Goal: Task Accomplishment & Management: Manage account settings

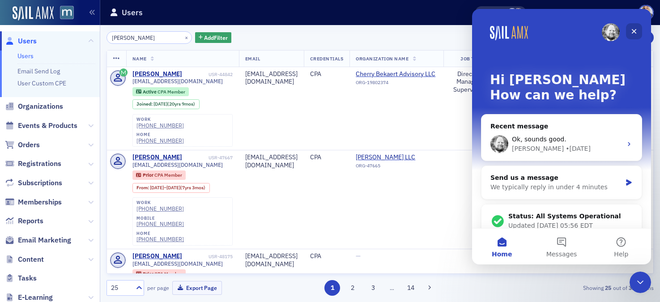
click at [639, 26] on div "Close" at bounding box center [634, 31] width 16 height 16
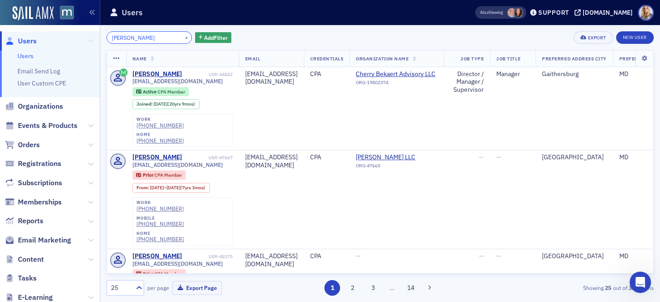
drag, startPoint x: 160, startPoint y: 38, endPoint x: 93, endPoint y: 37, distance: 66.7
click at [93, 37] on div "Users Users Email Send Log User Custom CPE Organizations Events & Products Orde…" at bounding box center [330, 151] width 660 height 302
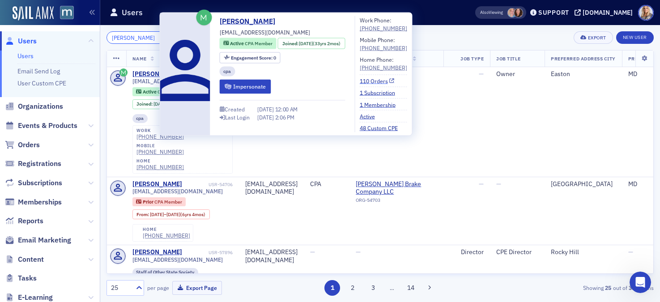
type input "Lisa Fel"
click at [379, 80] on link "110 Orders" at bounding box center [377, 80] width 35 height 8
click at [144, 74] on div "Lisa Felts" at bounding box center [157, 74] width 50 height 8
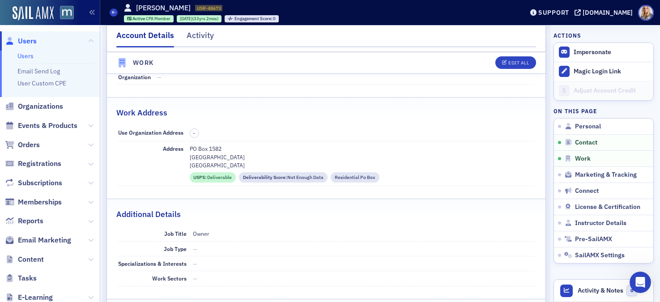
scroll to position [560, 0]
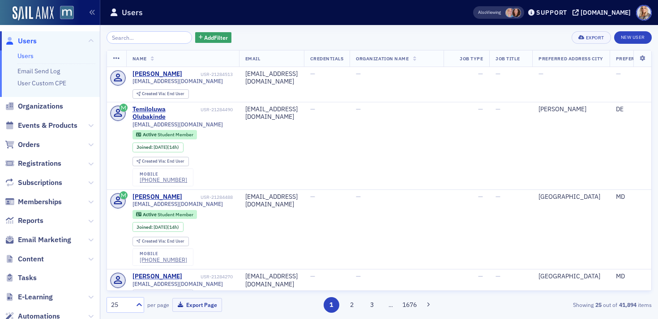
click at [119, 39] on input "search" at bounding box center [148, 37] width 85 height 13
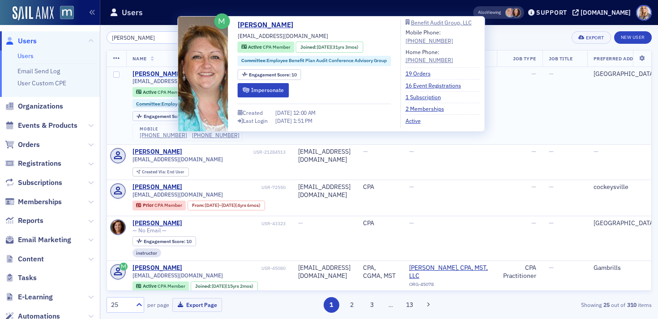
type input "Jennifer downs"
click at [155, 73] on div "[PERSON_NAME]" at bounding box center [157, 74] width 50 height 8
click at [410, 73] on link "19 Orders" at bounding box center [421, 73] width 32 height 8
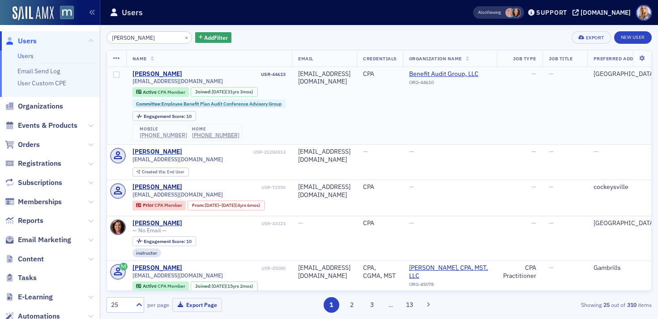
click at [164, 136] on div "(410) 218-2859" at bounding box center [163, 135] width 47 height 7
click at [211, 134] on div "(410) 878-7965" at bounding box center [215, 135] width 47 height 7
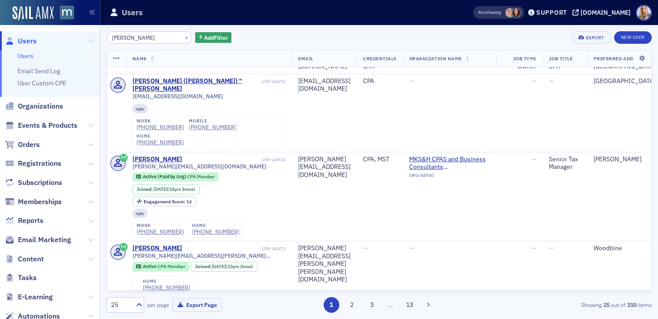
scroll to position [1042, 0]
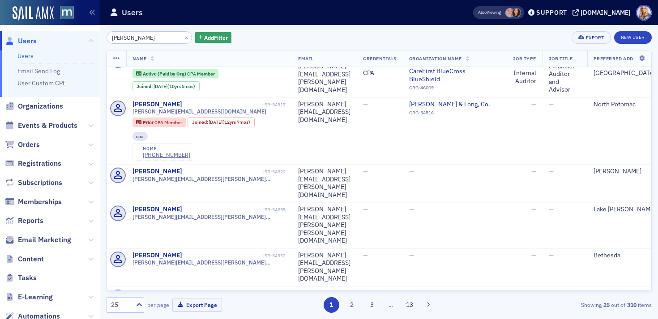
click at [27, 55] on link "Users" at bounding box center [25, 56] width 16 height 8
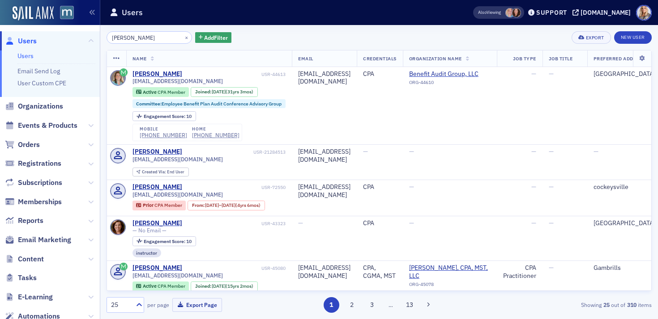
drag, startPoint x: 159, startPoint y: 38, endPoint x: 103, endPoint y: 34, distance: 56.0
click at [103, 34] on div "Jennifer downs × Add Filter Export New User Name Email Credentials Organization…" at bounding box center [378, 172] width 557 height 294
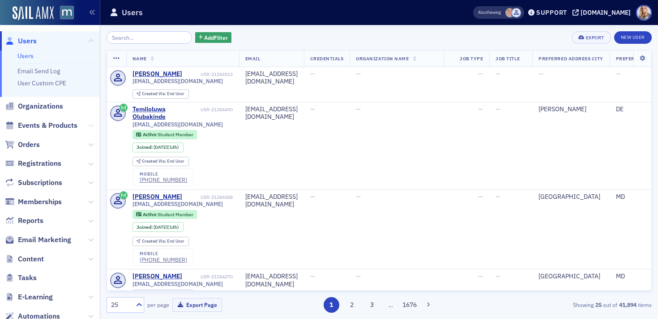
click at [91, 127] on icon at bounding box center [90, 125] width 5 height 5
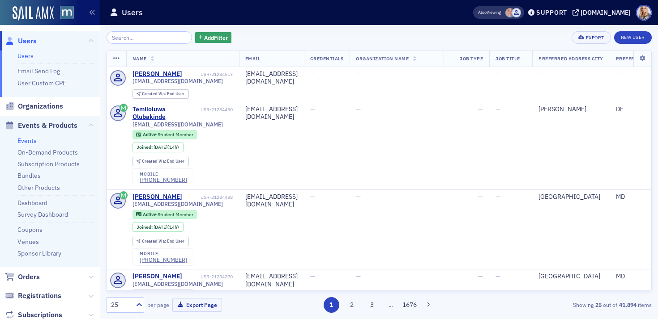
click at [30, 138] on link "Events" at bounding box center [26, 141] width 19 height 8
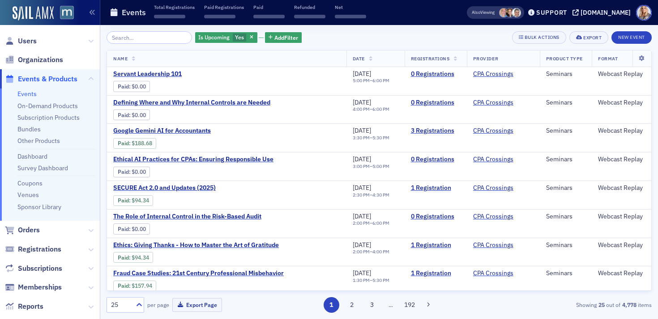
click at [123, 40] on input "search" at bounding box center [148, 37] width 85 height 13
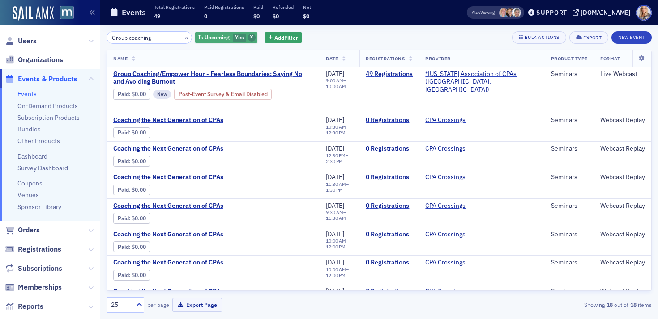
type input "Group coaching"
click at [250, 37] on icon "button" at bounding box center [252, 37] width 4 height 5
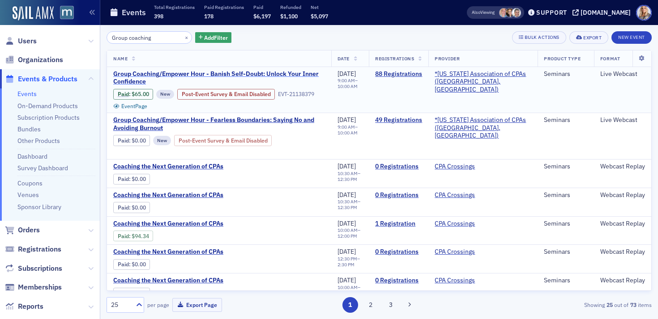
click at [223, 75] on span "Group Coaching/Empower Hour - Banish Self-Doubt: Unlock Your Inner Confidence" at bounding box center [219, 78] width 212 height 16
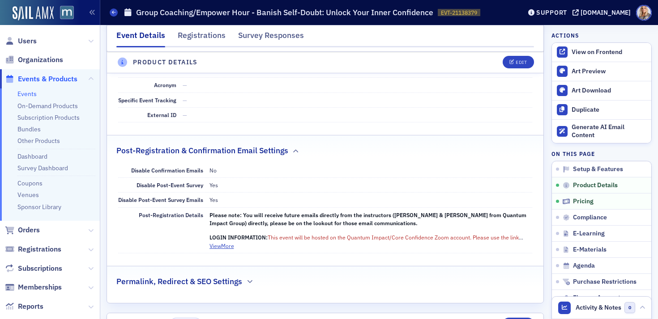
scroll to position [617, 0]
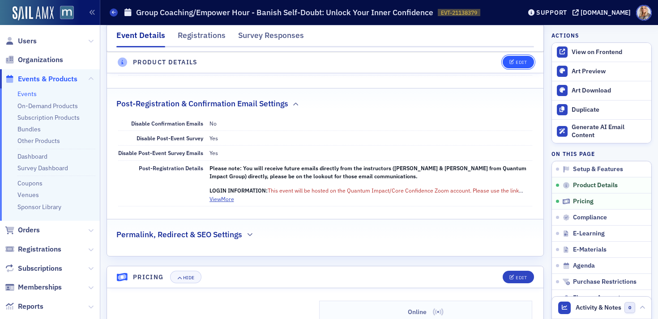
click at [514, 62] on span "Edit" at bounding box center [517, 62] width 17 height 5
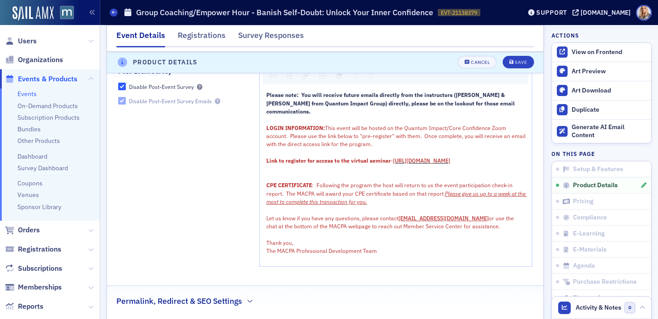
scroll to position [1173, 0]
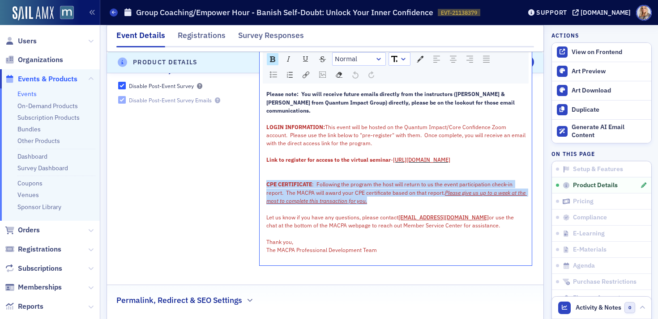
drag, startPoint x: 267, startPoint y: 184, endPoint x: 382, endPoint y: 204, distance: 117.0
click at [382, 204] on div "CPE CERTIFICATE : Following the program the host will return to us the event pa…" at bounding box center [395, 192] width 259 height 25
copy div "CPE CERTIFICATE : Following the program the host will return to us the event pa…"
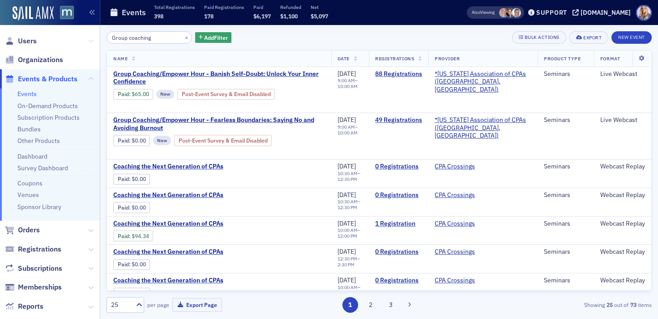
click at [92, 41] on icon at bounding box center [90, 40] width 5 height 5
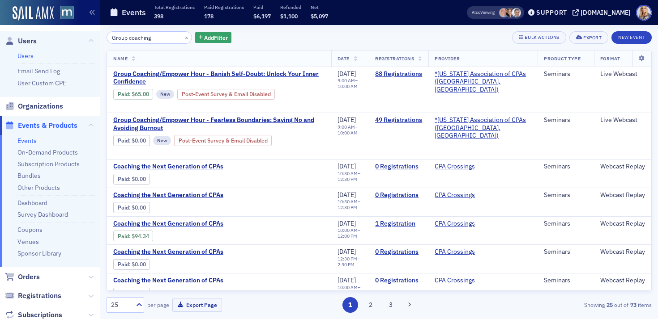
click at [30, 56] on link "Users" at bounding box center [25, 56] width 16 height 8
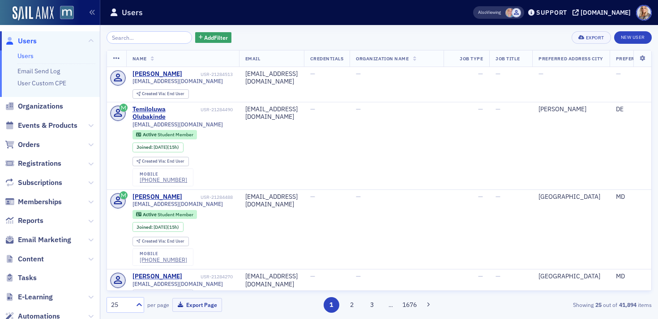
click at [145, 40] on input "search" at bounding box center [148, 37] width 85 height 13
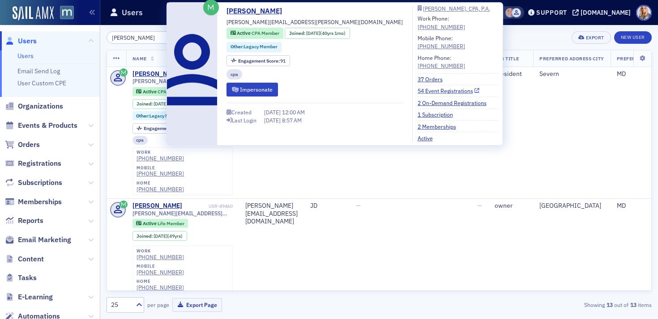
type input "Ingram"
click at [417, 92] on link "54 Event Registrations" at bounding box center [448, 91] width 62 height 8
click at [417, 79] on link "37 Orders" at bounding box center [433, 79] width 32 height 8
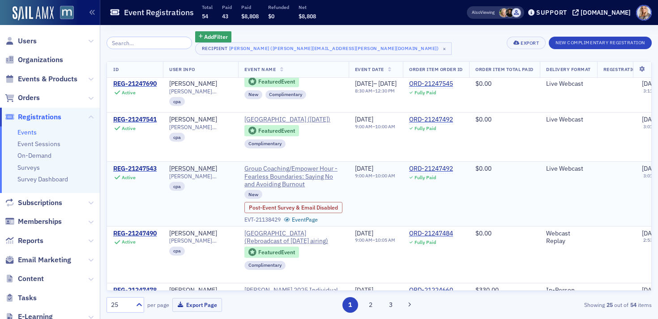
scroll to position [17, 0]
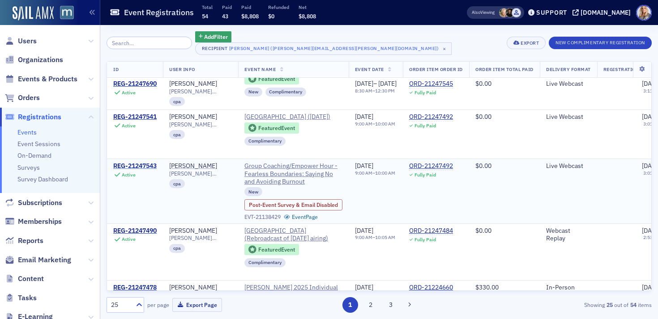
click at [150, 166] on div "REG-21247543" at bounding box center [134, 166] width 43 height 8
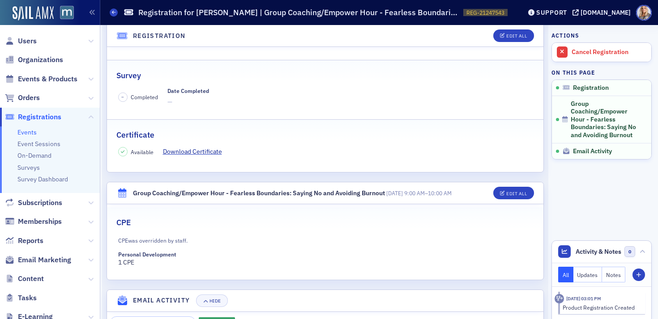
scroll to position [124, 0]
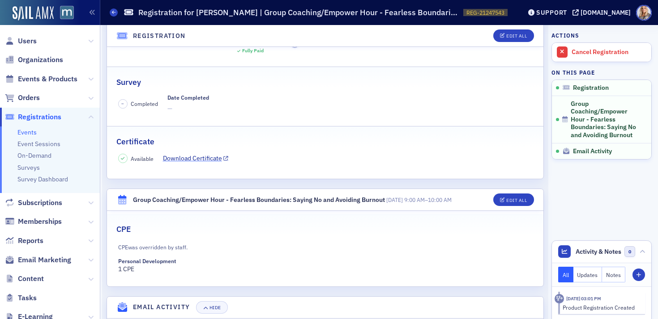
click at [202, 159] on link "Download Certificate" at bounding box center [196, 158] width 66 height 9
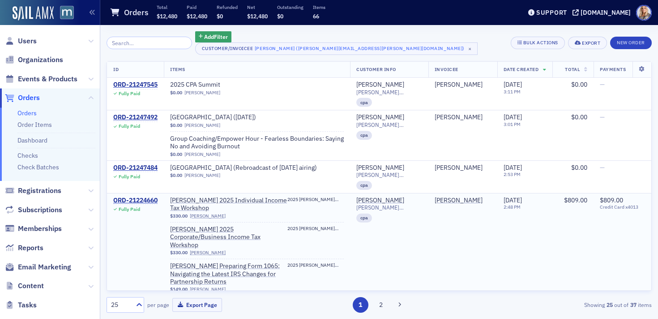
scroll to position [3, 0]
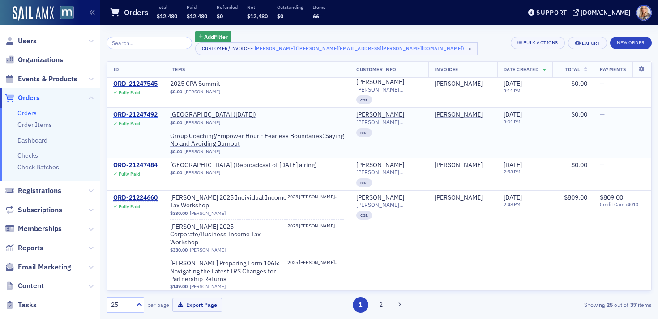
click at [154, 114] on div "ORD-21247492" at bounding box center [135, 115] width 44 height 8
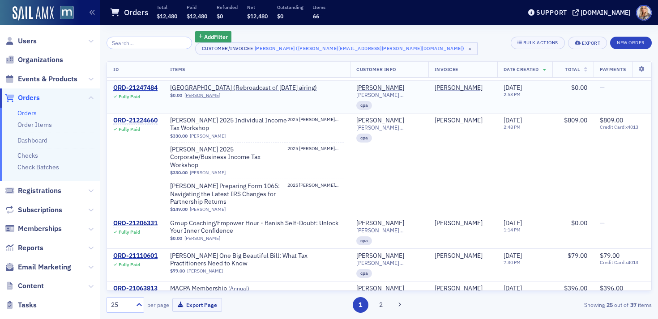
scroll to position [81, 0]
click at [141, 219] on div "ORD-21206331" at bounding box center [135, 223] width 44 height 8
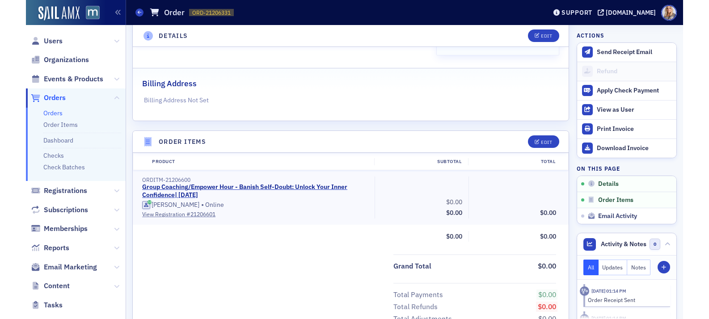
scroll to position [174, 0]
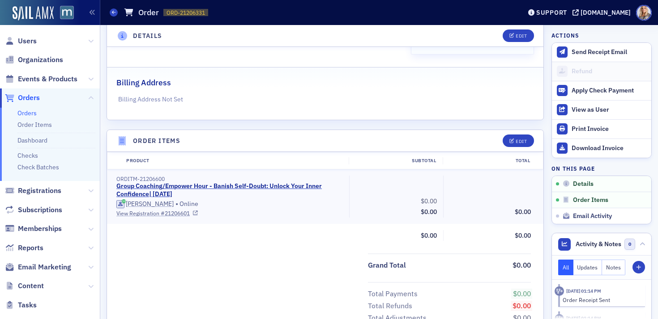
click at [147, 211] on link "View Registration # 21206601" at bounding box center [229, 213] width 226 height 8
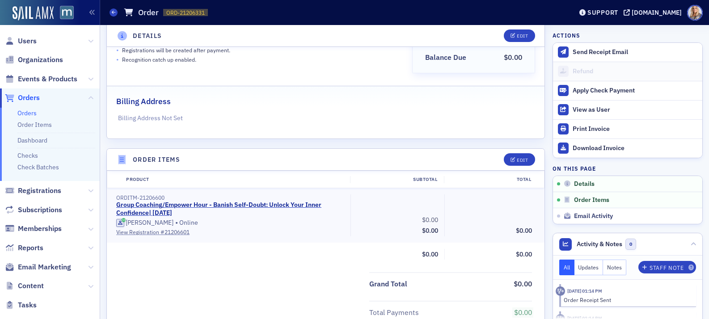
scroll to position [163, 0]
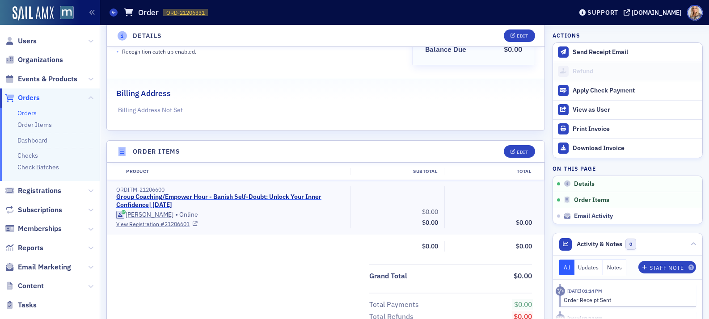
click at [186, 198] on link "Group Coaching/Empower Hour - Banish Self-Doubt: Unlock Your Inner Confidence |…" at bounding box center [228, 201] width 225 height 16
click at [224, 198] on link "Group Coaching/Empower Hour - Banish Self-Doubt: Unlock Your Inner Confidence |…" at bounding box center [228, 201] width 225 height 16
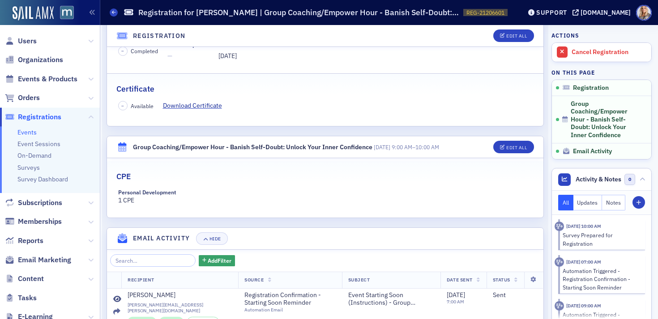
scroll to position [174, 0]
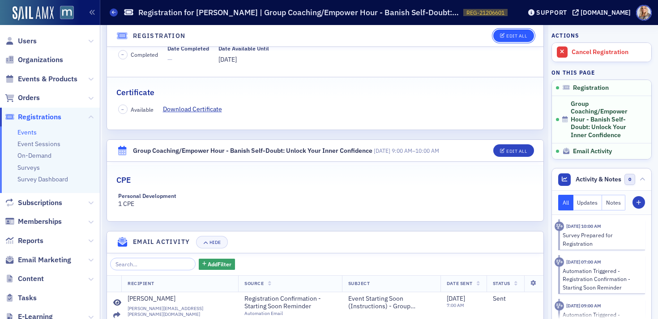
click at [507, 38] on button "Edit All" at bounding box center [513, 36] width 40 height 13
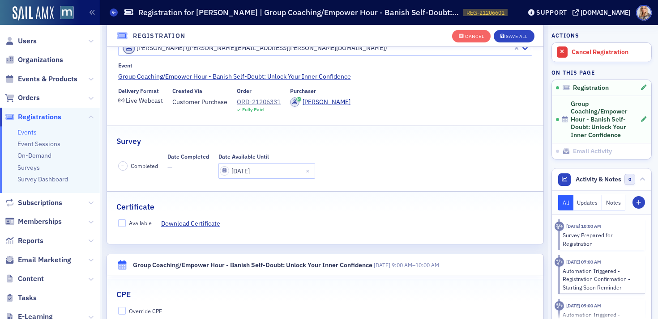
scroll to position [86, 0]
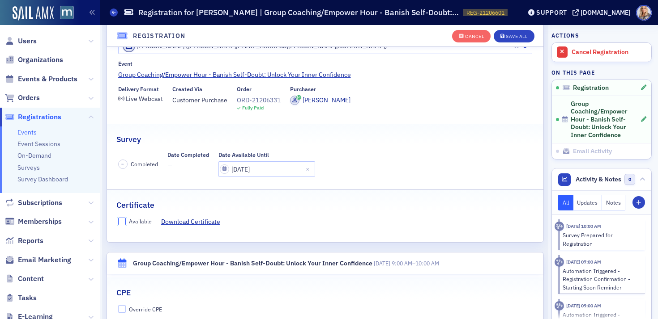
click at [123, 219] on input "Available" at bounding box center [122, 222] width 8 height 8
checkbox input "true"
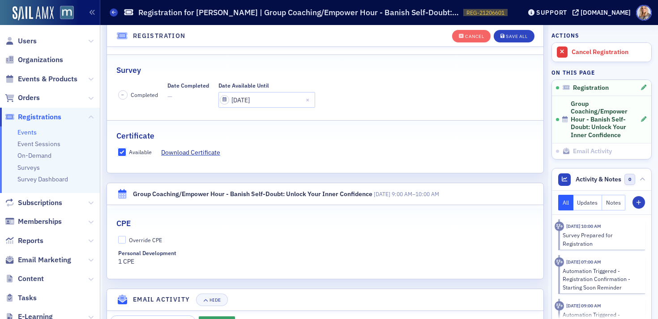
scroll to position [160, 0]
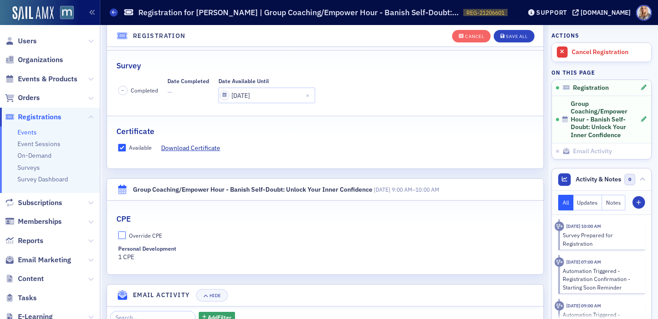
click at [123, 237] on input "Override CPE" at bounding box center [122, 236] width 8 height 8
checkbox input "true"
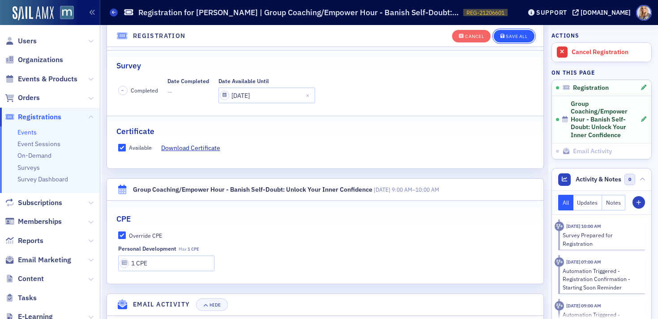
click at [518, 32] on button "Save All" at bounding box center [513, 36] width 40 height 13
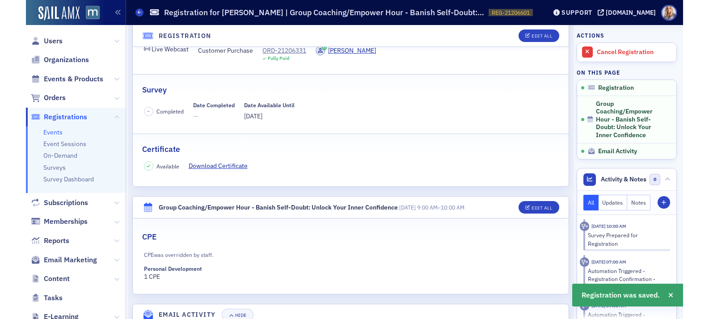
scroll to position [116, 0]
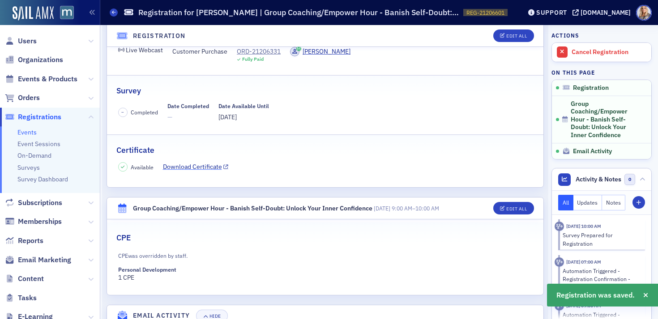
click at [206, 168] on link "Download Certificate" at bounding box center [196, 166] width 66 height 9
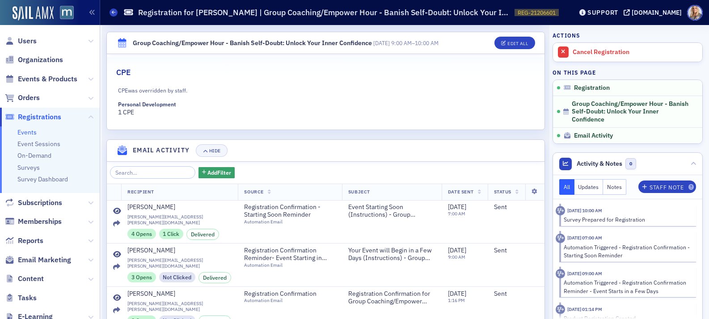
scroll to position [287, 0]
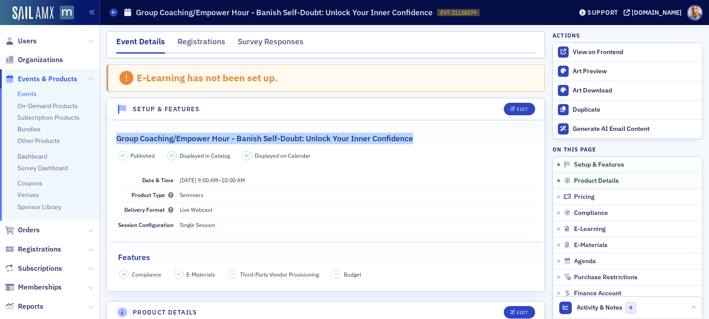
drag, startPoint x: 118, startPoint y: 140, endPoint x: 420, endPoint y: 142, distance: 302.4
click at [420, 142] on div "Group Coaching/Empower Hour - Banish Self-Doubt: Unlock Your Inner Confidence" at bounding box center [325, 133] width 419 height 21
copy h2 "Group Coaching/Empower Hour - Banish Self-Doubt: Unlock Your Inner Confidence"
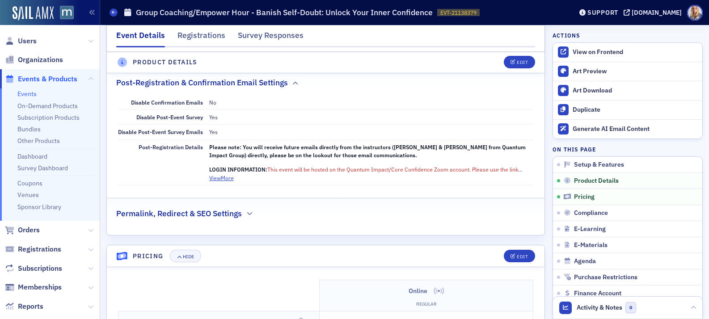
scroll to position [641, 0]
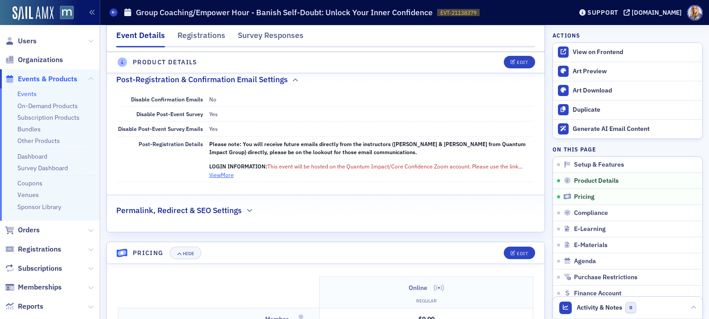
click at [225, 171] on button "View More" at bounding box center [221, 175] width 25 height 8
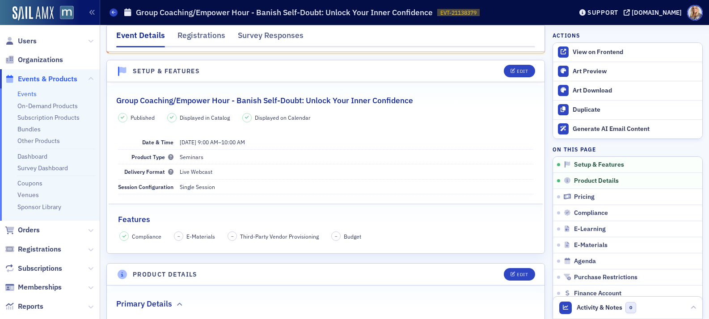
scroll to position [0, 0]
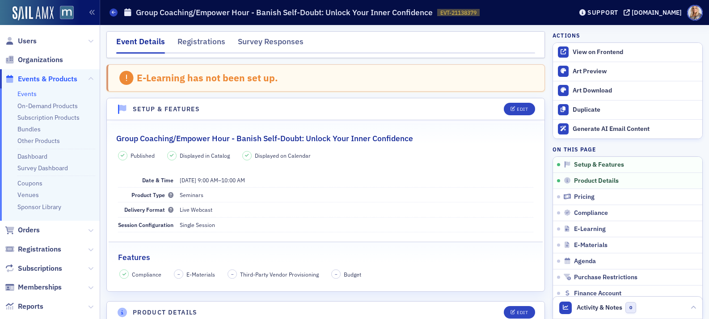
click at [37, 42] on span "Users" at bounding box center [50, 40] width 100 height 19
click at [32, 41] on span "Users" at bounding box center [27, 41] width 19 height 10
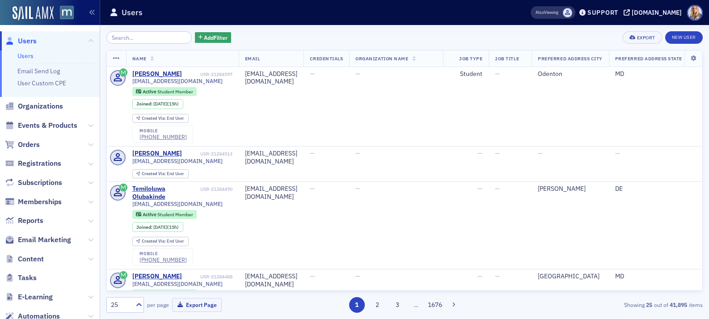
click at [142, 39] on input "search" at bounding box center [148, 37] width 85 height 13
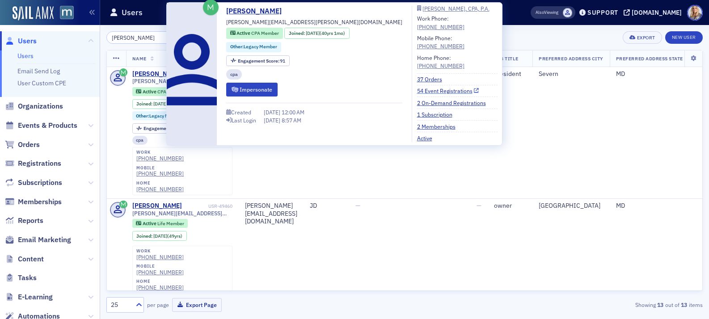
type input "Ingram"
click at [417, 90] on link "54 Event Registrations" at bounding box center [448, 91] width 62 height 8
click at [417, 88] on link "54 Event Registrations" at bounding box center [448, 91] width 62 height 8
click at [417, 92] on link "54 Event Registrations" at bounding box center [448, 91] width 62 height 8
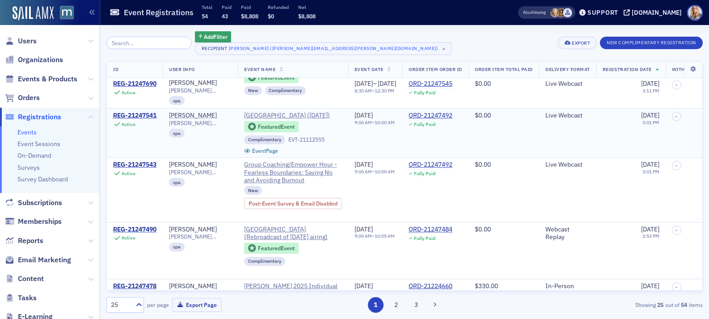
scroll to position [20, 0]
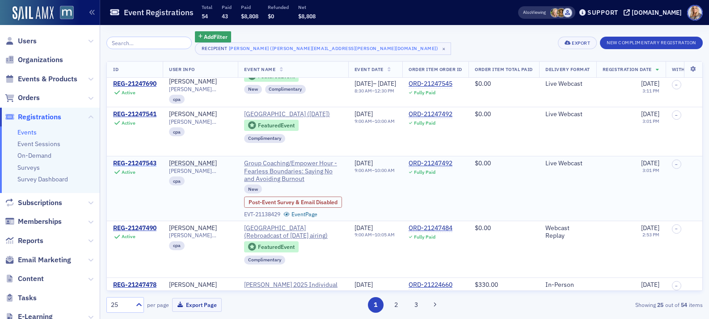
click at [146, 161] on div "REG-21247543" at bounding box center [134, 164] width 43 height 8
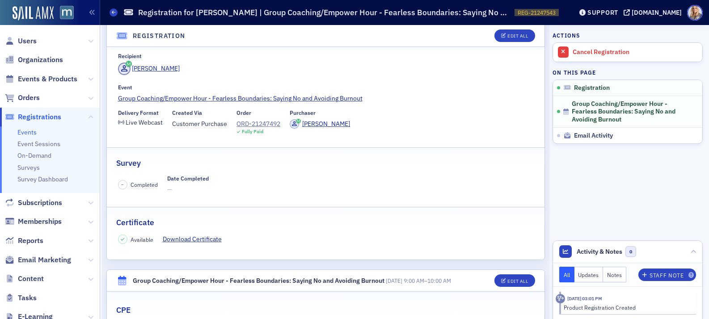
scroll to position [54, 0]
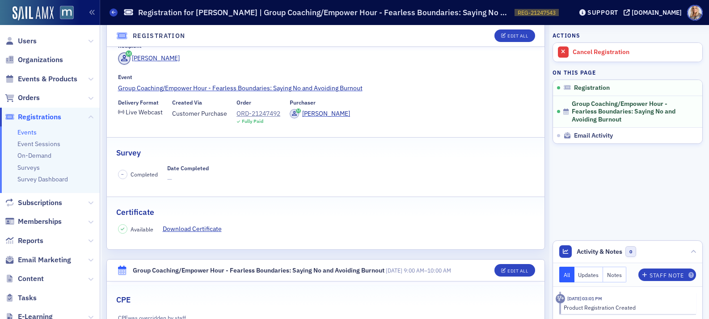
click at [427, 167] on div "– Completed Date Completed —" at bounding box center [326, 174] width 416 height 19
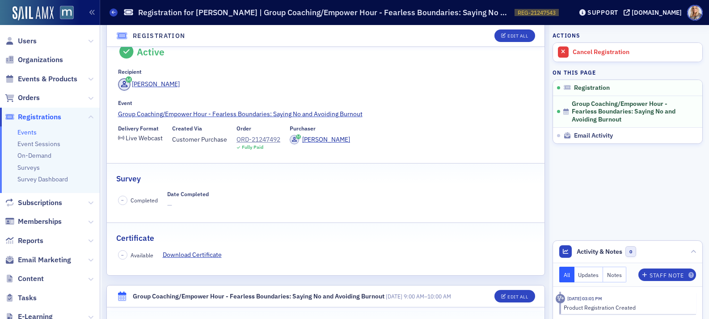
scroll to position [0, 0]
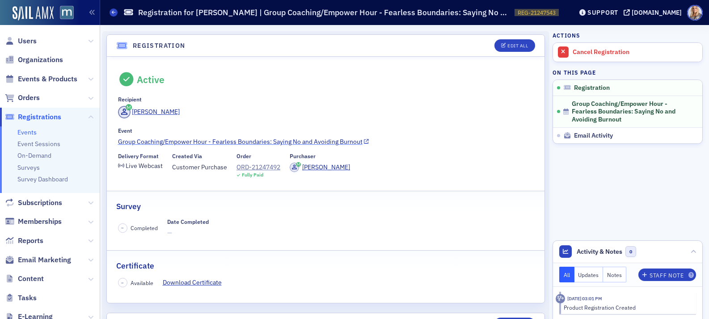
click at [213, 143] on link "Group Coaching/Empower Hour - Fearless Boundaries: Saying No and Avoiding Burno…" at bounding box center [326, 141] width 416 height 9
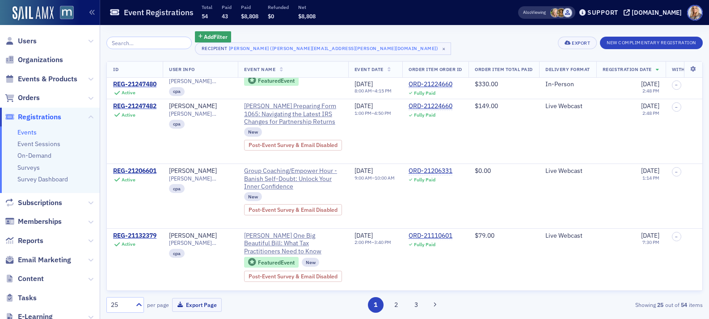
scroll to position [298, 0]
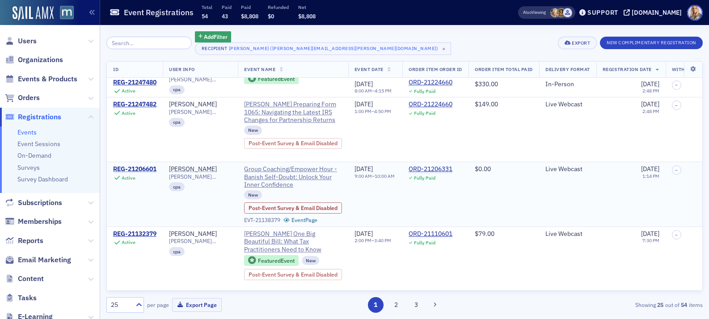
click at [142, 170] on div "REG-21206601" at bounding box center [134, 169] width 43 height 8
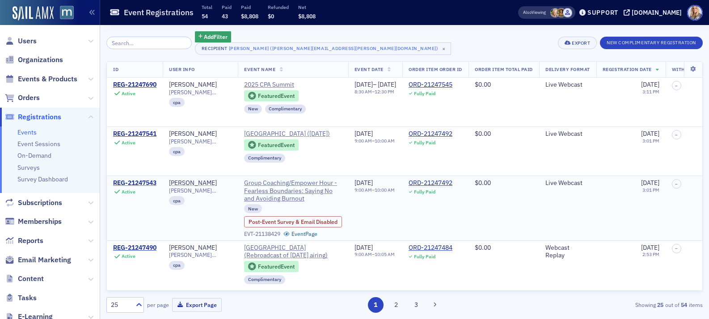
click at [153, 184] on div "REG-21247543" at bounding box center [134, 183] width 43 height 8
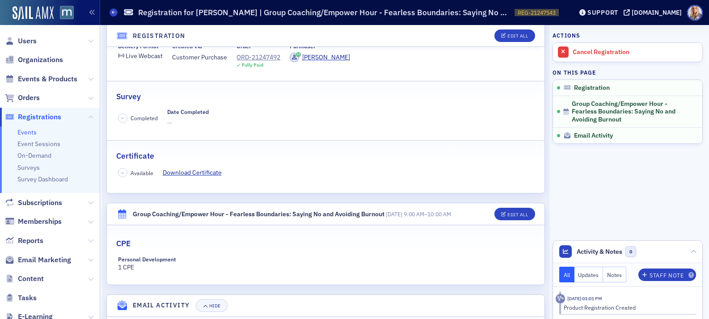
scroll to position [114, 0]
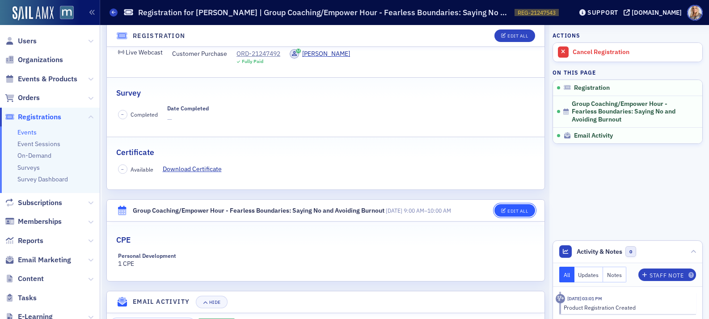
click at [522, 211] on div "Edit All" at bounding box center [518, 211] width 21 height 5
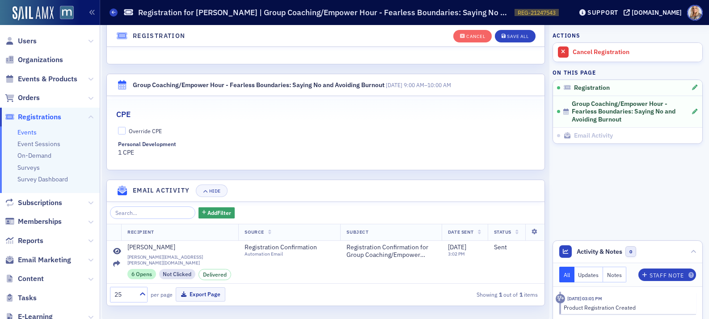
scroll to position [260, 0]
click at [511, 38] on button "Save All" at bounding box center [515, 36] width 40 height 13
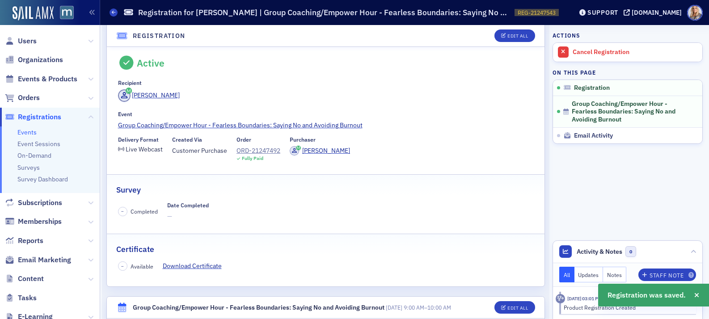
scroll to position [0, 0]
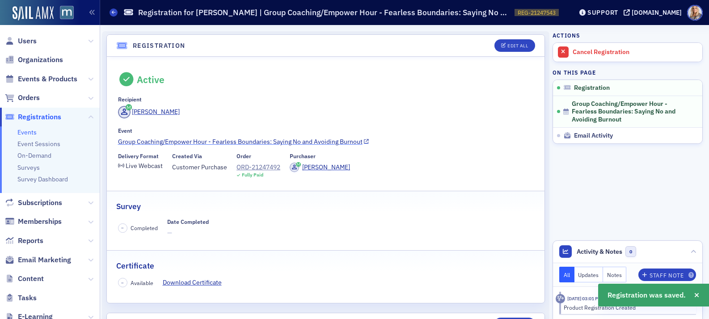
click at [276, 140] on link "Group Coaching/Empower Hour - Fearless Boundaries: Saying No and Avoiding Burno…" at bounding box center [326, 141] width 416 height 9
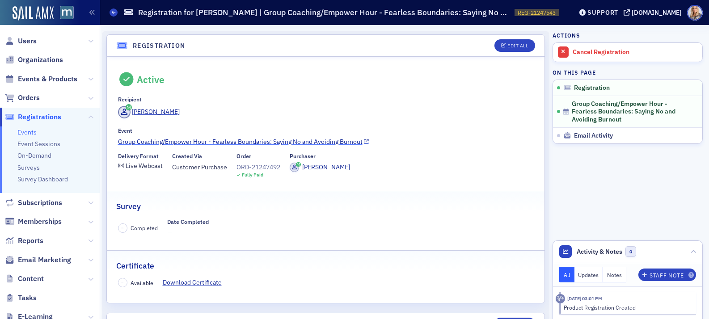
click at [252, 140] on link "Group Coaching/Empower Hour - Fearless Boundaries: Saying No and Avoiding Burno…" at bounding box center [326, 141] width 416 height 9
click at [270, 143] on link "Group Coaching/Empower Hour - Fearless Boundaries: Saying No and Avoiding Burno…" at bounding box center [326, 141] width 416 height 9
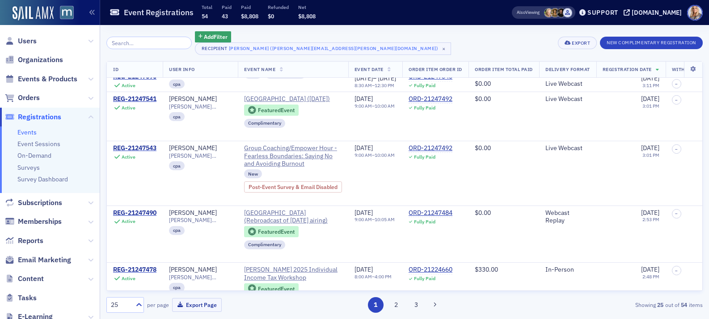
scroll to position [39, 0]
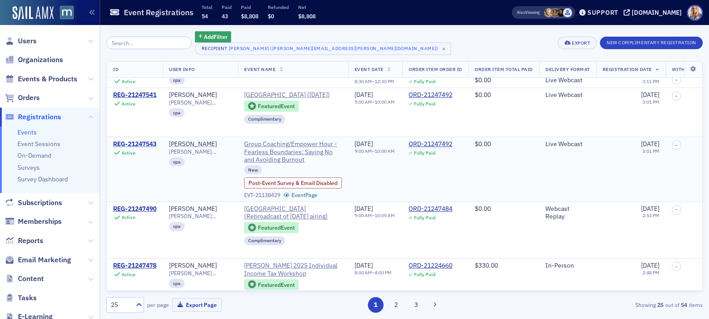
click at [145, 144] on div "REG-21247543" at bounding box center [134, 144] width 43 height 8
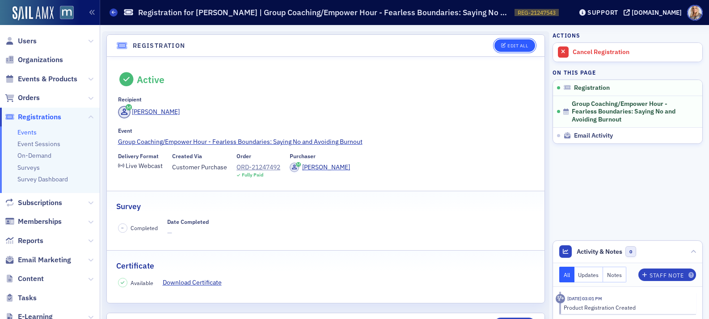
click at [512, 49] on button "Edit All" at bounding box center [515, 45] width 40 height 13
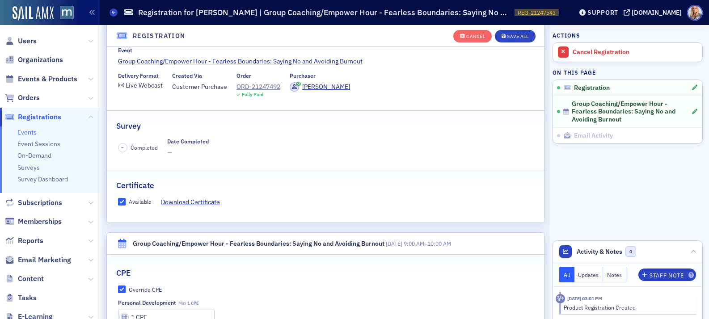
scroll to position [114, 0]
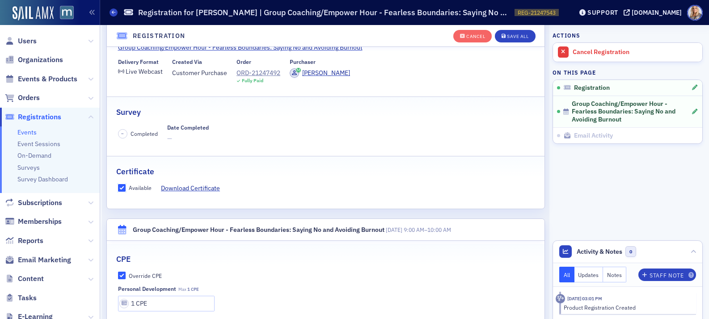
click at [123, 187] on input "Available" at bounding box center [122, 188] width 8 height 8
checkbox input "false"
click at [123, 276] on input "Override CPE" at bounding box center [122, 276] width 8 height 8
checkbox input "false"
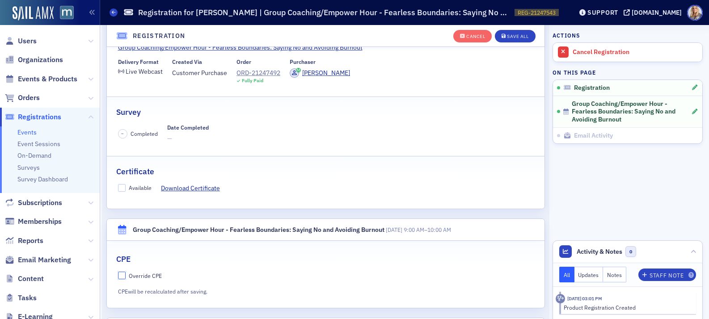
scroll to position [122, 0]
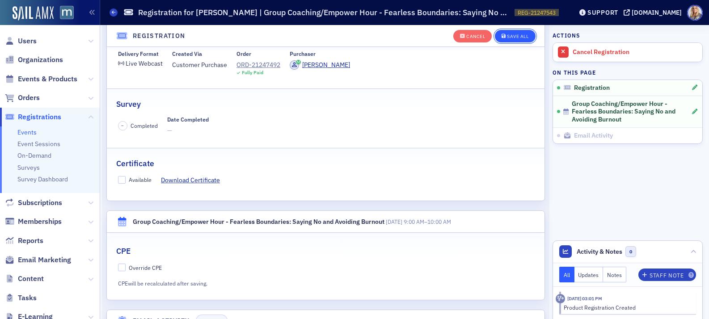
click at [529, 34] on div "Save All" at bounding box center [517, 36] width 21 height 5
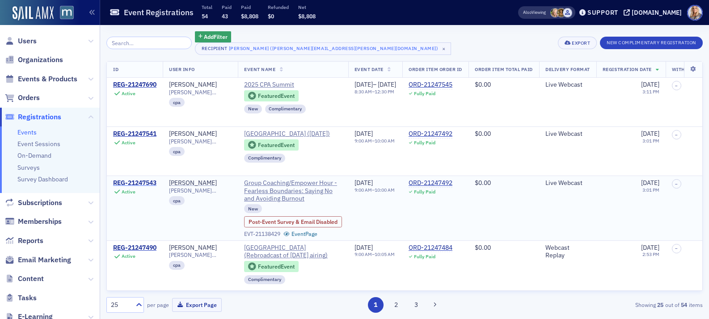
click at [140, 182] on div "REG-21247543" at bounding box center [134, 183] width 43 height 8
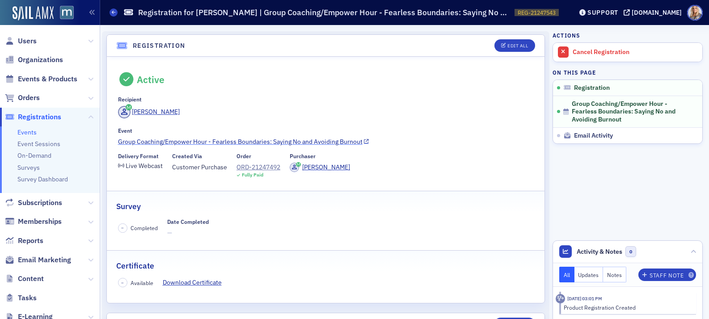
click at [204, 139] on link "Group Coaching/Empower Hour - Fearless Boundaries: Saying No and Avoiding Burno…" at bounding box center [326, 141] width 416 height 9
click at [264, 141] on link "Group Coaching/Empower Hour - Fearless Boundaries: Saying No and Avoiding Burno…" at bounding box center [326, 141] width 416 height 9
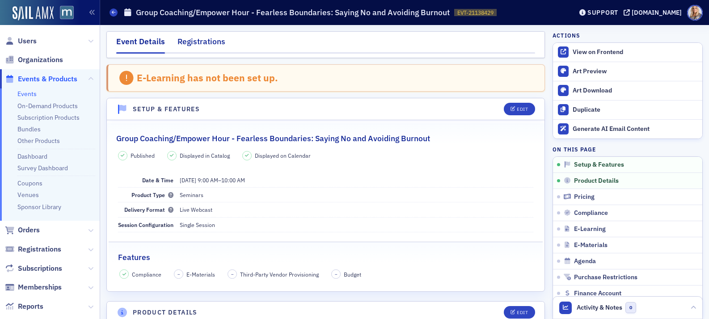
click at [197, 38] on div "Registrations" at bounding box center [202, 44] width 48 height 17
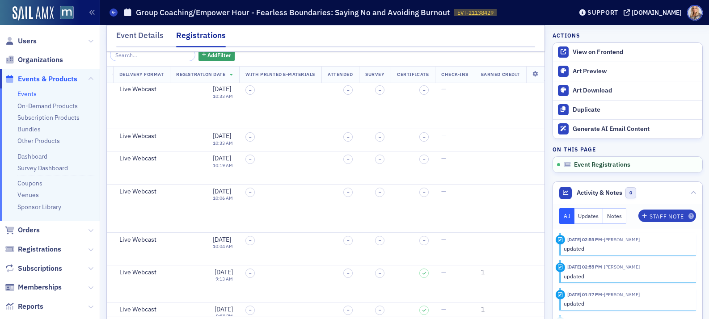
scroll to position [73, 0]
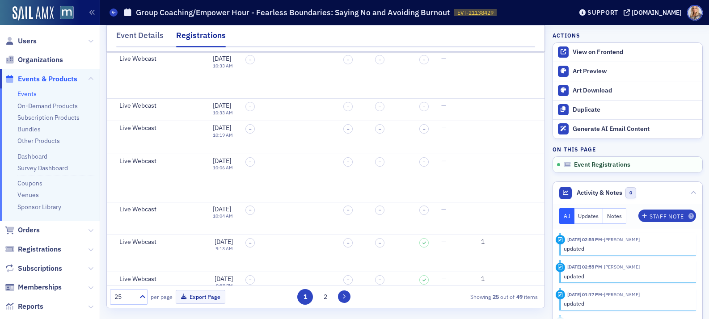
click at [345, 293] on button at bounding box center [344, 297] width 13 height 13
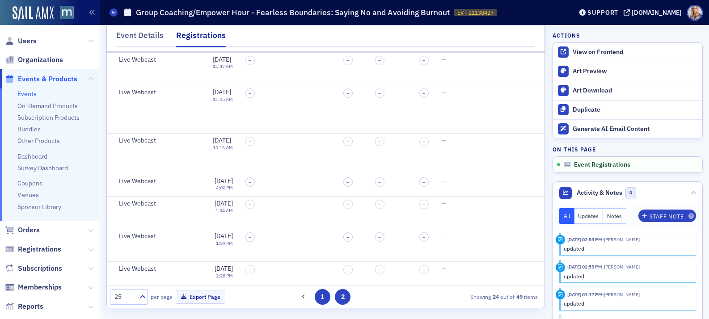
click at [322, 297] on button "1" at bounding box center [323, 297] width 16 height 16
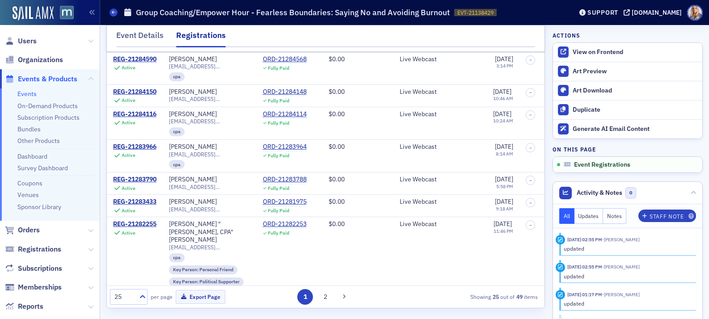
scroll to position [0, 0]
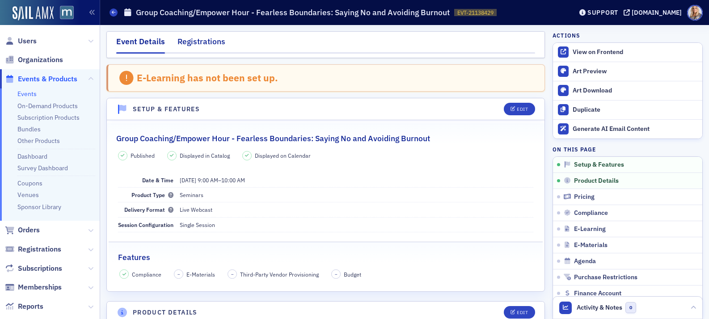
click at [215, 44] on div "Registrations" at bounding box center [202, 44] width 48 height 17
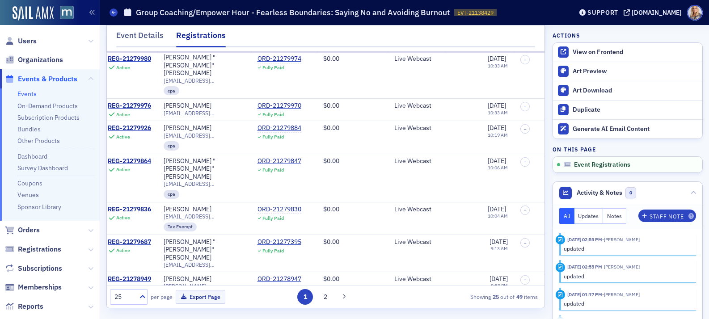
scroll to position [534, 0]
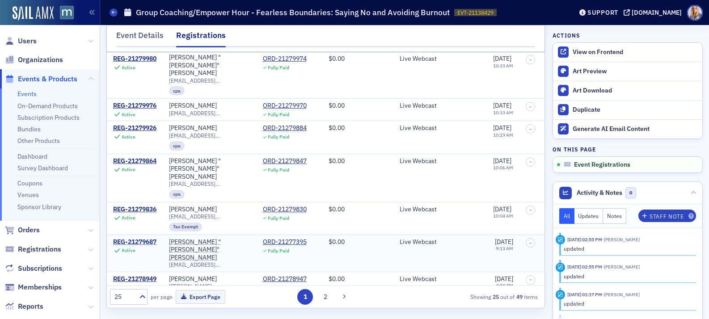
click at [149, 238] on div "REG-21279687" at bounding box center [134, 242] width 43 height 8
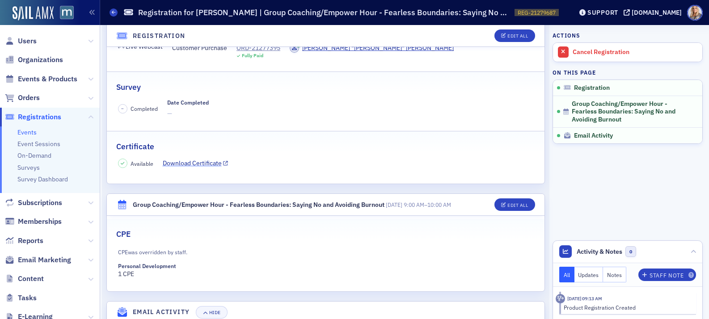
scroll to position [141, 0]
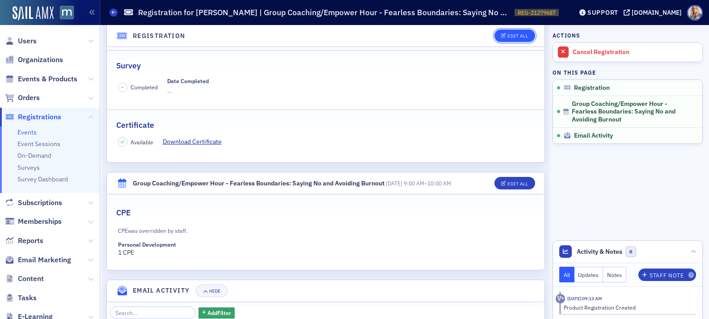
click at [509, 38] on div "Edit All" at bounding box center [518, 36] width 21 height 5
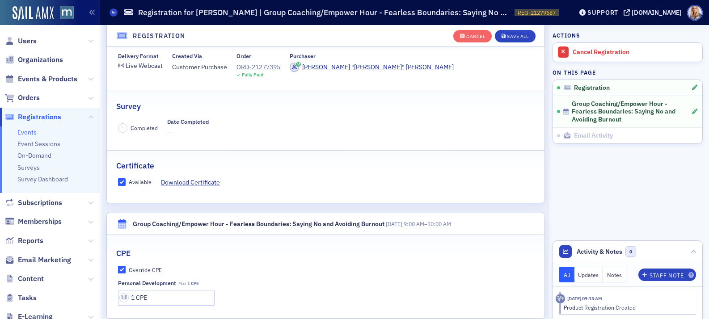
scroll to position [143, 0]
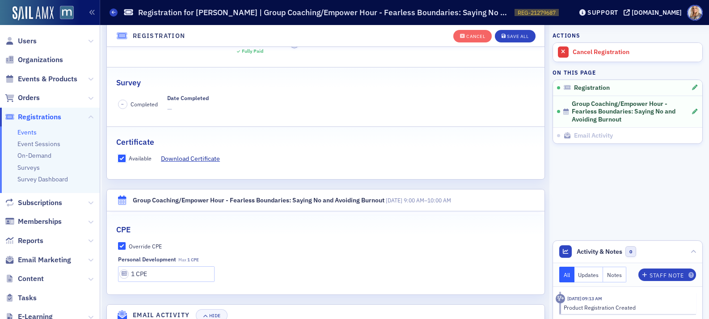
click at [122, 157] on input "Available" at bounding box center [122, 159] width 8 height 8
checkbox input "false"
click at [121, 246] on input "Override CPE" at bounding box center [122, 246] width 8 height 8
checkbox input "false"
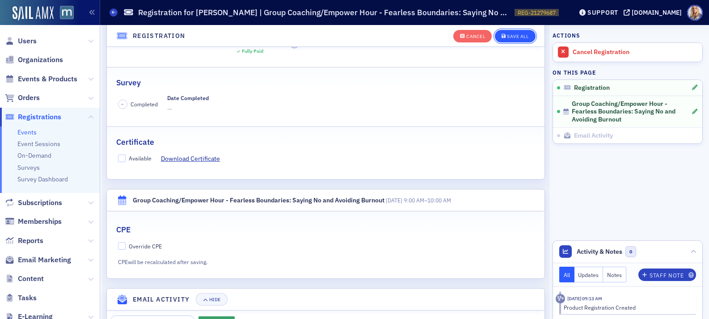
click at [522, 34] on div "Save All" at bounding box center [517, 36] width 21 height 5
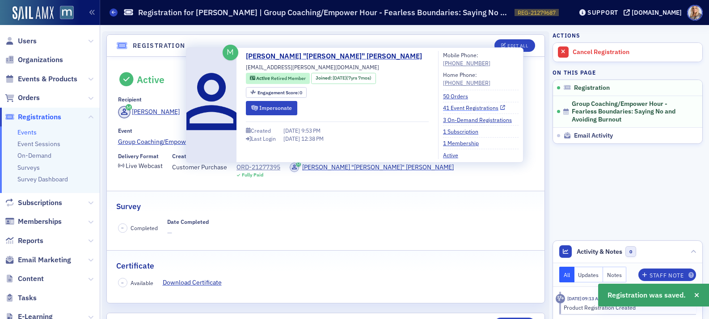
click at [443, 109] on link "41 Event Registrations" at bounding box center [474, 108] width 62 height 8
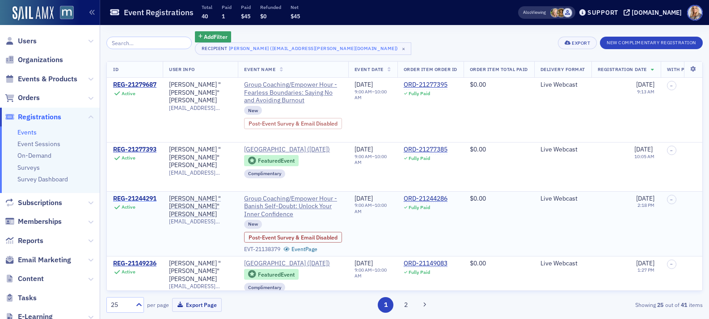
click at [141, 196] on div "REG-21244291" at bounding box center [134, 199] width 43 height 8
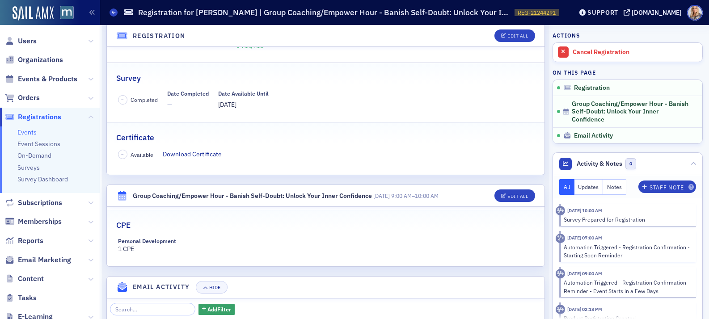
scroll to position [129, 0]
click at [513, 31] on button "Edit All" at bounding box center [515, 36] width 40 height 13
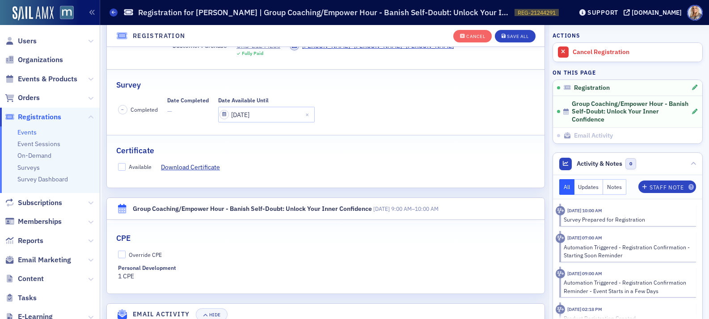
scroll to position [152, 0]
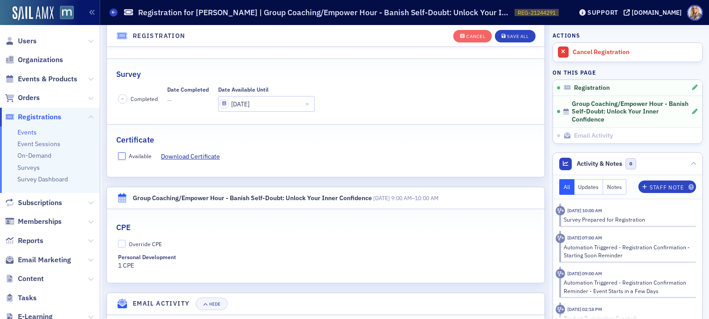
click at [123, 157] on input "Available" at bounding box center [122, 157] width 8 height 8
checkbox input "true"
click at [123, 244] on input "Override CPE" at bounding box center [122, 244] width 8 height 8
checkbox input "true"
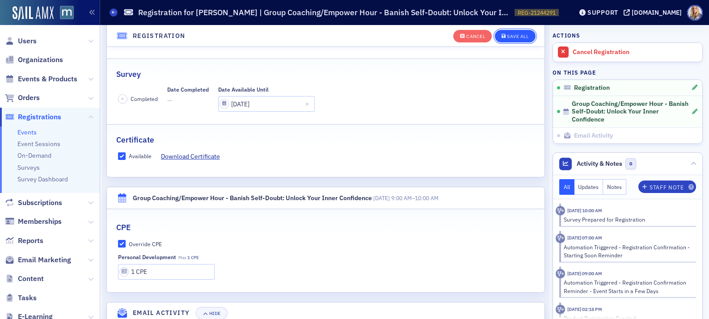
click at [516, 34] on div "Save All" at bounding box center [517, 36] width 21 height 5
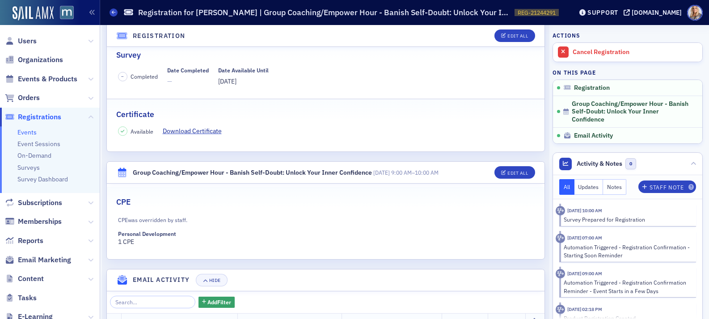
scroll to position [0, 0]
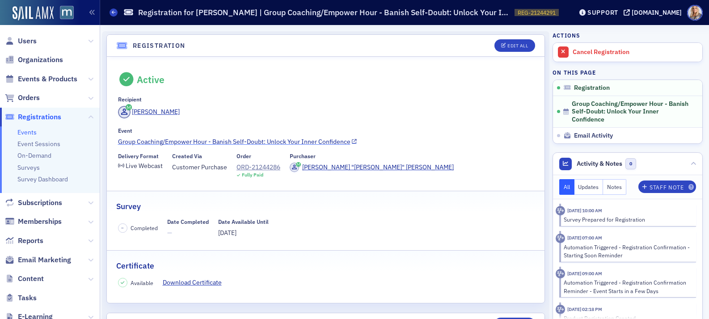
click at [212, 141] on link "Group Coaching/Empower Hour - Banish Self-Doubt: Unlock Your Inner Confidence" at bounding box center [326, 141] width 416 height 9
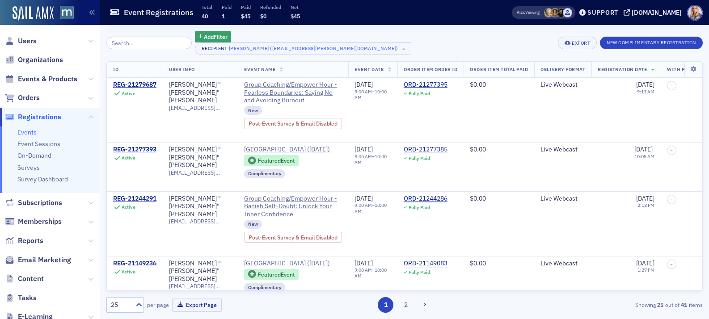
click at [243, 174] on td "MACPA Town Hall (August 2025) Featured Event Complimentary EVT-21112555 Event P…" at bounding box center [293, 167] width 110 height 49
click at [217, 116] on td "Tomasina "Tomi" Gaetano tgaetano@driggs.net" at bounding box center [200, 110] width 75 height 64
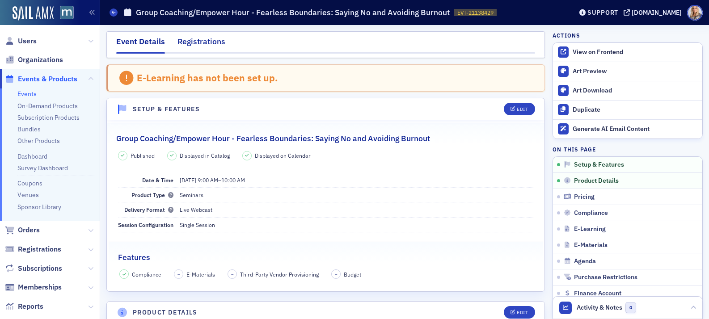
click at [199, 44] on div "Registrations" at bounding box center [202, 44] width 48 height 17
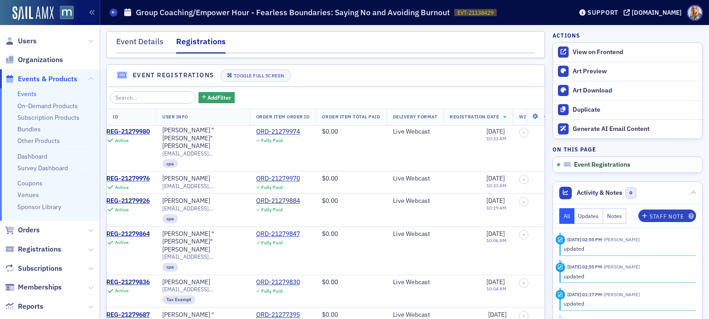
scroll to position [534, 0]
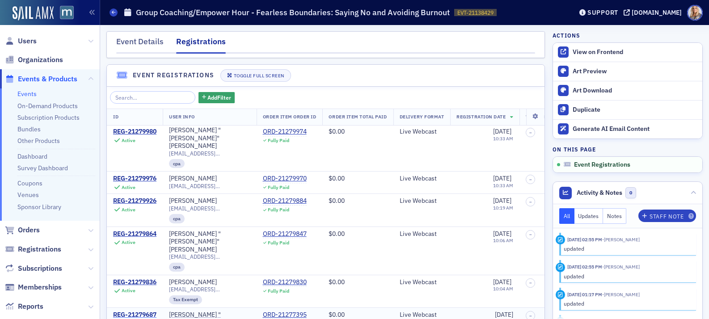
click at [145, 311] on div "REG-21279687" at bounding box center [134, 315] width 43 height 8
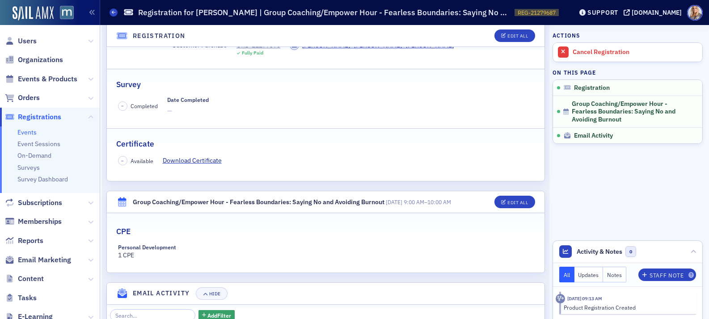
scroll to position [123, 0]
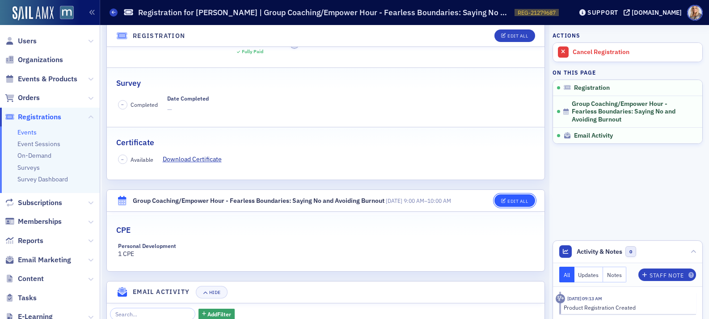
click at [501, 197] on button "Edit All" at bounding box center [515, 201] width 40 height 13
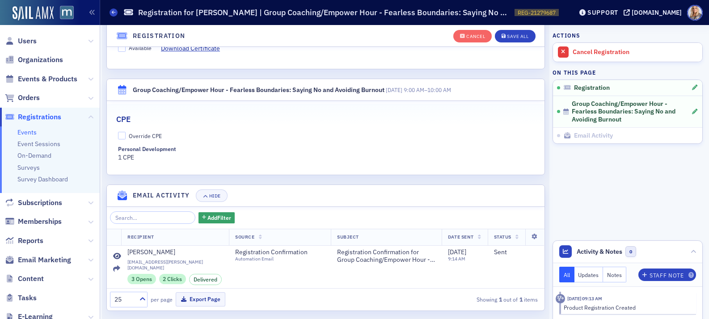
scroll to position [260, 0]
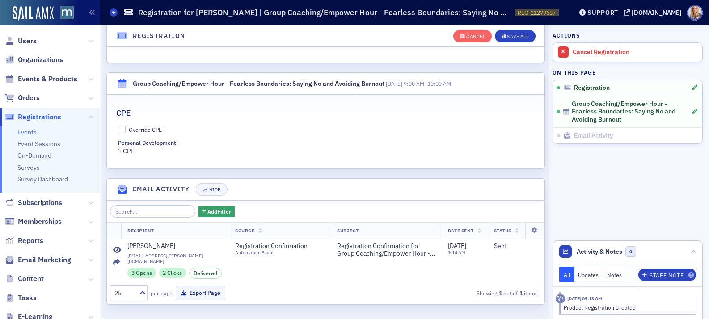
click at [195, 157] on fieldset "CPE Override CPE Personal Development 1 CPE" at bounding box center [326, 128] width 438 height 61
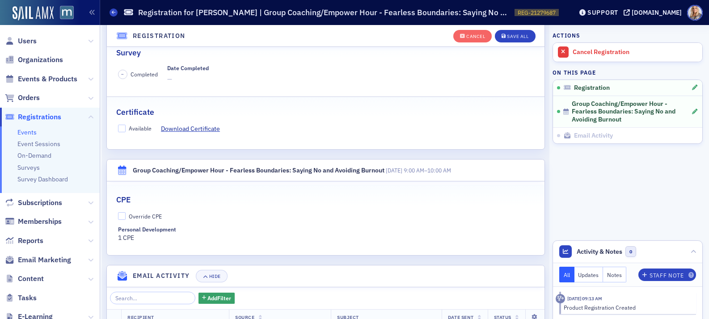
scroll to position [175, 0]
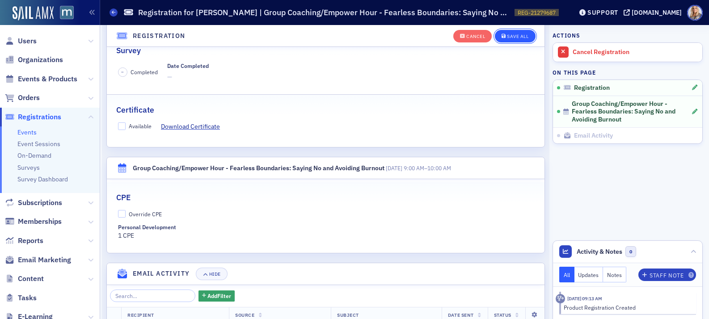
click at [517, 38] on div "Save All" at bounding box center [517, 36] width 21 height 5
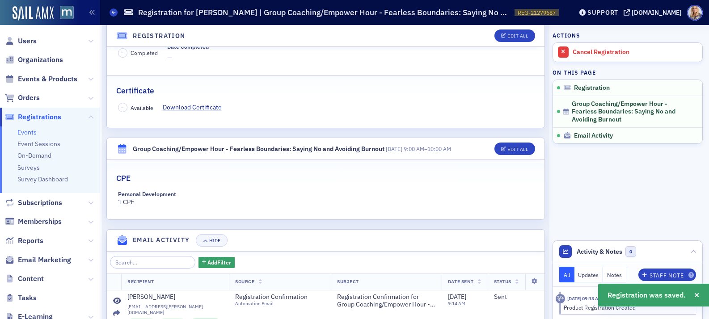
scroll to position [0, 0]
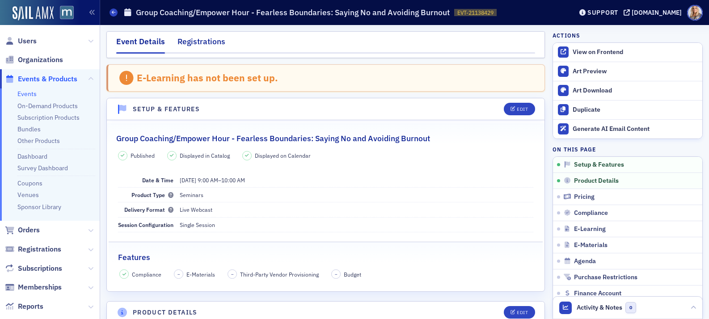
click at [199, 43] on div "Registrations" at bounding box center [202, 44] width 48 height 17
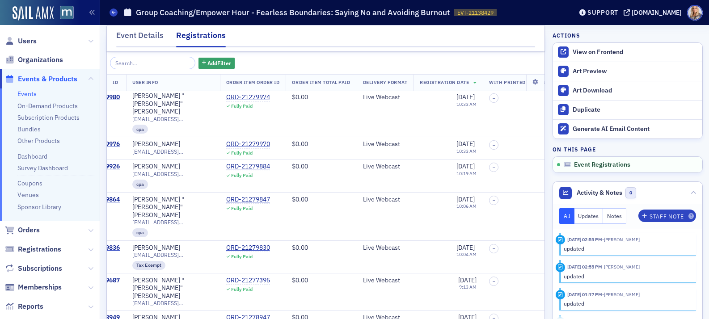
scroll to position [534, 0]
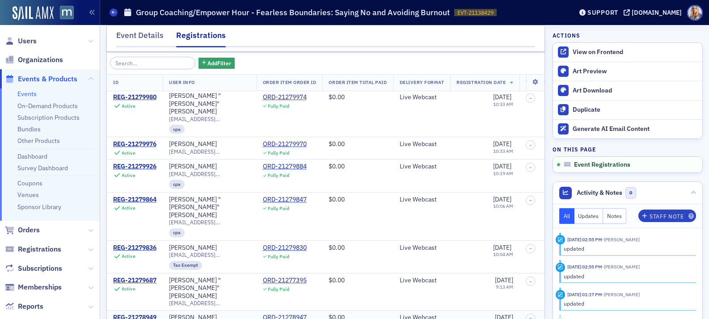
click at [146, 314] on div "REG-21278949" at bounding box center [134, 318] width 43 height 8
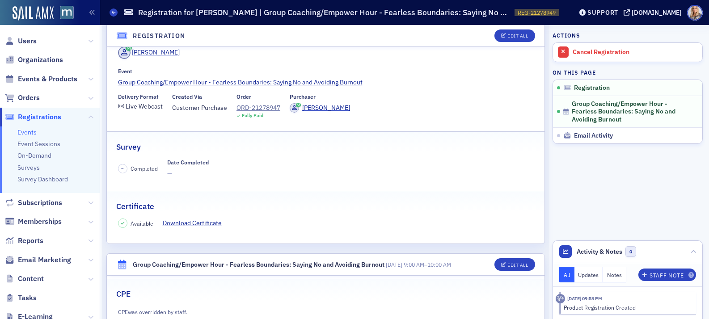
scroll to position [62, 0]
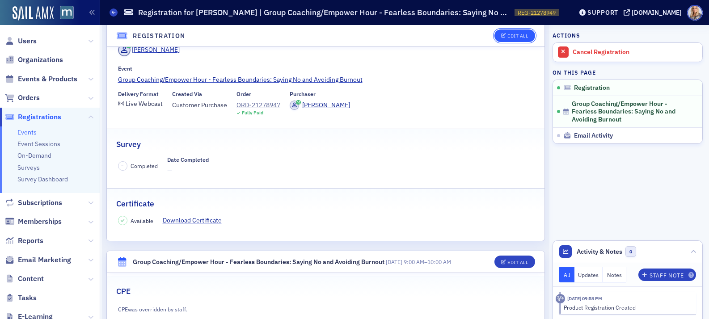
click at [507, 34] on span "Edit All" at bounding box center [514, 36] width 27 height 5
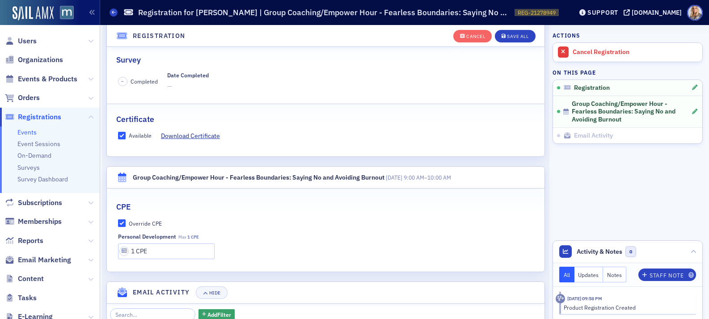
scroll to position [167, 0]
click at [122, 223] on input "Override CPE" at bounding box center [122, 222] width 8 height 8
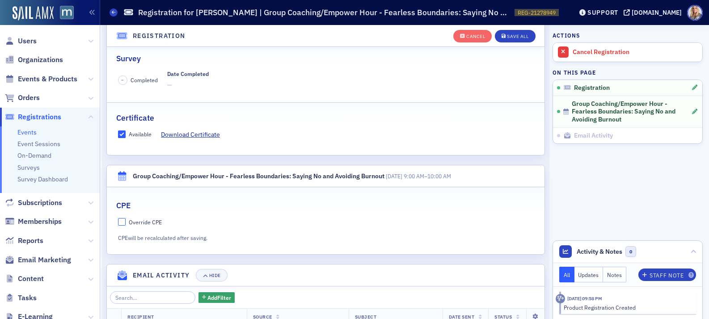
click at [122, 224] on input "Override CPE" at bounding box center [122, 222] width 8 height 8
checkbox input "true"
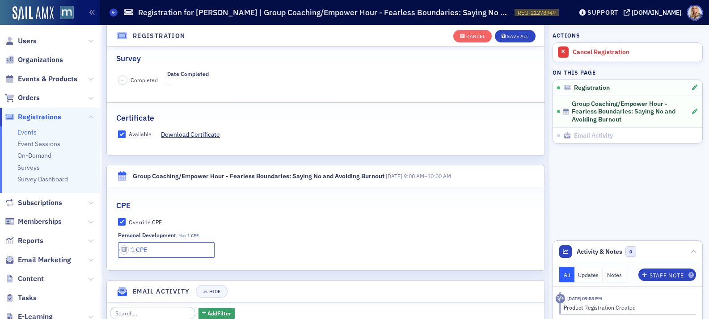
drag, startPoint x: 131, startPoint y: 254, endPoint x: 213, endPoint y: 251, distance: 82.3
click at [213, 251] on input "1 CPE" at bounding box center [166, 250] width 97 height 16
click at [122, 223] on input "Override CPE" at bounding box center [122, 222] width 8 height 8
checkbox input "false"
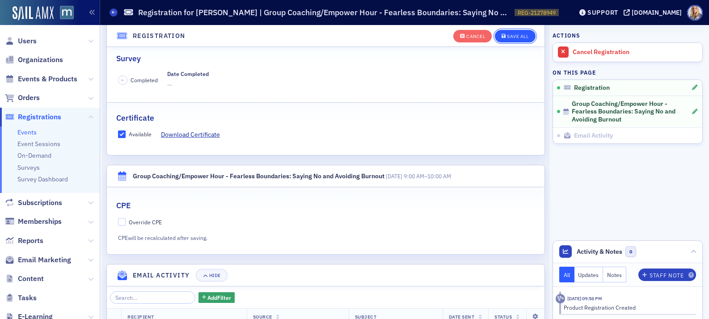
click at [521, 30] on button "Save All" at bounding box center [515, 36] width 40 height 13
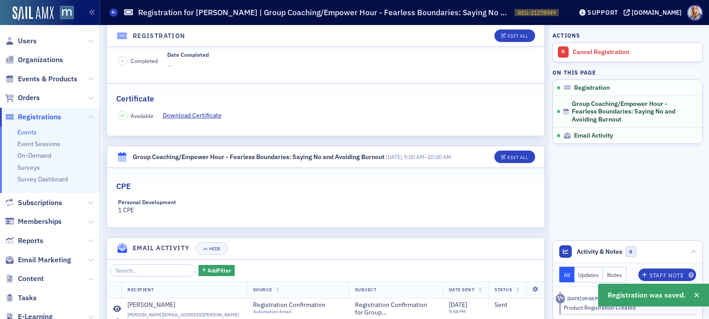
scroll to position [0, 0]
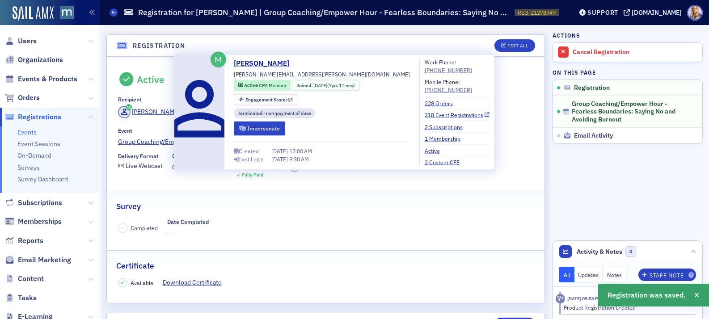
click at [425, 116] on link "218 Event Registrations" at bounding box center [457, 115] width 65 height 8
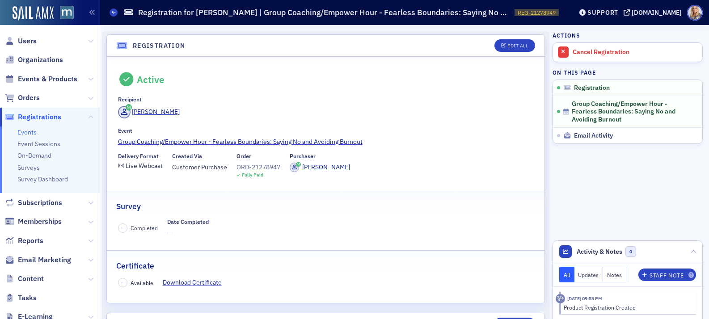
click at [468, 45] on header "Registration Edit All" at bounding box center [326, 46] width 438 height 22
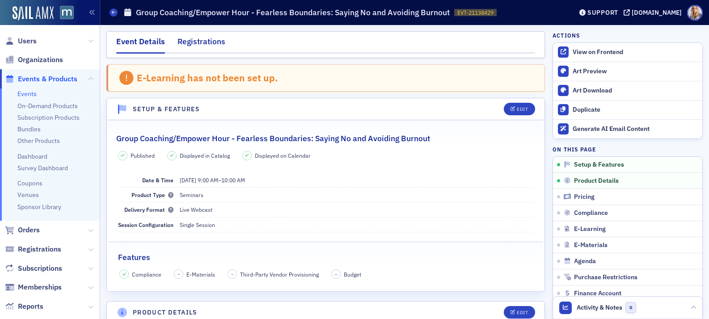
click at [214, 46] on div "Registrations" at bounding box center [202, 44] width 48 height 17
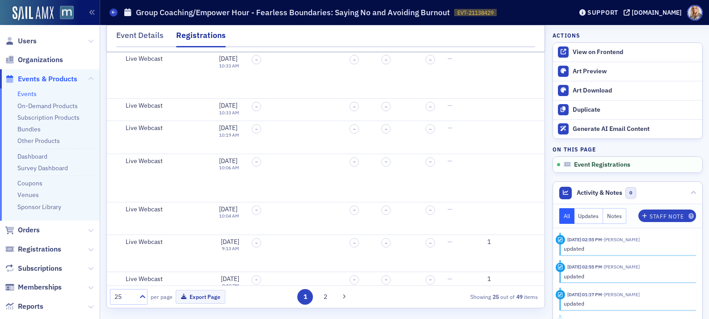
scroll to position [534, 268]
click at [326, 297] on button "2" at bounding box center [326, 297] width 16 height 16
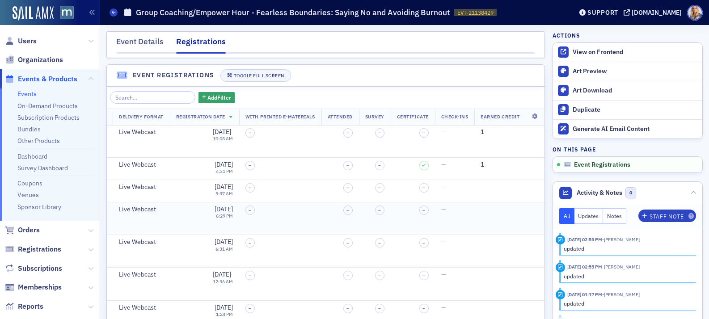
scroll to position [0, 0]
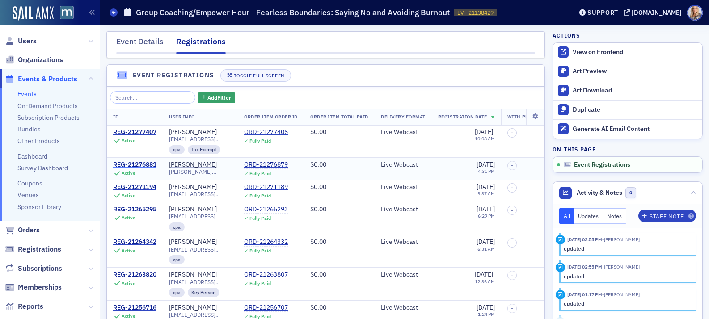
click at [120, 163] on div "REG-21276881" at bounding box center [134, 165] width 43 height 8
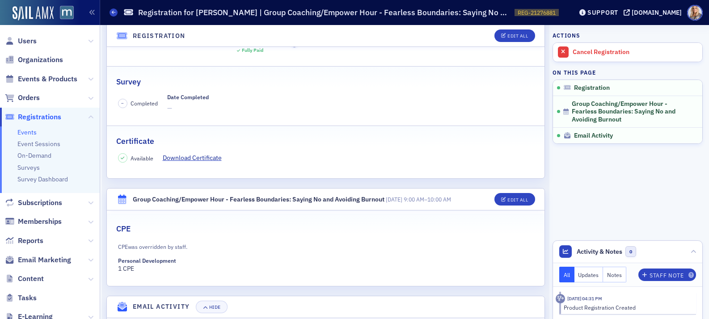
scroll to position [131, 0]
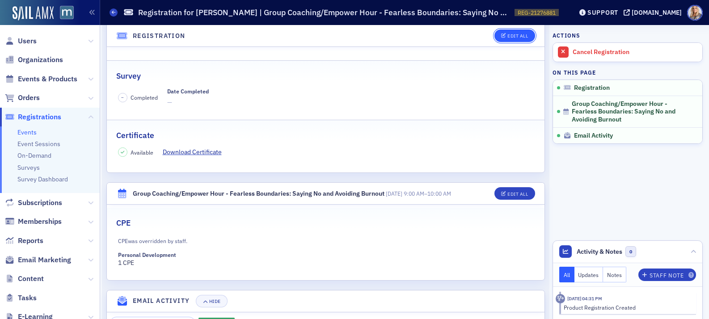
click at [519, 35] on div "Edit All" at bounding box center [518, 36] width 21 height 5
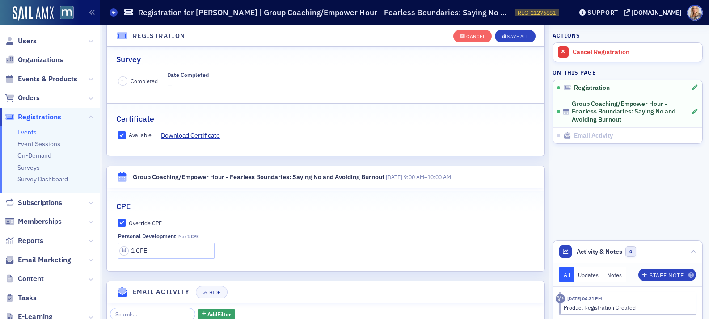
scroll to position [167, 0]
click at [122, 133] on input "Available" at bounding box center [122, 135] width 8 height 8
checkbox input "false"
drag, startPoint x: 168, startPoint y: 248, endPoint x: 111, endPoint y: 244, distance: 57.0
click at [110, 246] on div "Override CPE Personal Development Max 1 CPE 1 CPE" at bounding box center [326, 238] width 438 height 40
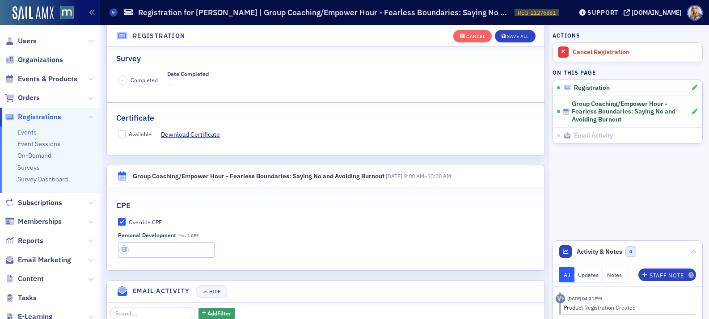
click at [122, 222] on input "Override CPE" at bounding box center [122, 222] width 8 height 8
checkbox input "false"
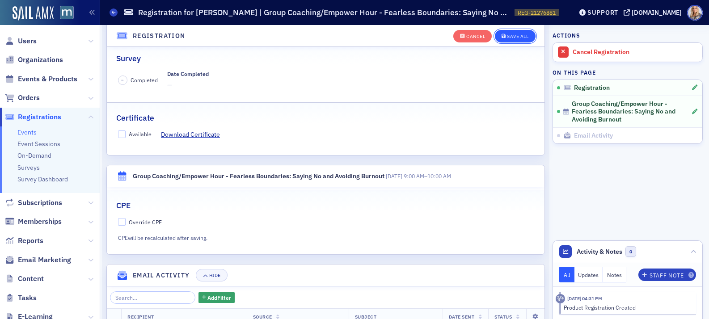
click at [511, 38] on div "Save All" at bounding box center [517, 36] width 21 height 5
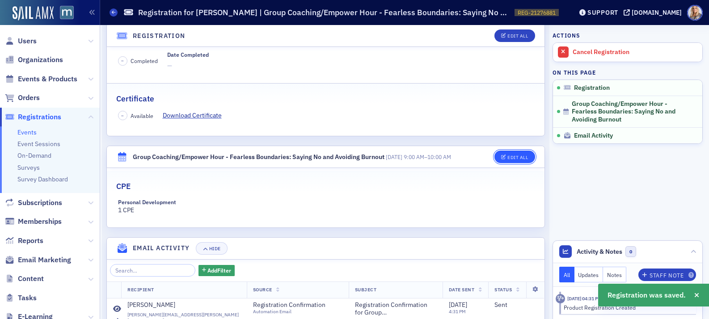
click at [515, 153] on button "Edit All" at bounding box center [515, 157] width 40 height 13
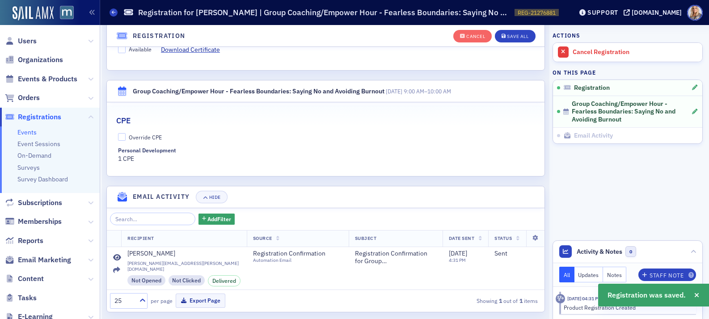
scroll to position [260, 0]
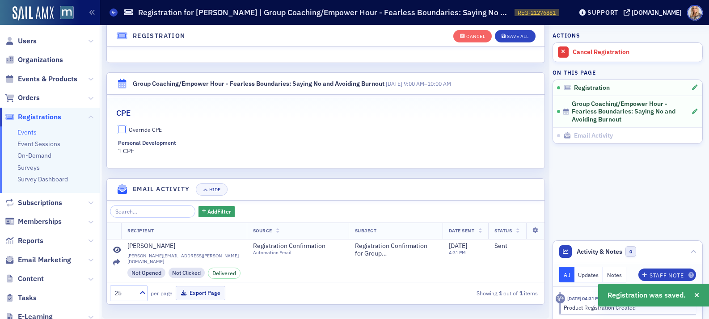
click at [120, 128] on input "Override CPE" at bounding box center [122, 130] width 8 height 8
checkbox input "true"
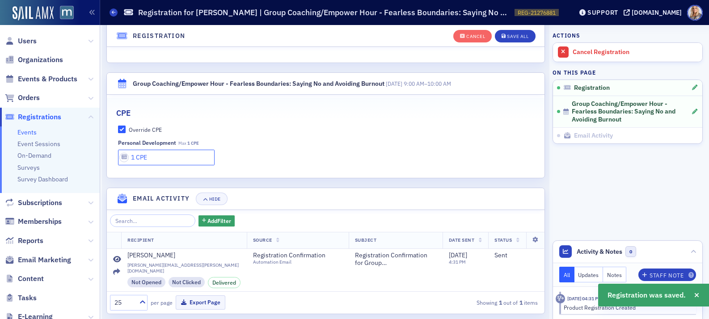
drag, startPoint x: 136, startPoint y: 158, endPoint x: 126, endPoint y: 158, distance: 9.4
click at [126, 158] on input "1 CPE" at bounding box center [166, 158] width 97 height 16
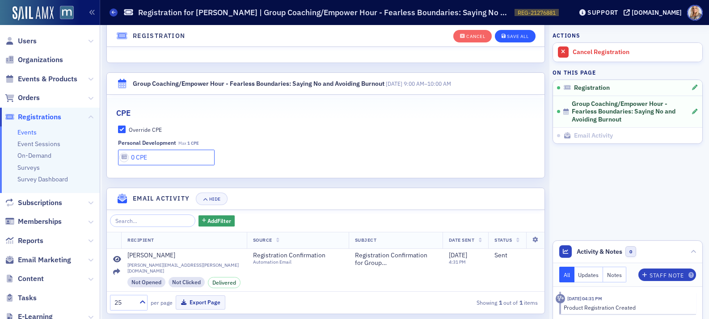
type input "0 CPE"
click at [515, 38] on div "Save All" at bounding box center [517, 36] width 21 height 5
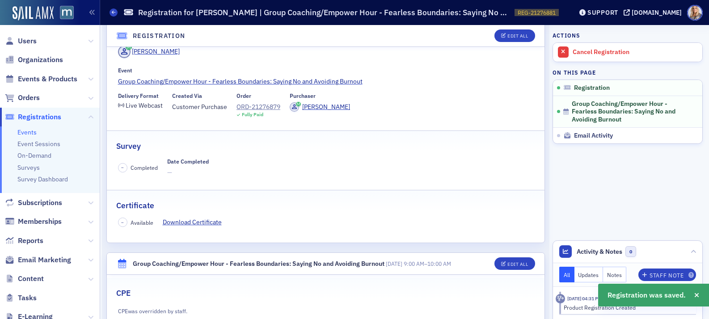
scroll to position [0, 0]
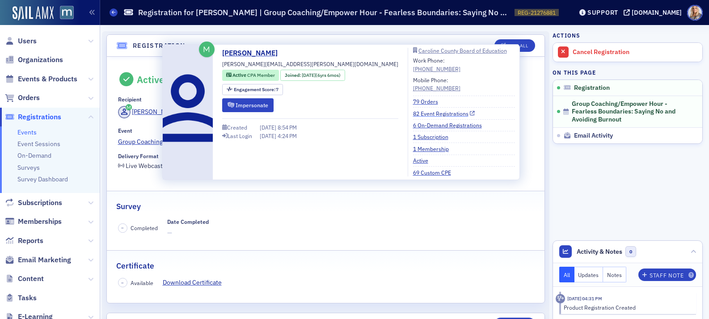
click at [413, 113] on link "82 Event Registrations" at bounding box center [444, 114] width 62 height 8
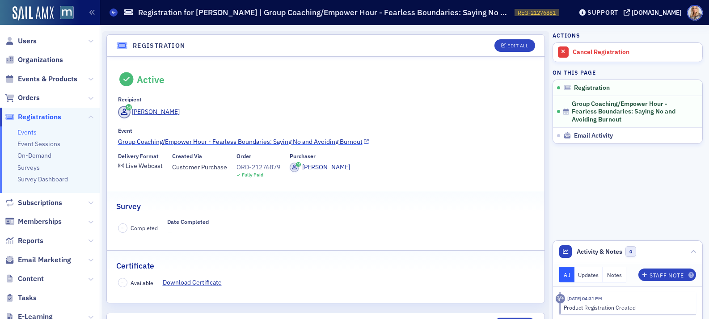
click at [287, 141] on link "Group Coaching/Empower Hour - Fearless Boundaries: Saying No and Avoiding Burno…" at bounding box center [326, 141] width 416 height 9
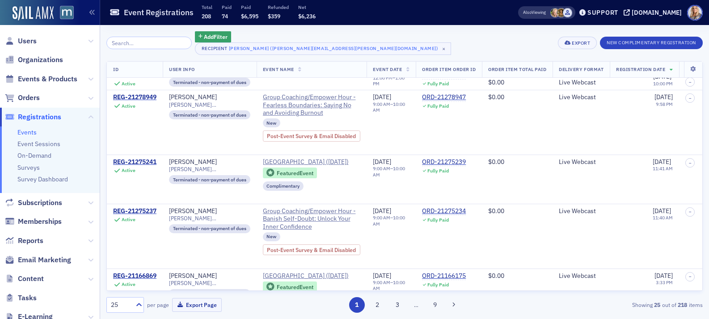
scroll to position [39, 0]
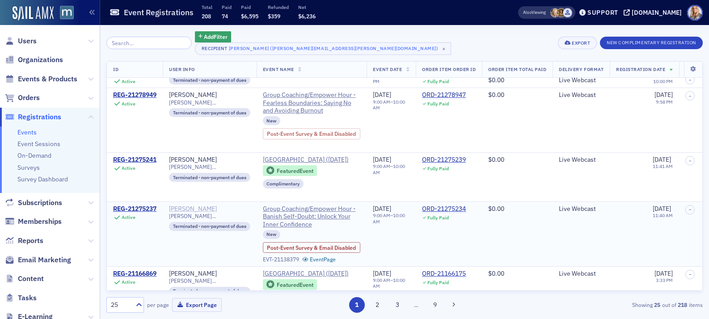
click at [204, 213] on div "[PERSON_NAME]" at bounding box center [193, 209] width 48 height 8
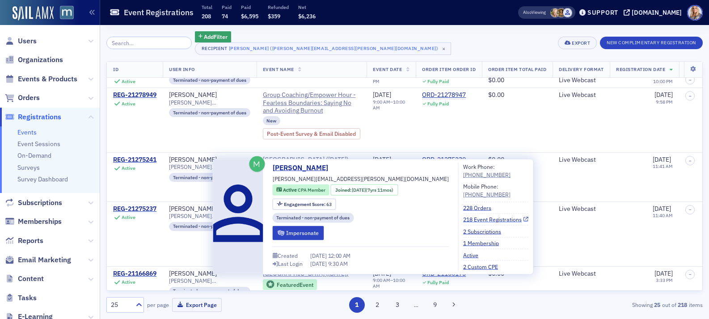
click at [463, 220] on link "218 Event Registrations" at bounding box center [495, 220] width 65 height 8
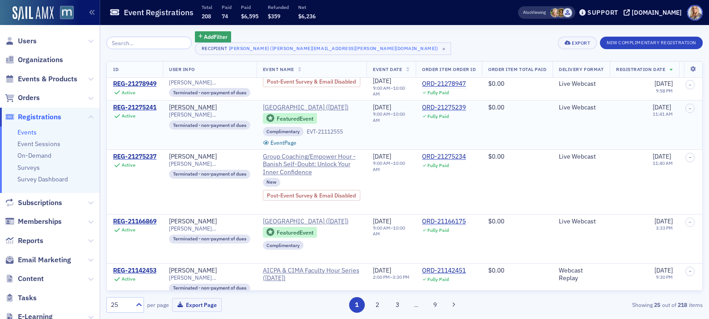
scroll to position [0, 0]
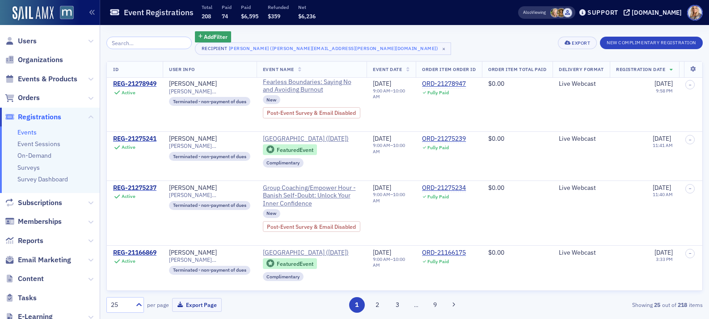
scroll to position [60, 0]
click at [437, 220] on td "ORD-21275234 Fully Paid" at bounding box center [449, 212] width 66 height 65
click at [143, 192] on div "REG-21275237" at bounding box center [134, 188] width 43 height 8
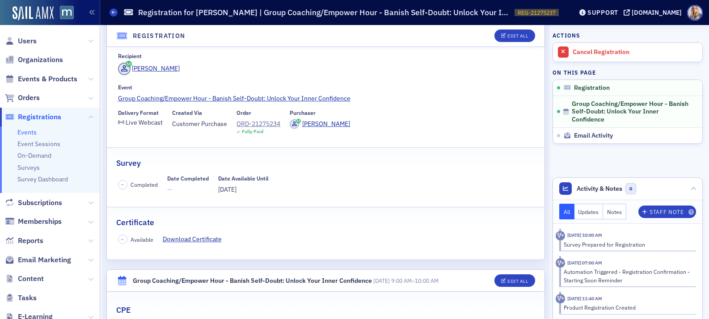
scroll to position [58, 0]
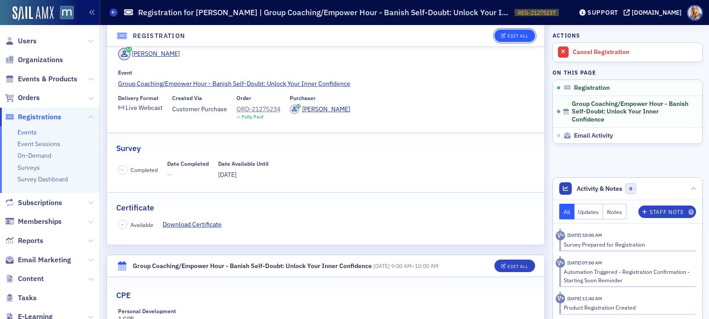
click at [505, 37] on icon "button" at bounding box center [503, 36] width 5 height 5
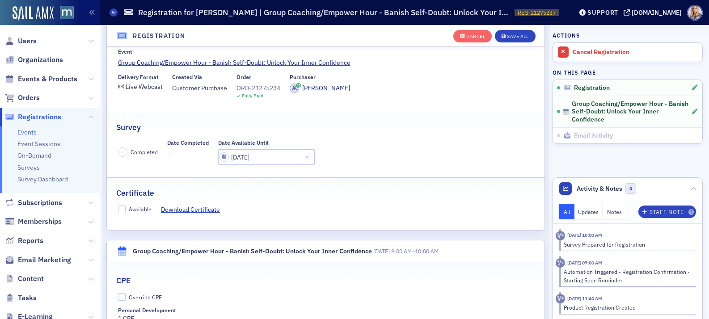
scroll to position [130, 0]
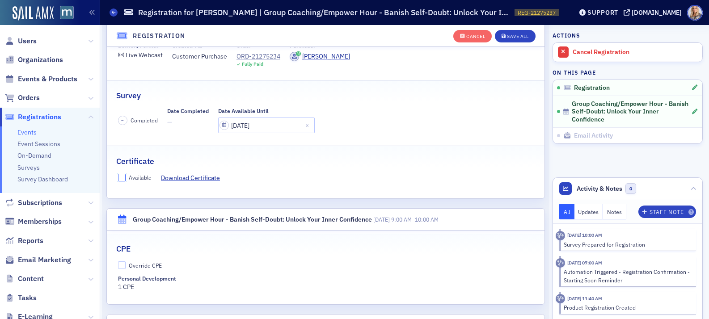
click at [121, 178] on input "Available" at bounding box center [122, 178] width 8 height 8
checkbox input "true"
click at [121, 266] on input "Override CPE" at bounding box center [122, 266] width 8 height 8
checkbox input "true"
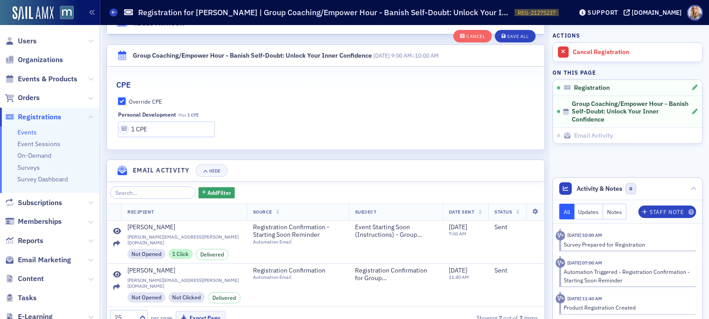
scroll to position [297, 0]
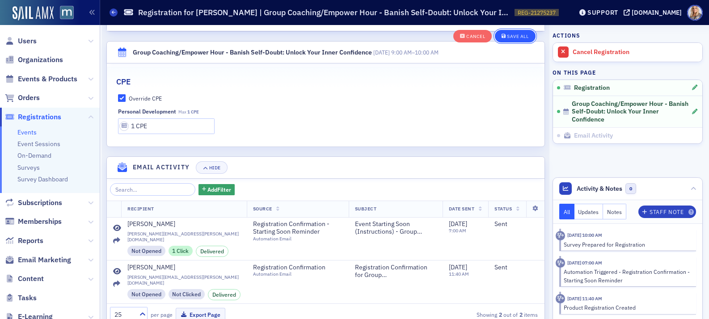
click at [515, 39] on button "Save All" at bounding box center [515, 36] width 40 height 13
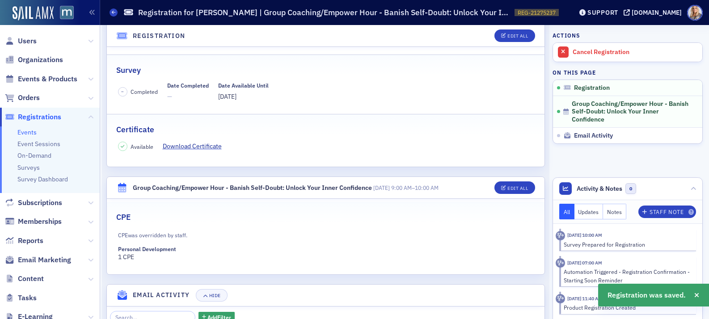
scroll to position [0, 0]
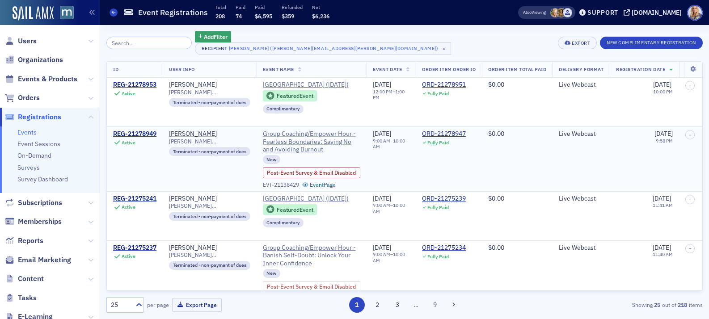
click at [293, 144] on span "Group Coaching/Empower Hour - Fearless Boundaries: Saying No and Avoiding Burno…" at bounding box center [312, 142] width 98 height 24
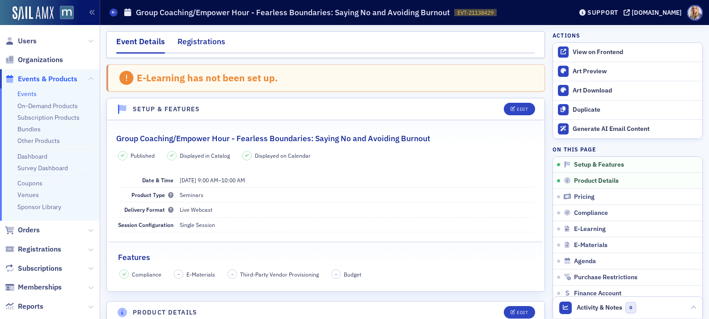
click at [195, 42] on div "Registrations" at bounding box center [202, 44] width 48 height 17
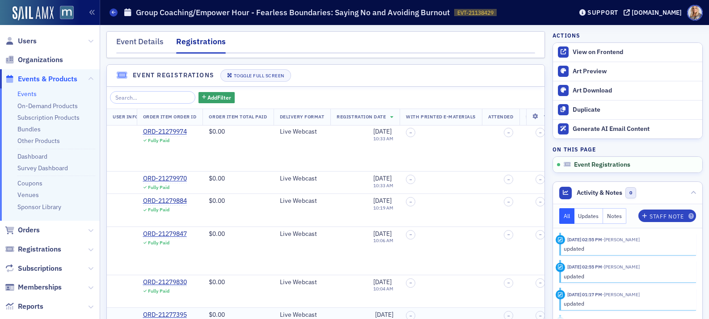
scroll to position [534, 0]
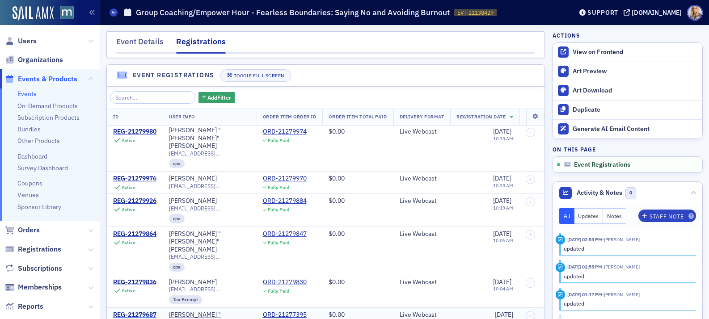
click at [140, 311] on div "REG-21279687" at bounding box center [134, 315] width 43 height 8
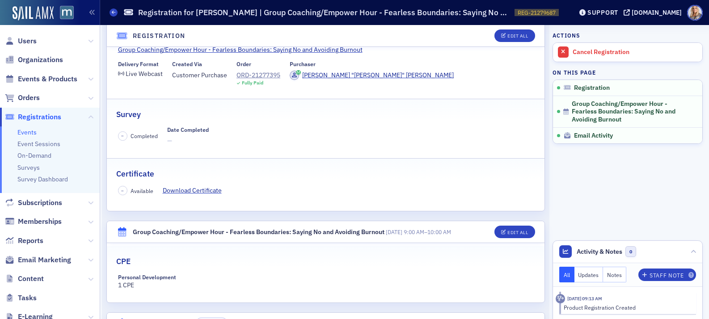
scroll to position [93, 0]
click at [508, 229] on div "Edit All" at bounding box center [518, 231] width 21 height 5
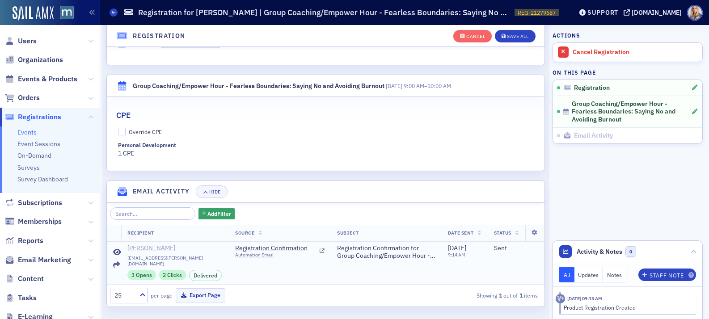
scroll to position [260, 0]
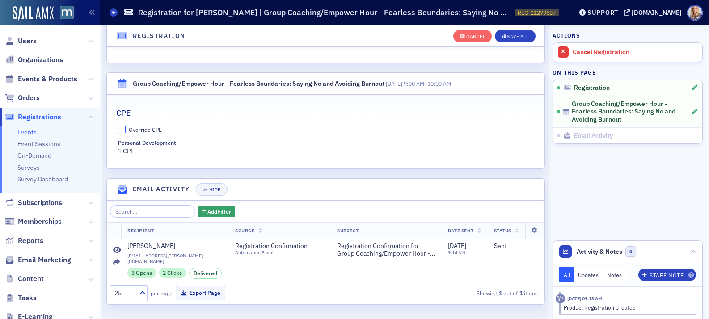
click at [121, 129] on input "Override CPE" at bounding box center [122, 130] width 8 height 8
checkbox input "true"
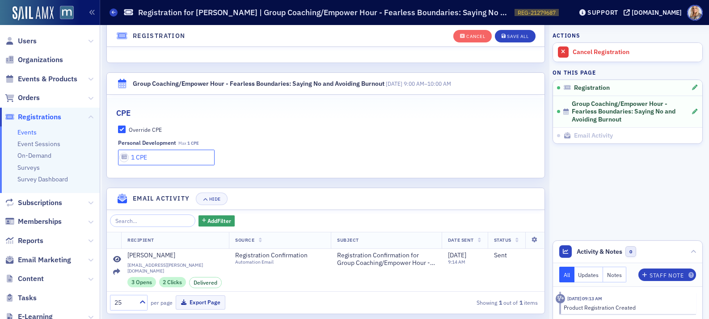
drag, startPoint x: 156, startPoint y: 158, endPoint x: 132, endPoint y: 157, distance: 23.7
click at [132, 157] on input "1 CPE" at bounding box center [166, 158] width 97 height 16
click at [122, 130] on input "Override CPE" at bounding box center [122, 130] width 8 height 8
checkbox input "false"
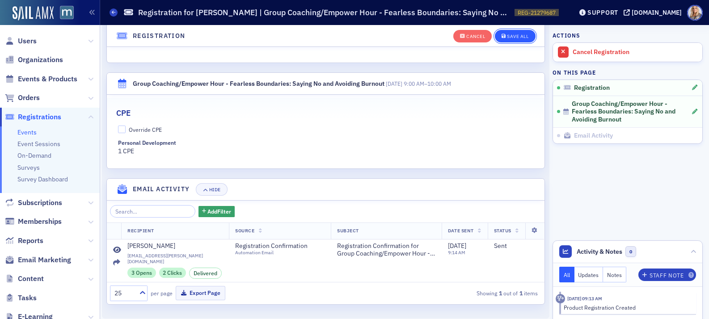
click at [512, 39] on button "Save All" at bounding box center [515, 36] width 40 height 13
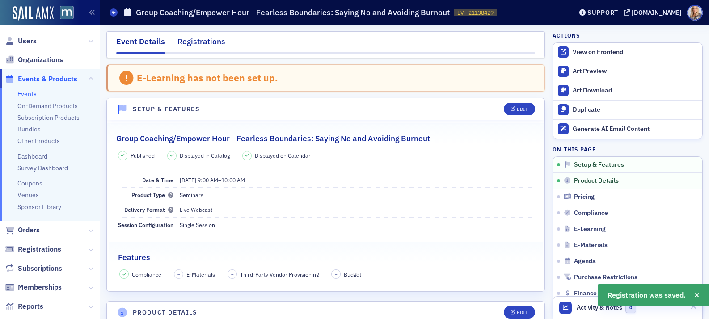
click at [204, 42] on div "Registrations" at bounding box center [202, 44] width 48 height 17
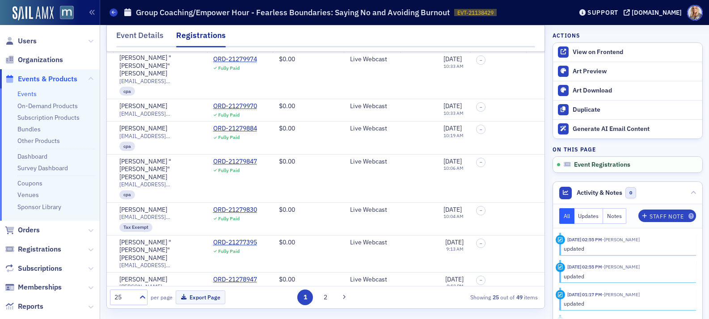
scroll to position [534, 0]
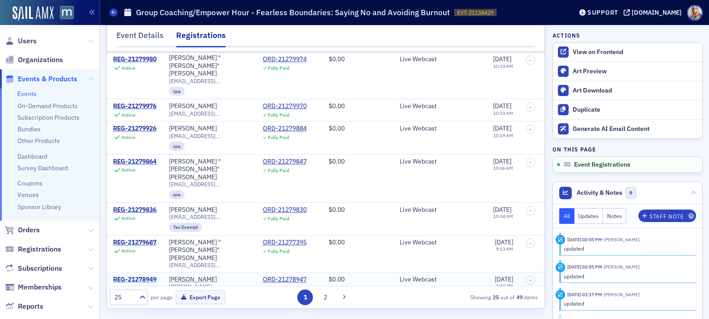
click at [144, 276] on div "REG-21278949" at bounding box center [134, 280] width 43 height 8
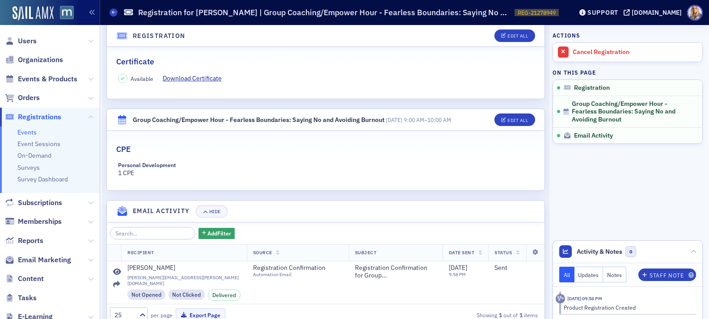
scroll to position [207, 0]
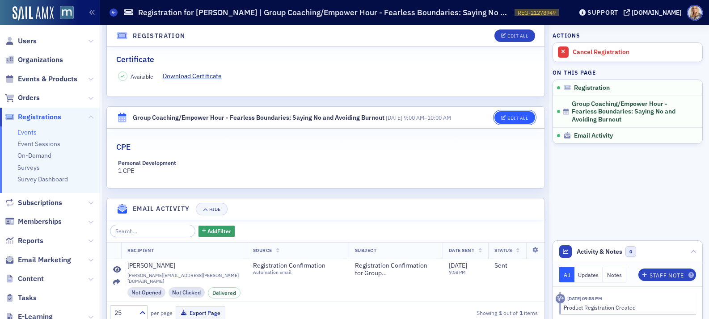
click at [506, 120] on button "Edit All" at bounding box center [515, 117] width 40 height 13
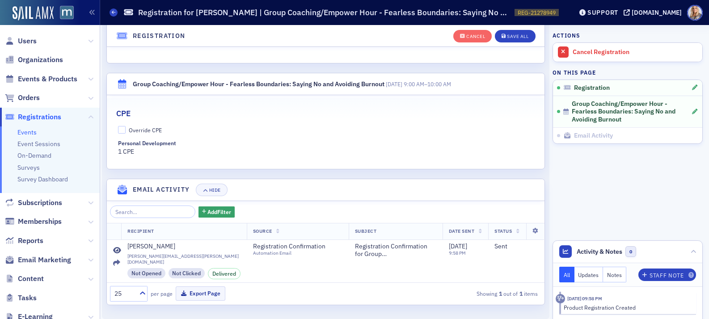
scroll to position [260, 0]
click at [123, 130] on input "Override CPE" at bounding box center [122, 130] width 8 height 8
checkbox input "true"
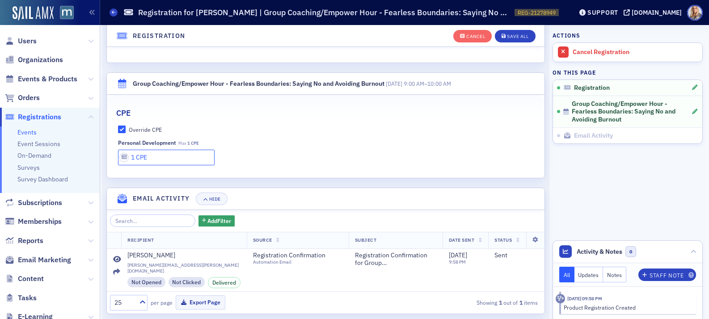
drag, startPoint x: 159, startPoint y: 161, endPoint x: 131, endPoint y: 161, distance: 27.7
click at [131, 161] on input "1 CPE" at bounding box center [166, 158] width 97 height 16
click at [119, 132] on input "Override CPE" at bounding box center [122, 130] width 8 height 8
checkbox input "false"
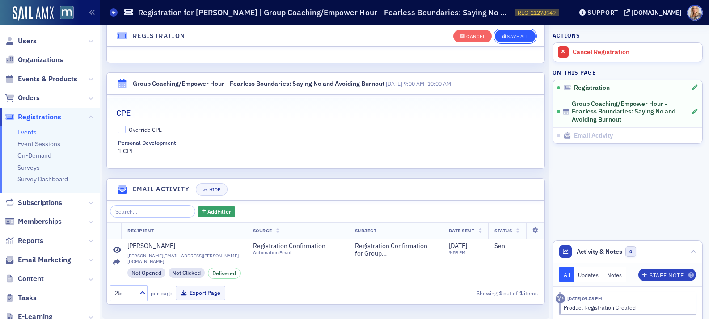
click at [513, 36] on div "Save All" at bounding box center [517, 36] width 21 height 5
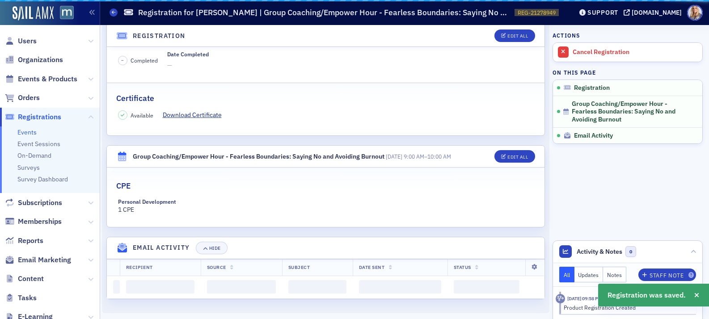
scroll to position [226, 0]
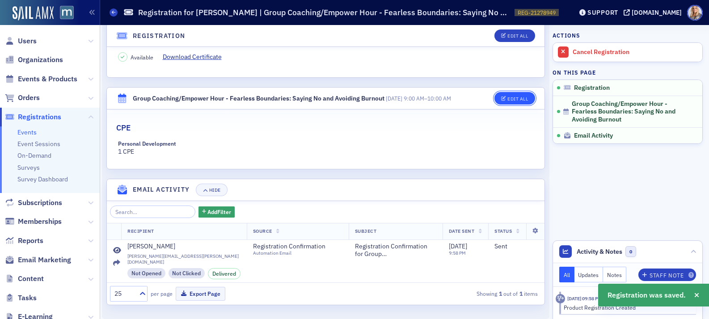
click at [512, 93] on button "Edit All" at bounding box center [515, 98] width 40 height 13
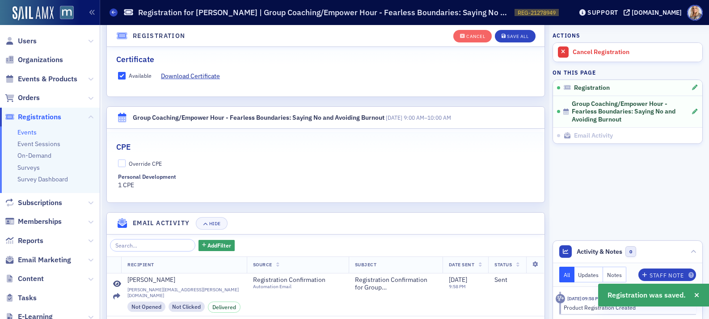
scroll to position [260, 0]
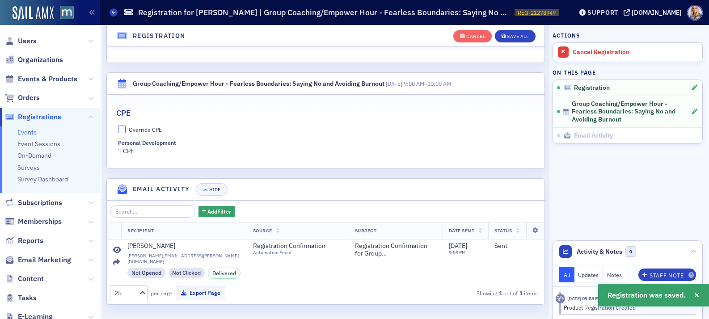
click at [122, 129] on input "Override CPE" at bounding box center [122, 130] width 8 height 8
checkbox input "true"
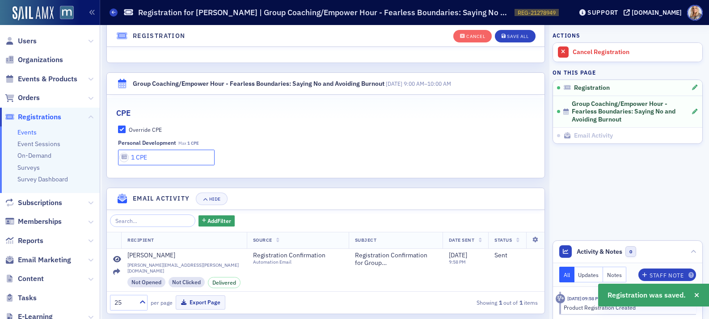
click at [151, 158] on input "1 CPE" at bounding box center [166, 158] width 97 height 16
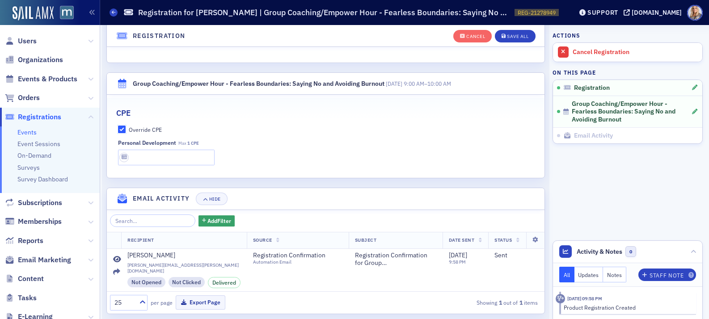
click at [123, 130] on input "Override CPE" at bounding box center [122, 130] width 8 height 8
checkbox input "false"
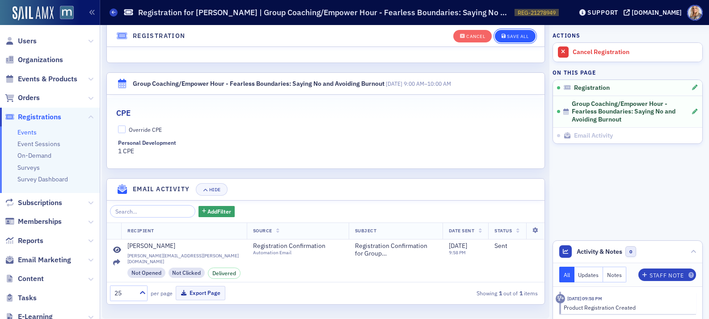
click at [525, 35] on div "Save All" at bounding box center [517, 36] width 21 height 5
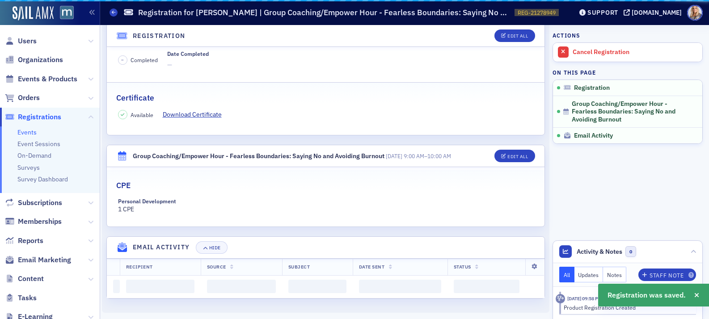
scroll to position [226, 0]
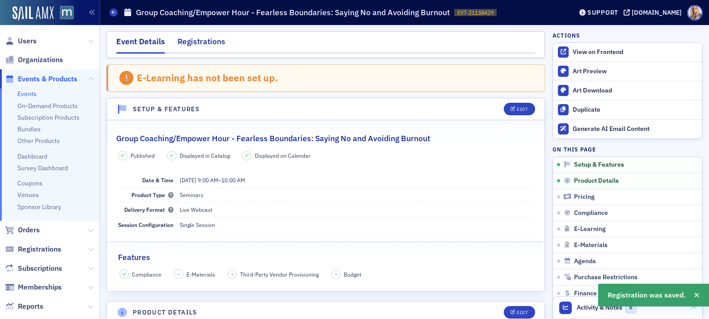
click at [214, 39] on div "Registrations" at bounding box center [202, 44] width 48 height 17
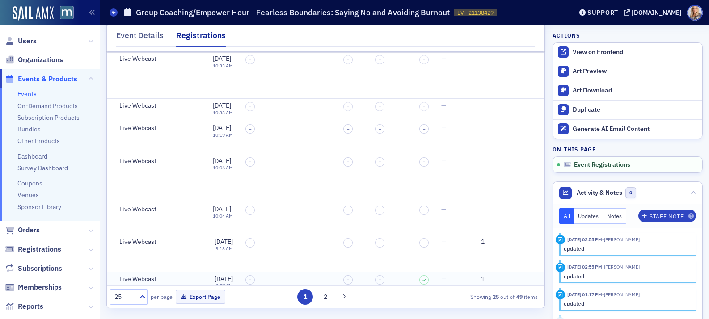
scroll to position [534, 0]
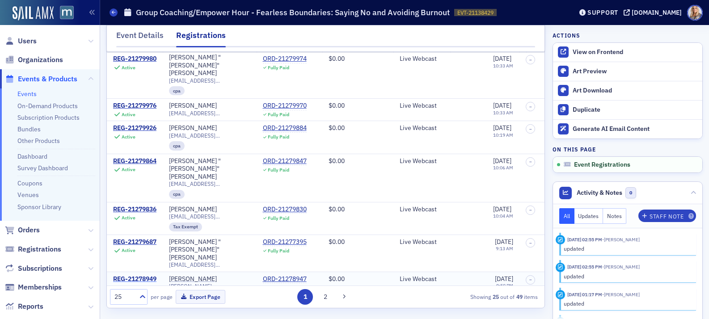
click at [150, 276] on div "REG-21278949" at bounding box center [134, 280] width 43 height 8
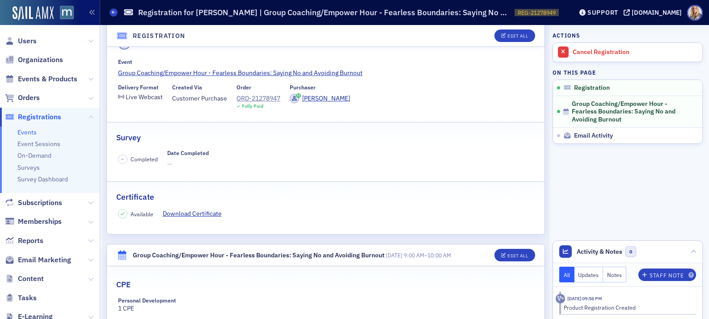
scroll to position [9, 0]
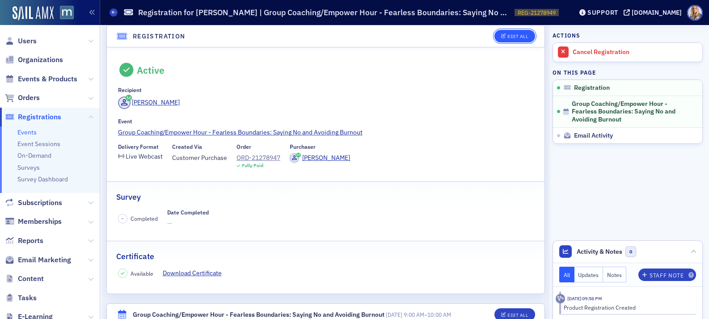
click at [525, 38] on div "Edit All" at bounding box center [518, 36] width 21 height 5
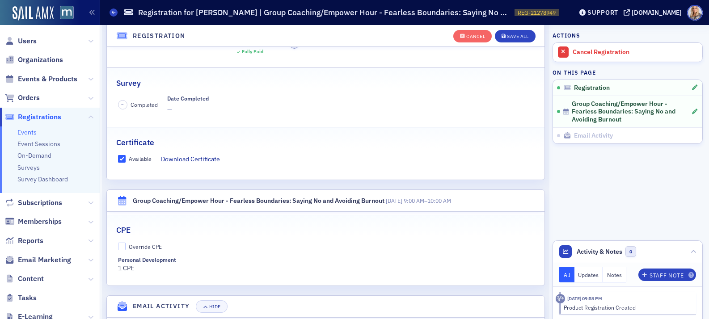
scroll to position [145, 0]
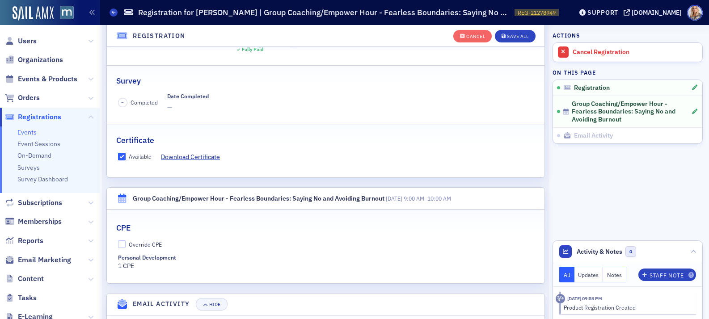
click at [125, 157] on input "Available" at bounding box center [122, 157] width 8 height 8
checkbox input "false"
click at [514, 36] on div "Save All" at bounding box center [517, 36] width 21 height 5
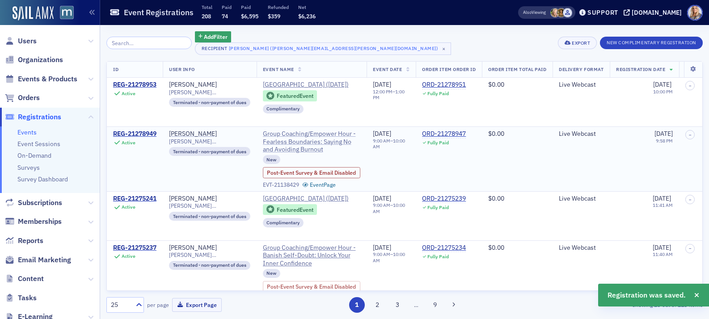
click at [305, 148] on span "Group Coaching/Empower Hour - Fearless Boundaries: Saying No and Avoiding Burno…" at bounding box center [312, 142] width 98 height 24
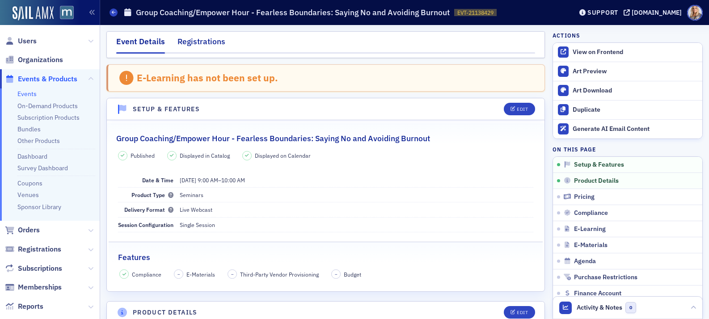
click at [211, 40] on div "Registrations" at bounding box center [202, 44] width 48 height 17
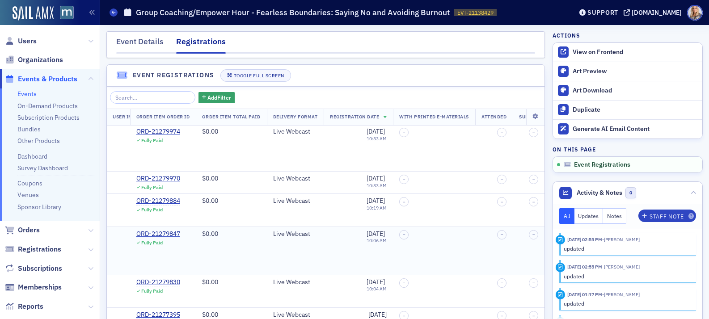
scroll to position [73, 0]
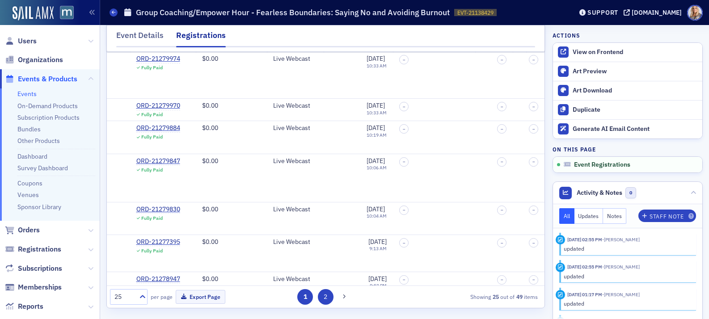
click at [326, 299] on button "2" at bounding box center [326, 297] width 16 height 16
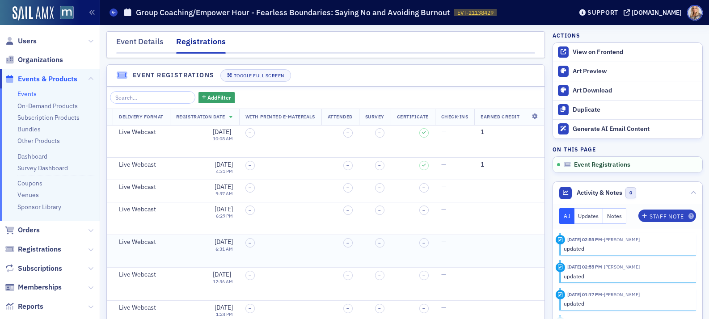
scroll to position [0, 0]
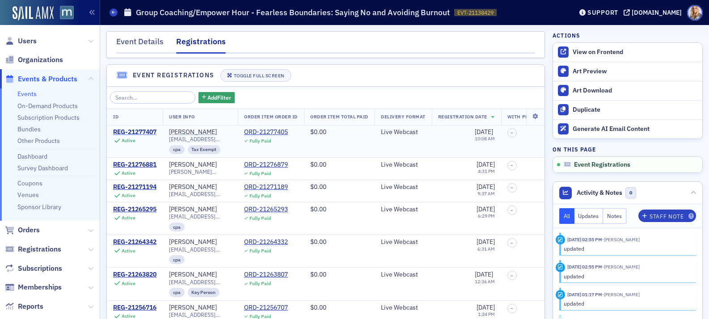
click at [142, 129] on div "REG-21277407" at bounding box center [134, 132] width 43 height 8
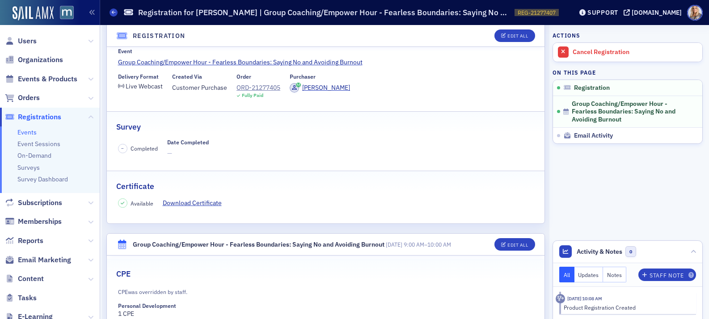
scroll to position [80, 0]
click at [511, 36] on div "Edit All" at bounding box center [518, 36] width 21 height 5
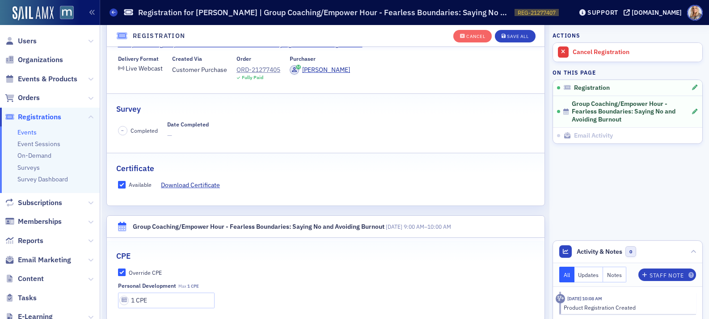
scroll to position [156, 0]
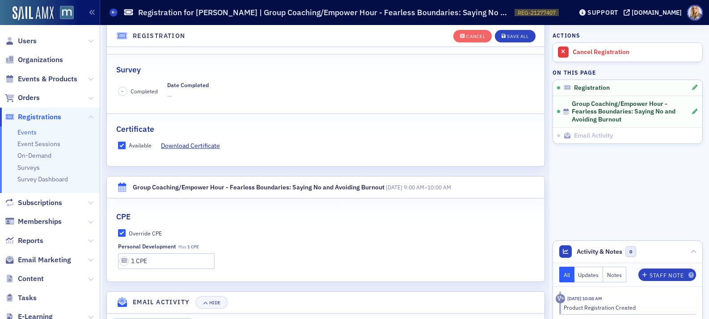
click at [124, 144] on input "Available" at bounding box center [122, 146] width 8 height 8
checkbox input "false"
click at [123, 232] on input "Override CPE" at bounding box center [122, 233] width 8 height 8
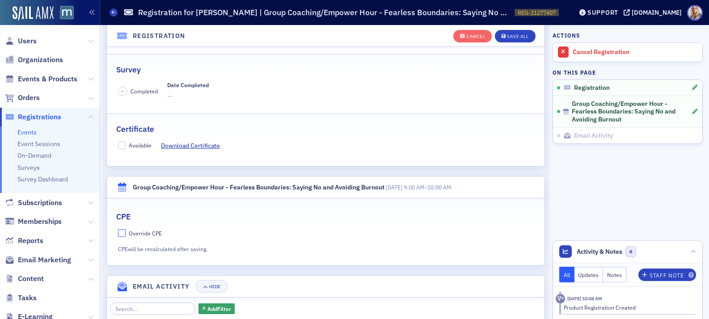
click at [120, 234] on input "Override CPE" at bounding box center [122, 233] width 8 height 8
checkbox input "true"
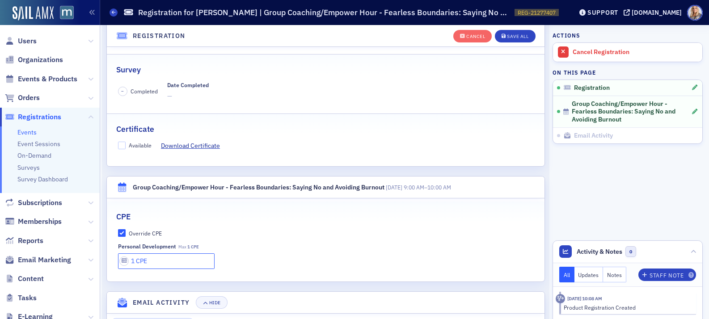
drag, startPoint x: 157, startPoint y: 263, endPoint x: 110, endPoint y: 261, distance: 47.0
click at [110, 261] on div "Override CPE Personal Development Max 1 CPE 1 CPE" at bounding box center [326, 249] width 438 height 40
click at [125, 233] on input "Override CPE" at bounding box center [122, 233] width 8 height 8
checkbox input "false"
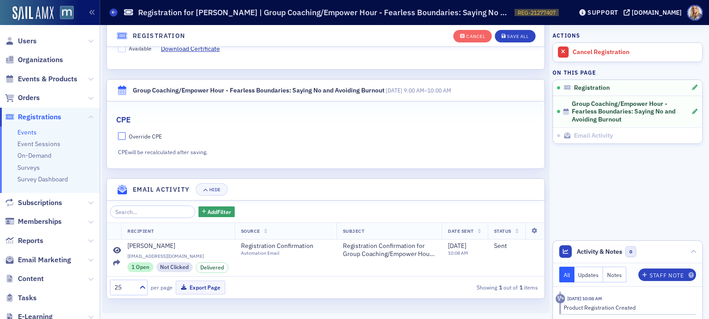
scroll to position [0, 0]
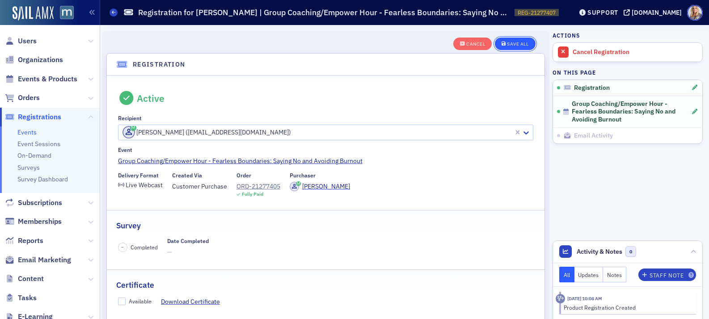
click at [519, 39] on button "Save All" at bounding box center [515, 44] width 40 height 13
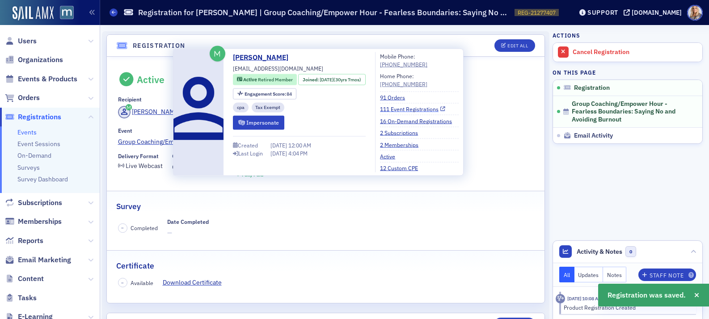
click at [406, 108] on link "111 Event Registrations" at bounding box center [412, 109] width 65 height 8
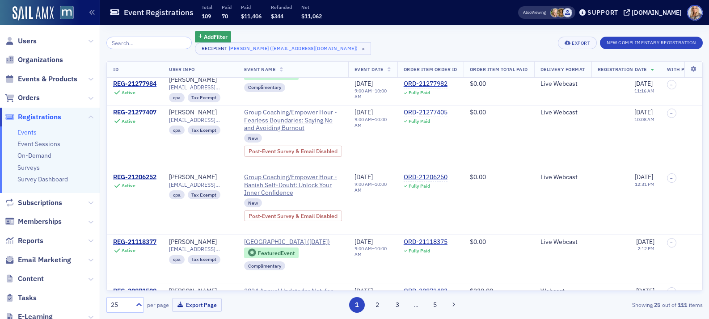
scroll to position [171, 0]
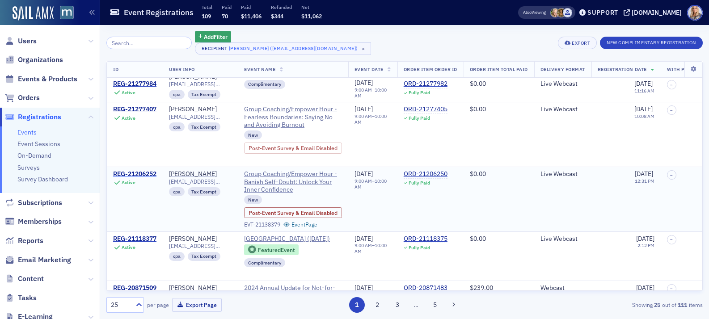
click at [140, 178] on div "REG-21206252" at bounding box center [134, 174] width 43 height 8
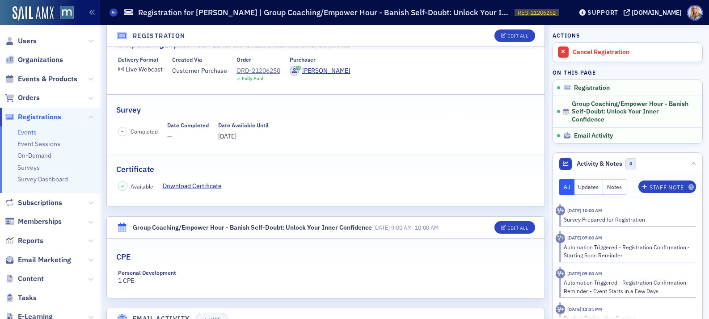
scroll to position [105, 0]
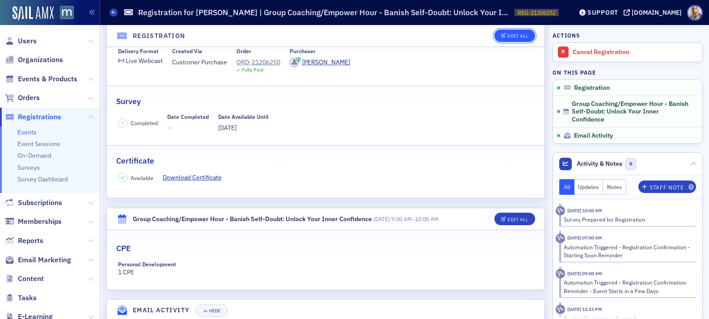
click at [505, 38] on button "Edit All" at bounding box center [515, 36] width 40 height 13
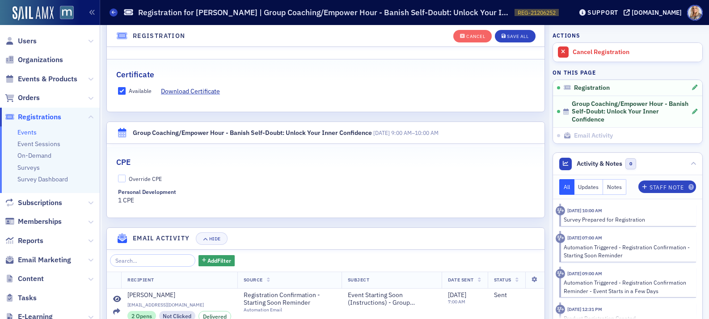
scroll to position [224, 0]
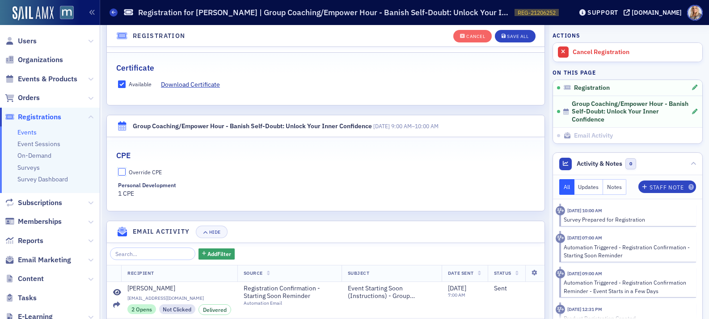
click at [123, 171] on input "Override CPE" at bounding box center [122, 172] width 8 height 8
checkbox input "true"
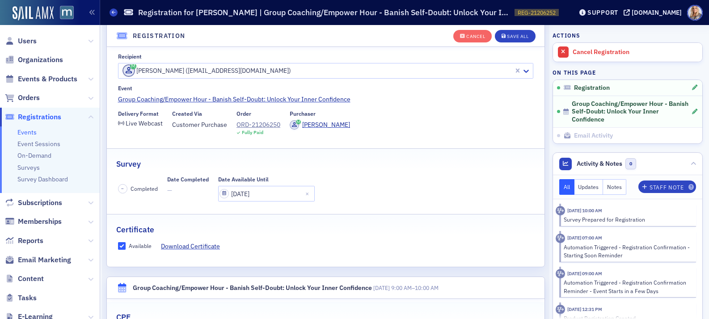
scroll to position [62, 0]
click at [514, 37] on div "Save All" at bounding box center [517, 36] width 21 height 5
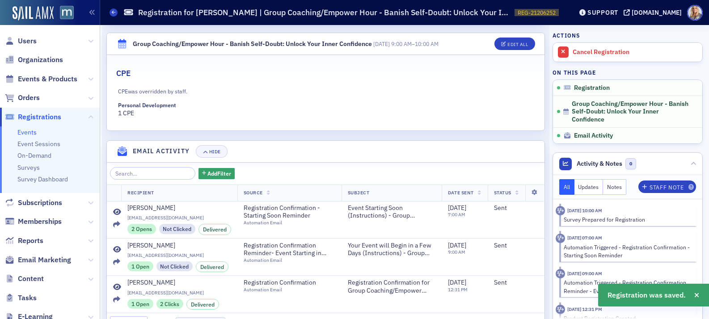
scroll to position [0, 0]
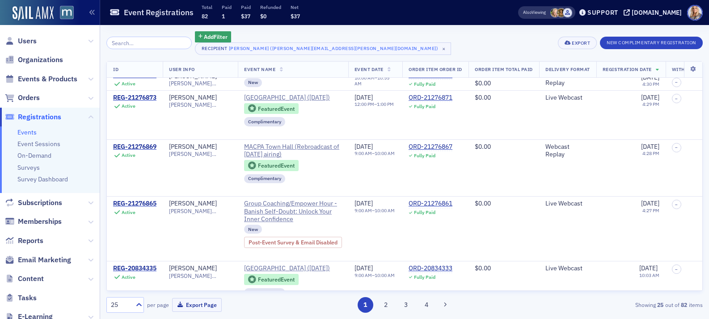
scroll to position [276, 0]
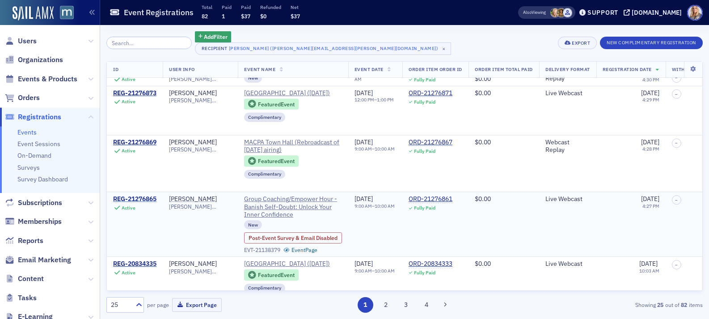
click at [150, 204] on div "REG-21276865" at bounding box center [134, 199] width 43 height 8
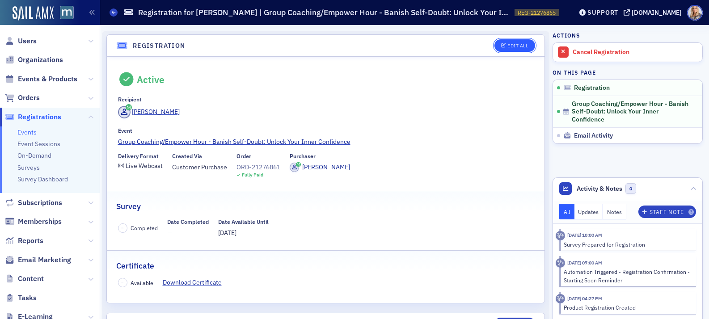
click at [514, 45] on div "Edit All" at bounding box center [518, 45] width 21 height 5
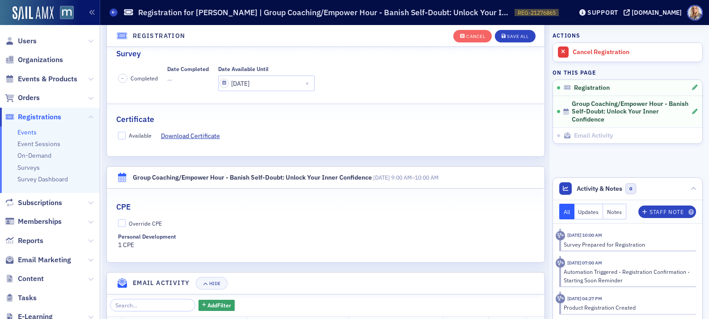
scroll to position [178, 0]
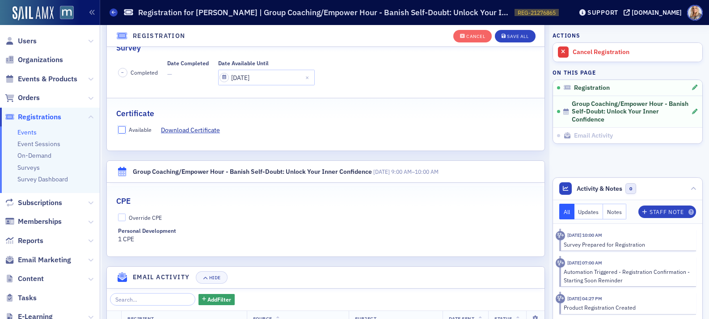
click at [123, 129] on input "Available" at bounding box center [122, 130] width 8 height 8
checkbox input "true"
click at [122, 213] on fieldset "CPE Override CPE Personal Development 1 CPE" at bounding box center [326, 216] width 438 height 61
click at [125, 215] on input "Override CPE" at bounding box center [122, 218] width 8 height 8
checkbox input "true"
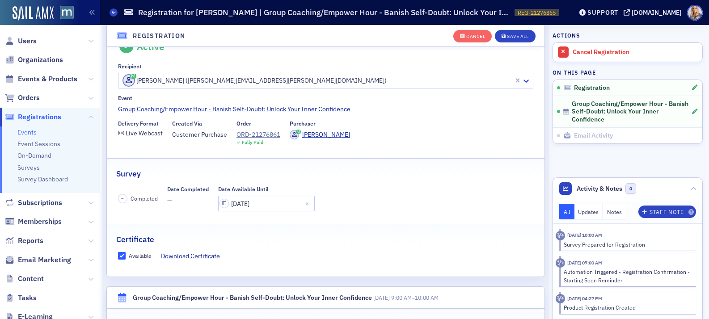
scroll to position [53, 0]
click at [513, 34] on div "Save All" at bounding box center [517, 36] width 21 height 5
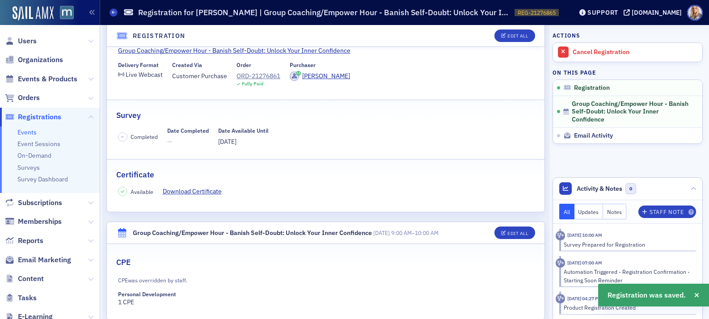
scroll to position [0, 0]
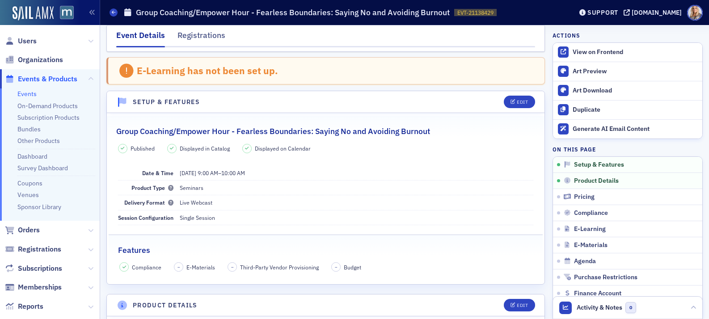
scroll to position [8, 0]
click at [214, 40] on div "Registrations" at bounding box center [202, 38] width 48 height 17
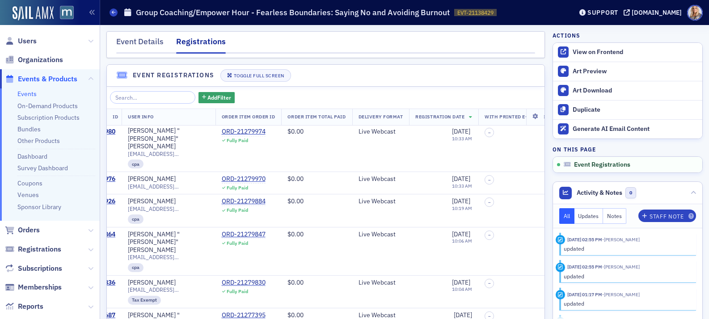
scroll to position [533, 0]
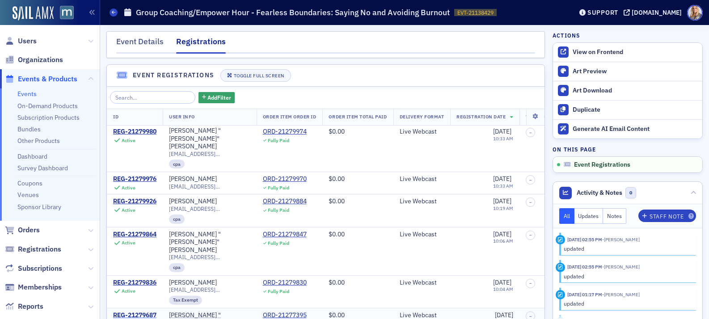
click at [148, 312] on div "REG-21279687" at bounding box center [134, 316] width 43 height 8
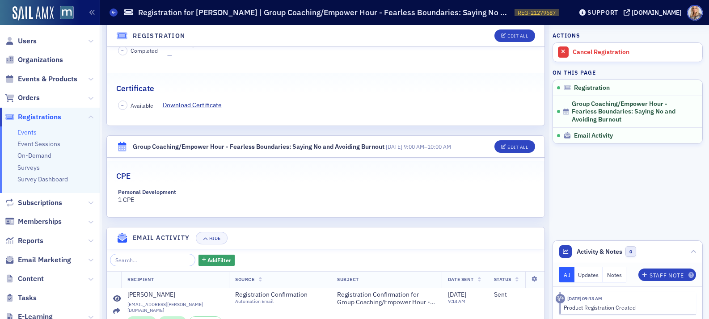
scroll to position [178, 0]
click at [519, 147] on div "Edit All" at bounding box center [518, 146] width 21 height 5
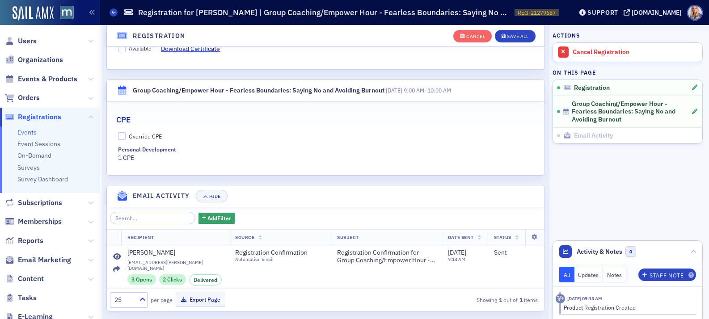
scroll to position [260, 0]
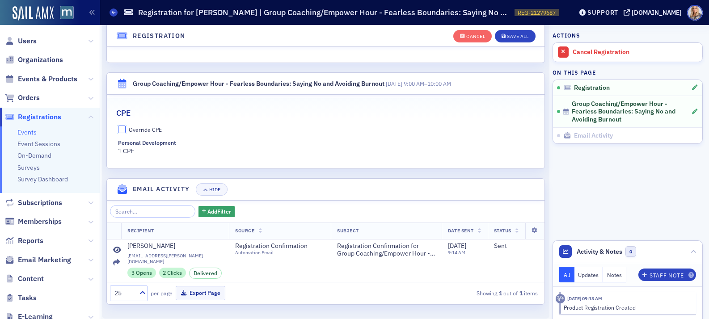
click at [123, 132] on input "Override CPE" at bounding box center [122, 130] width 8 height 8
checkbox input "true"
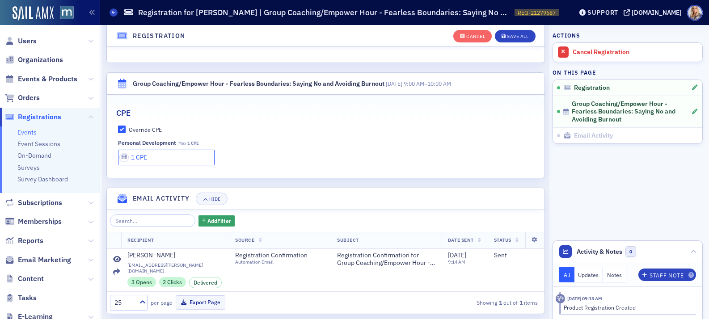
drag, startPoint x: 135, startPoint y: 160, endPoint x: 124, endPoint y: 158, distance: 10.9
click at [124, 158] on input "1 CPE" at bounding box center [166, 158] width 97 height 16
type input "0 CPE"
click at [126, 128] on label "Override CPE" at bounding box center [326, 130] width 416 height 8
click at [126, 128] on input "Override CPE" at bounding box center [122, 130] width 8 height 8
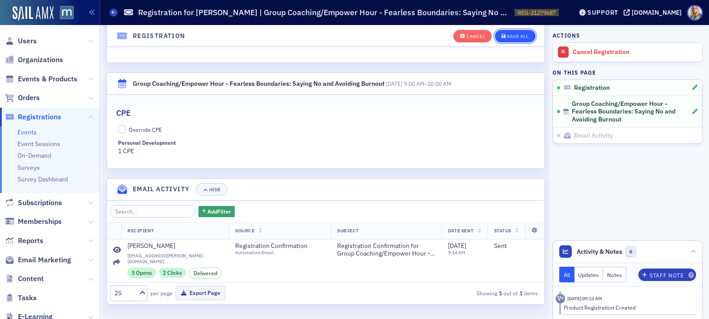
click at [507, 30] on div "Cancel Save All" at bounding box center [495, 36] width 82 height 19
click at [122, 129] on input "Override CPE" at bounding box center [122, 130] width 8 height 8
checkbox input "true"
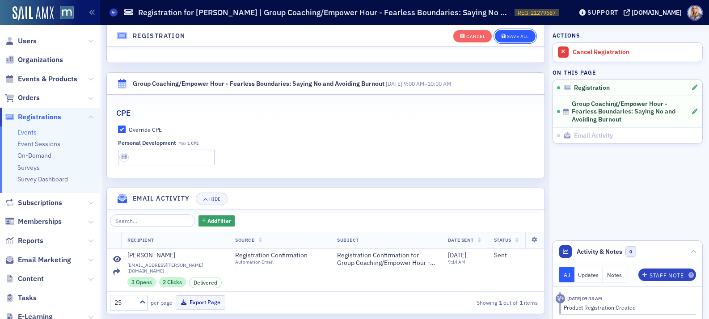
click at [509, 34] on div "Save All" at bounding box center [517, 36] width 21 height 5
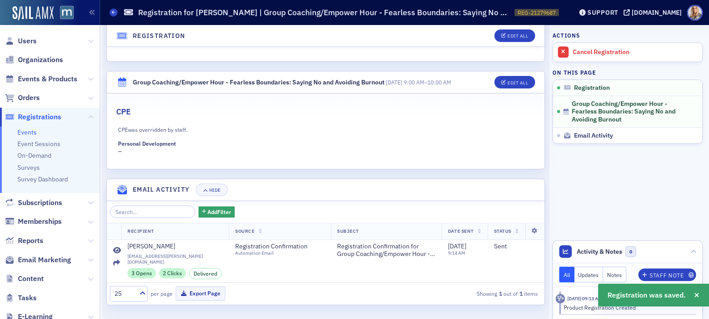
scroll to position [0, 0]
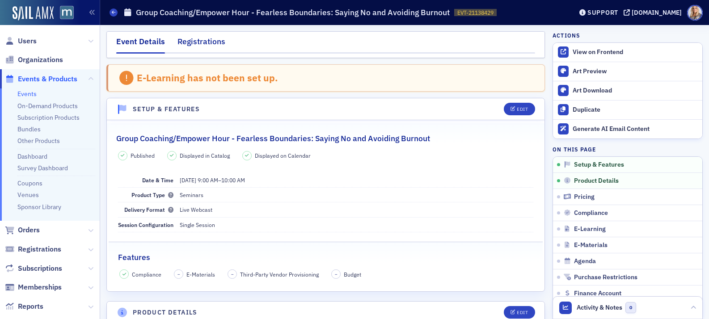
click at [205, 44] on div "Registrations" at bounding box center [202, 44] width 48 height 17
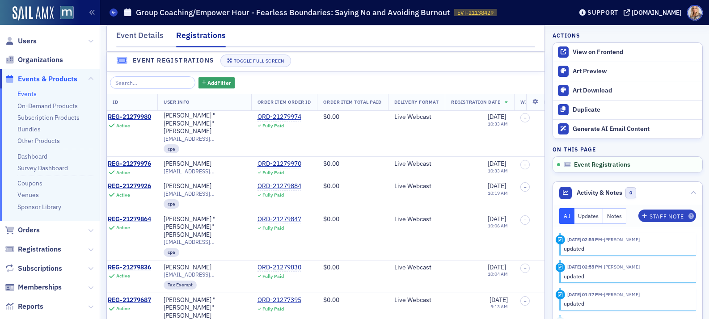
scroll to position [534, 0]
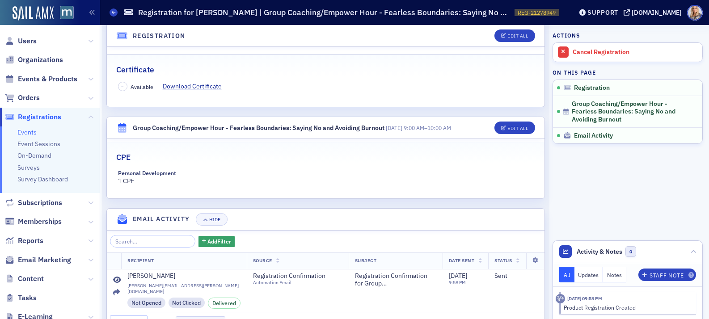
scroll to position [226, 0]
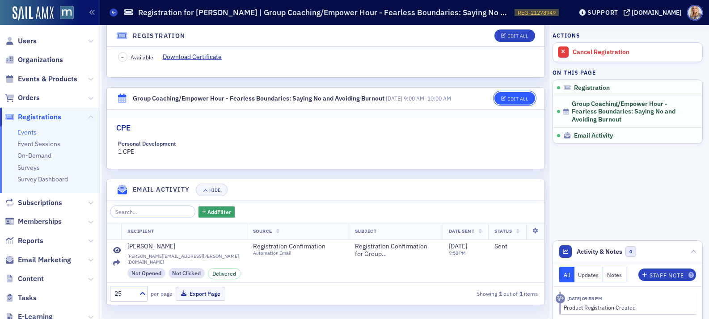
click at [512, 97] on div "Edit All" at bounding box center [518, 99] width 21 height 5
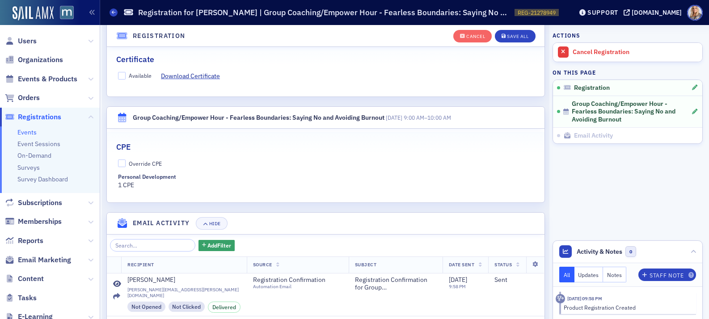
scroll to position [260, 0]
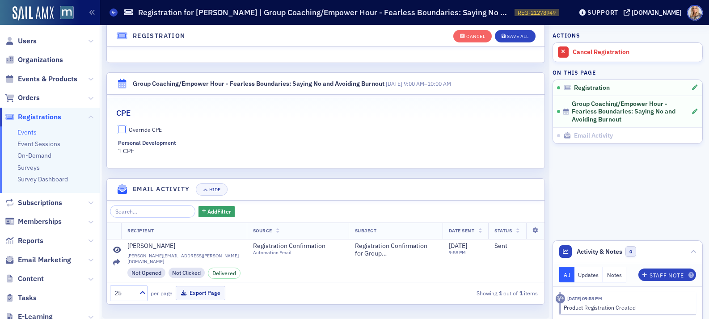
click at [122, 126] on input "Override CPE" at bounding box center [122, 130] width 8 height 8
checkbox input "true"
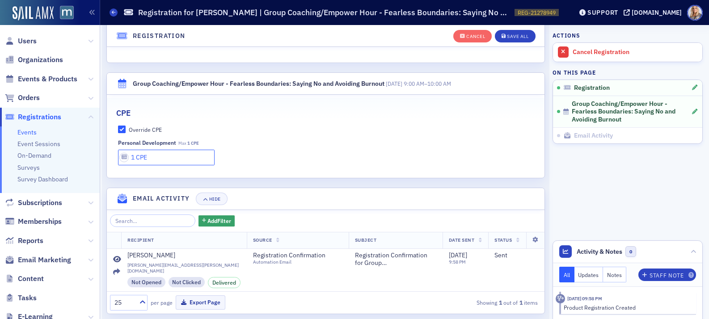
click at [134, 157] on input "1 CPE" at bounding box center [166, 158] width 97 height 16
type input "0 CPE"
click at [379, 134] on div "Override CPE Personal Development Max 1 CPE 0 CPE" at bounding box center [326, 146] width 438 height 40
click at [520, 37] on div "Save All" at bounding box center [517, 36] width 21 height 5
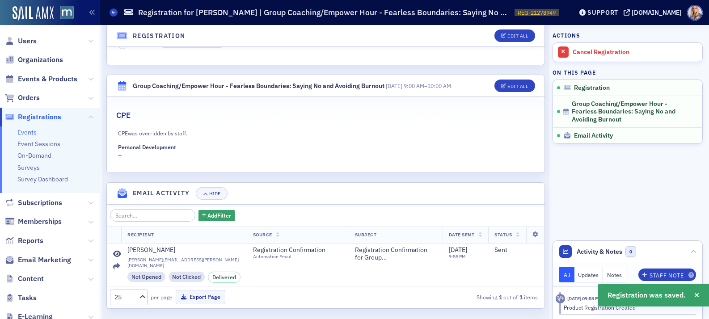
scroll to position [0, 0]
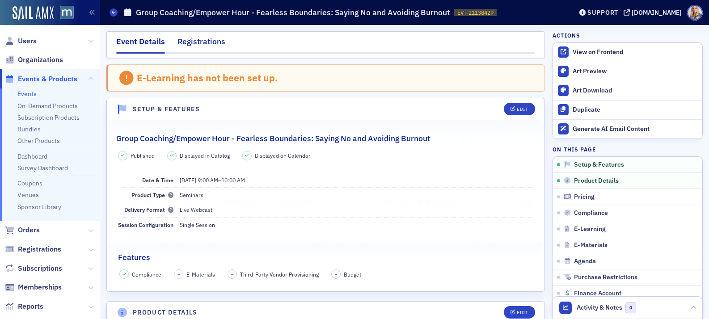
click at [212, 38] on div "Registrations" at bounding box center [202, 44] width 48 height 17
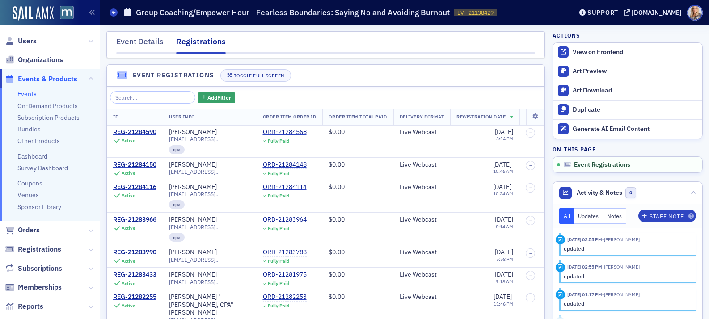
click at [281, 235] on td "ORD-21283964 Fully Paid" at bounding box center [290, 229] width 66 height 33
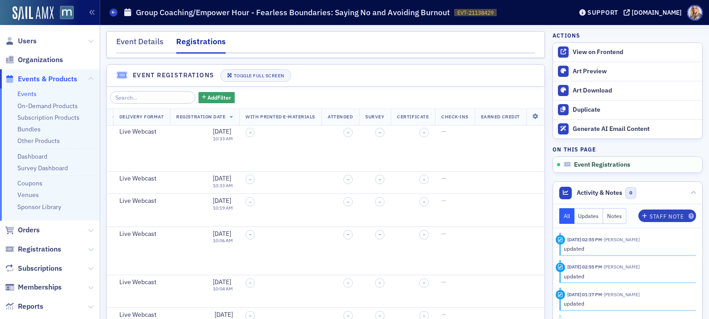
scroll to position [73, 0]
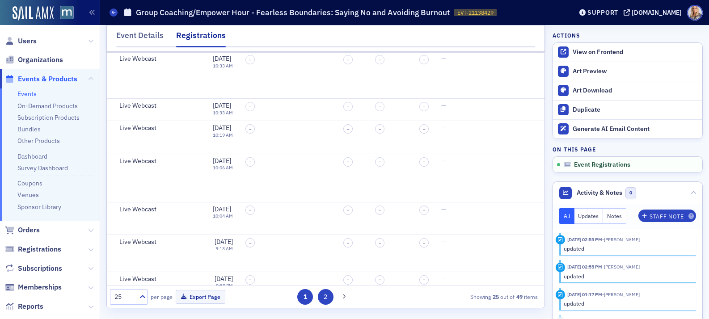
click at [329, 296] on button "2" at bounding box center [326, 297] width 16 height 16
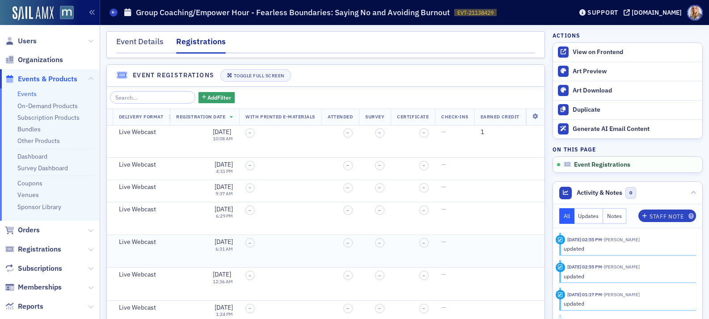
scroll to position [0, 0]
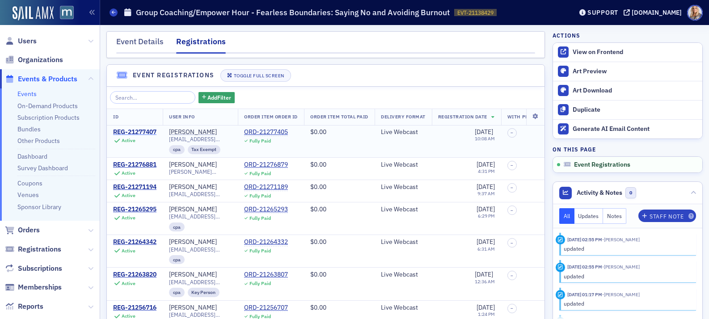
click at [140, 131] on div "REG-21277407" at bounding box center [134, 132] width 43 height 8
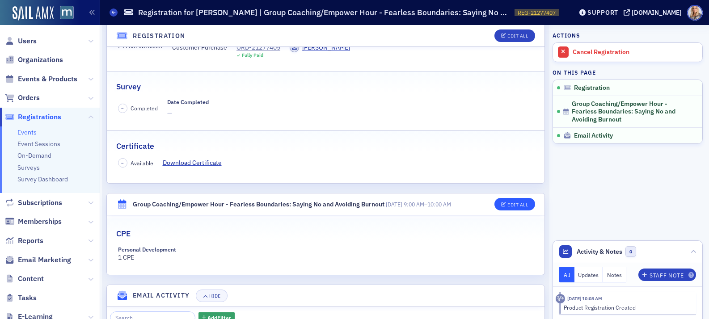
scroll to position [226, 0]
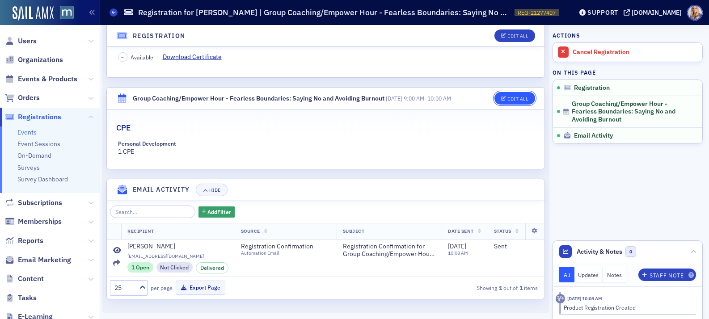
click at [511, 97] on div "Edit All" at bounding box center [518, 99] width 21 height 5
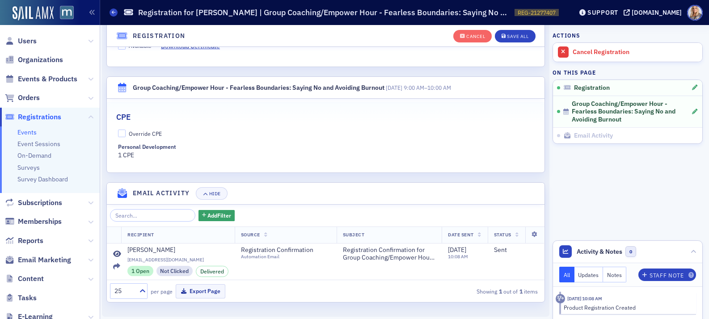
scroll to position [260, 0]
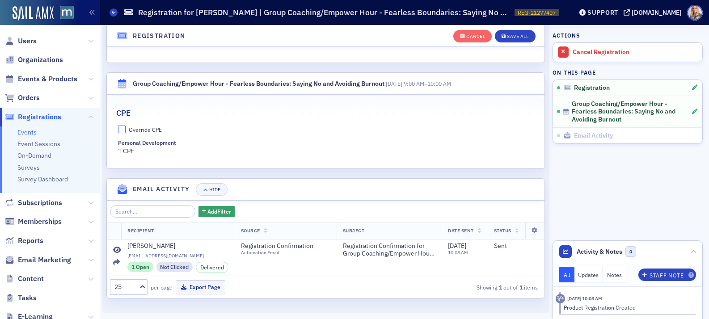
click at [124, 128] on input "Override CPE" at bounding box center [122, 130] width 8 height 8
checkbox input "true"
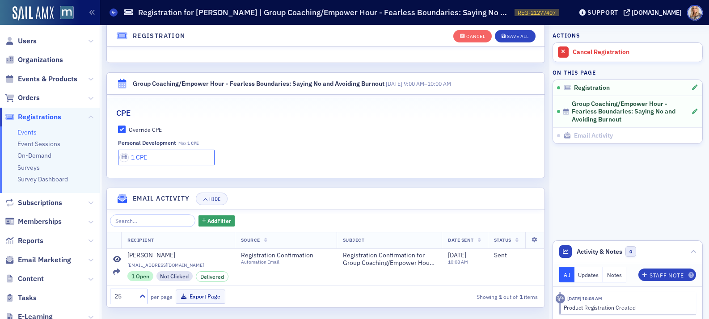
drag, startPoint x: 136, startPoint y: 157, endPoint x: 128, endPoint y: 157, distance: 8.1
click at [128, 157] on input "1 CPE" at bounding box center [166, 158] width 97 height 16
type input "0 CPE"
click at [347, 165] on div "Personal Development Max 1 CPE 0 CPE" at bounding box center [326, 152] width 416 height 25
click at [526, 37] on div "Save All" at bounding box center [517, 36] width 21 height 5
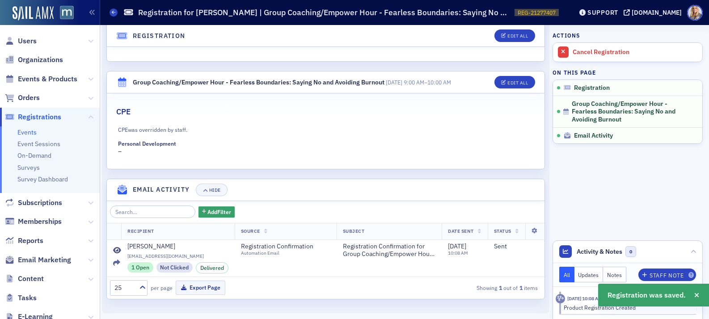
scroll to position [0, 0]
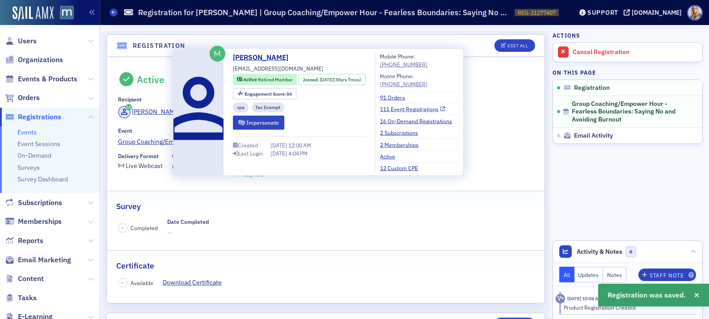
click at [407, 111] on link "111 Event Registrations" at bounding box center [412, 109] width 65 height 8
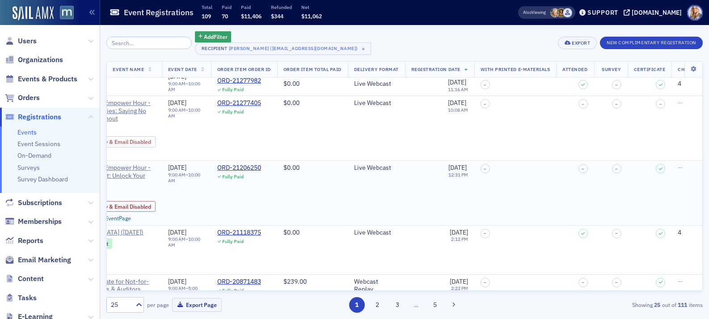
scroll to position [178, 278]
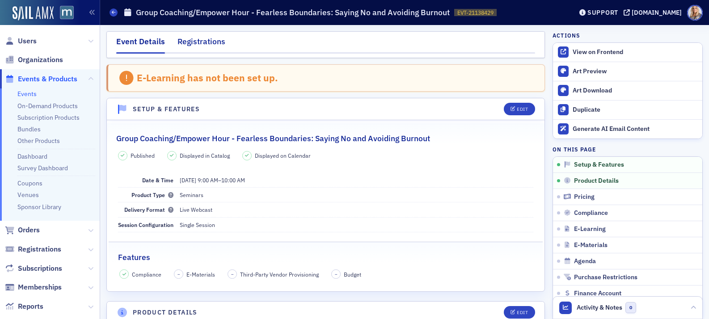
click at [208, 43] on div "Registrations" at bounding box center [202, 44] width 48 height 17
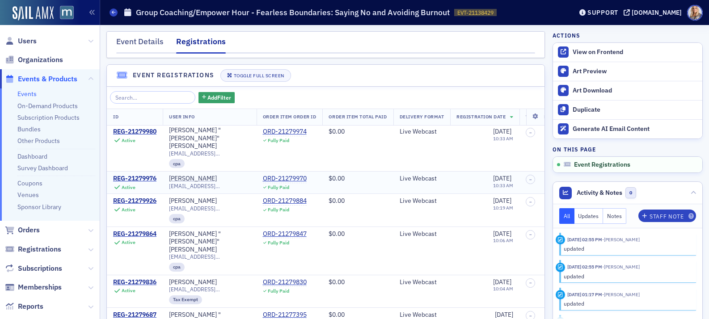
scroll to position [73, 0]
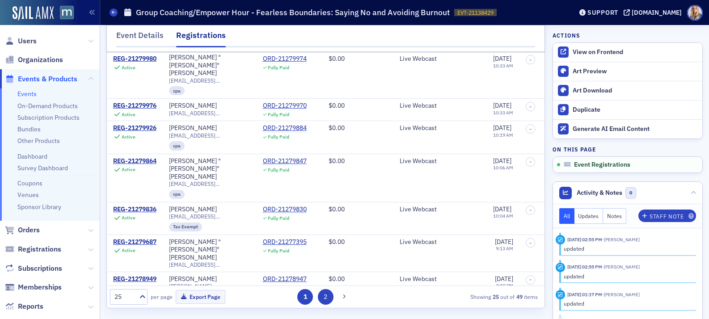
click at [325, 298] on button "2" at bounding box center [326, 297] width 16 height 16
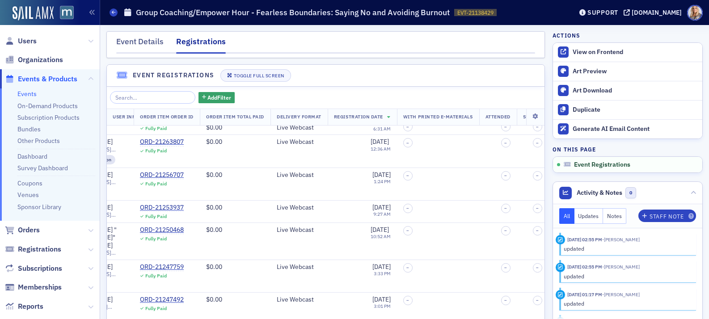
scroll to position [133, 0]
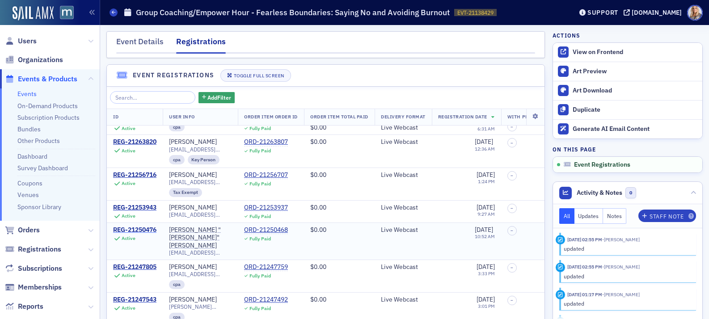
click at [142, 230] on div "REG-21250476" at bounding box center [134, 230] width 43 height 8
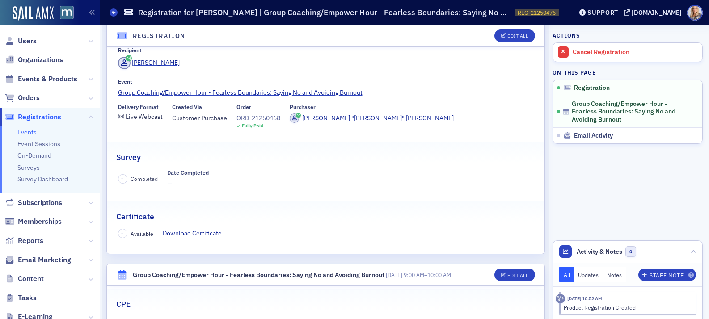
scroll to position [55, 0]
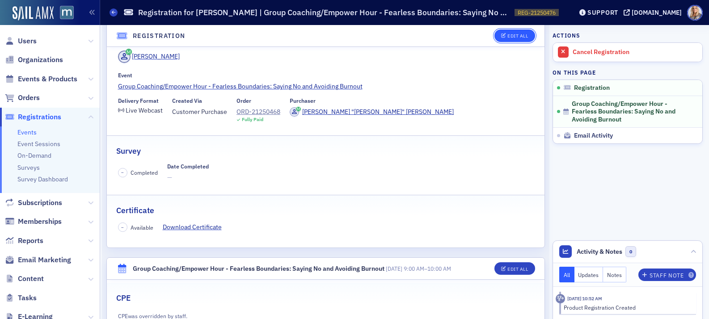
click at [506, 37] on span "Edit All" at bounding box center [514, 36] width 27 height 5
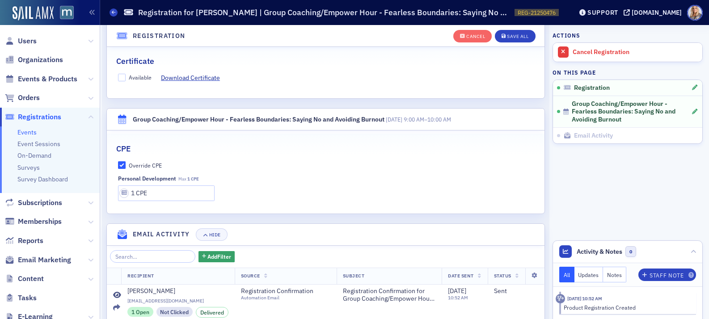
scroll to position [227, 0]
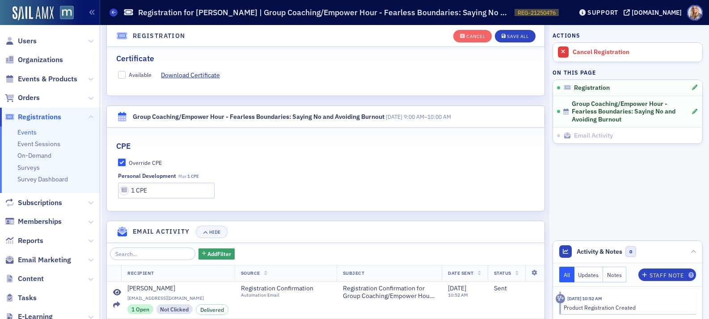
click at [122, 164] on input "Override CPE" at bounding box center [122, 163] width 8 height 8
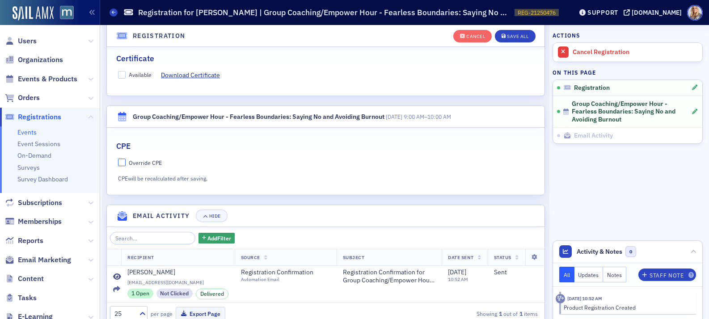
click at [123, 163] on input "Override CPE" at bounding box center [122, 163] width 8 height 8
checkbox input "true"
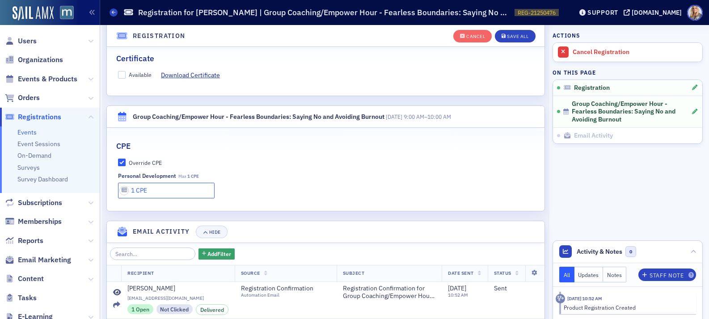
drag, startPoint x: 136, startPoint y: 194, endPoint x: 126, endPoint y: 191, distance: 10.3
click at [126, 191] on input "1 CPE" at bounding box center [166, 191] width 97 height 16
click at [135, 190] on input "1 CPE" at bounding box center [166, 191] width 97 height 16
type input "0 CPE"
click at [515, 35] on div "Save All" at bounding box center [517, 36] width 21 height 5
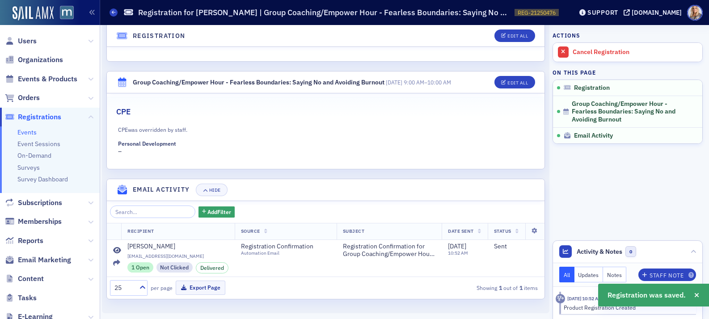
scroll to position [0, 0]
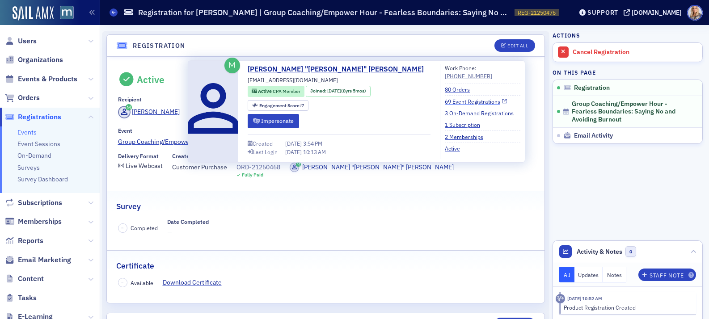
click at [445, 101] on link "69 Event Registrations" at bounding box center [476, 102] width 62 height 8
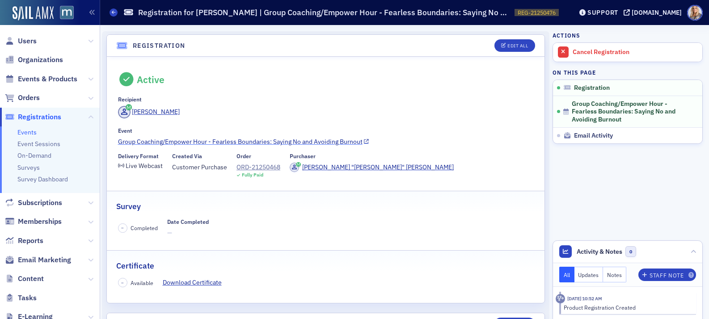
click at [227, 140] on link "Group Coaching/Empower Hour - Fearless Boundaries: Saying No and Avoiding Burno…" at bounding box center [326, 141] width 416 height 9
click at [247, 140] on link "Group Coaching/Empower Hour - Fearless Boundaries: Saying No and Avoiding Burno…" at bounding box center [326, 141] width 416 height 9
click at [200, 140] on link "Group Coaching/Empower Hour - Fearless Boundaries: Saying No and Avoiding Burno…" at bounding box center [326, 141] width 416 height 9
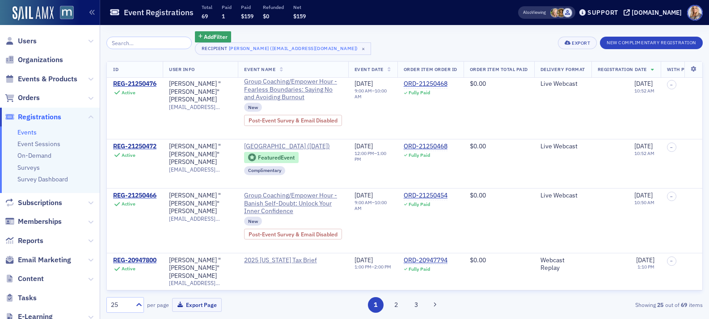
scroll to position [101, 0]
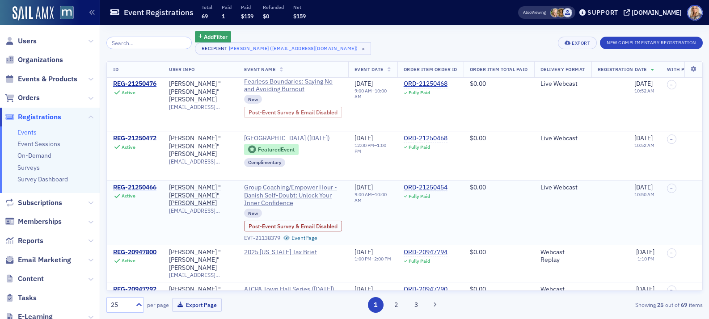
click at [147, 192] on div "REG-21250466" at bounding box center [134, 188] width 43 height 8
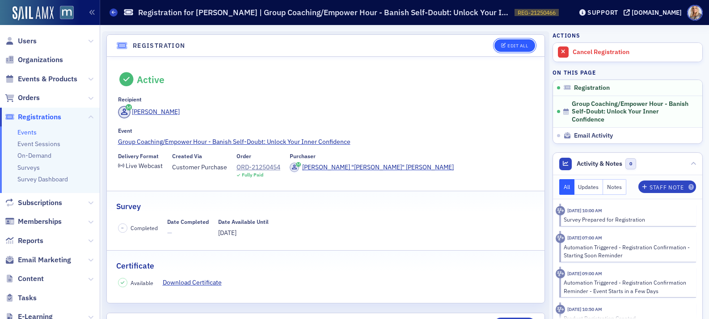
click at [523, 46] on div "Edit All" at bounding box center [518, 45] width 21 height 5
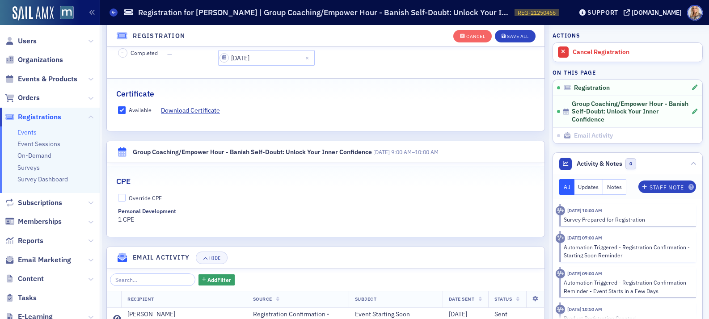
scroll to position [208, 0]
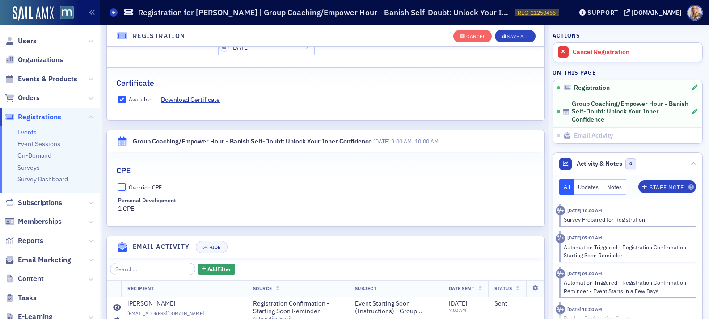
click at [123, 186] on input "Override CPE" at bounding box center [122, 187] width 8 height 8
checkbox input "true"
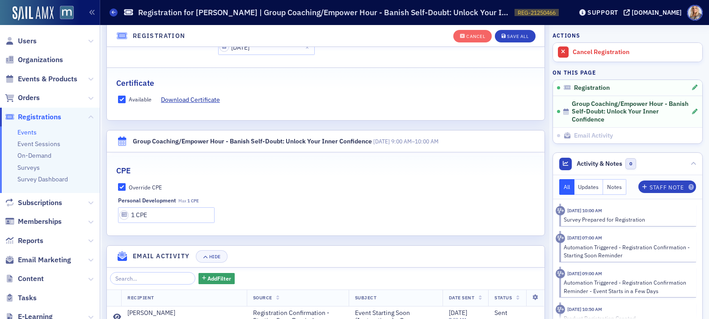
click at [519, 28] on div "Cancel Save All" at bounding box center [495, 36] width 82 height 19
click at [519, 29] on div "Cancel Save All" at bounding box center [495, 36] width 82 height 19
click at [513, 36] on div "Save All" at bounding box center [517, 36] width 21 height 5
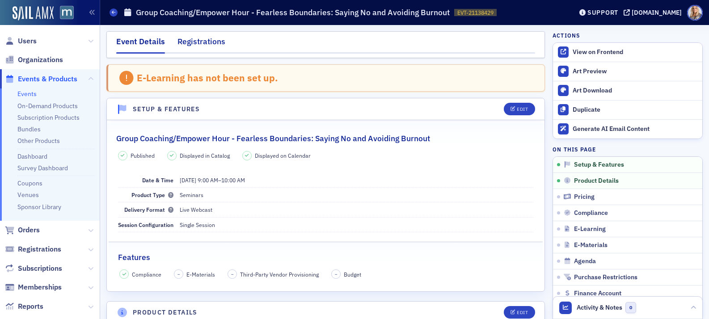
click at [208, 45] on div "Registrations" at bounding box center [202, 44] width 48 height 17
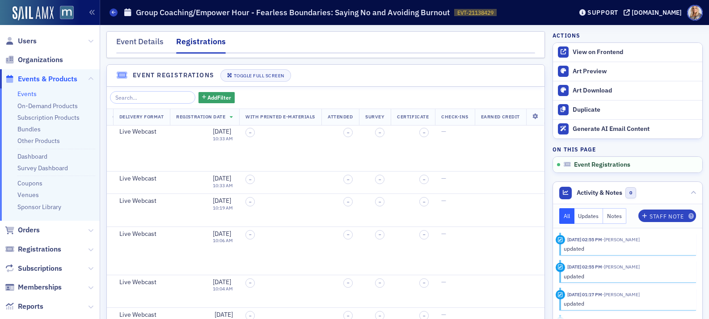
scroll to position [73, 0]
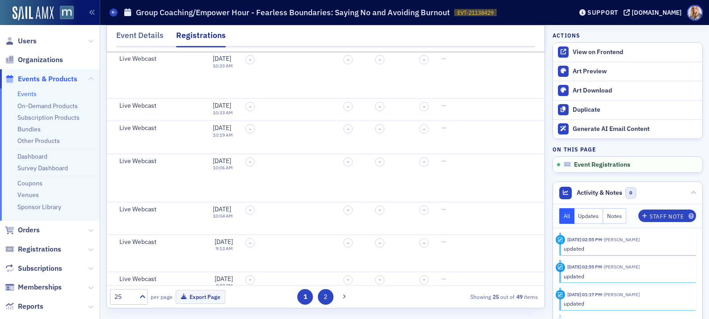
click at [326, 293] on button "2" at bounding box center [326, 297] width 16 height 16
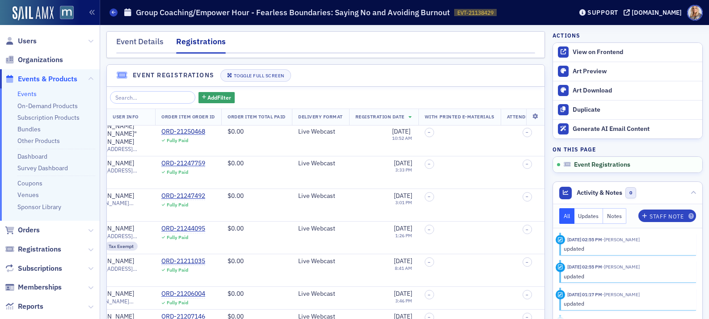
scroll to position [237, 0]
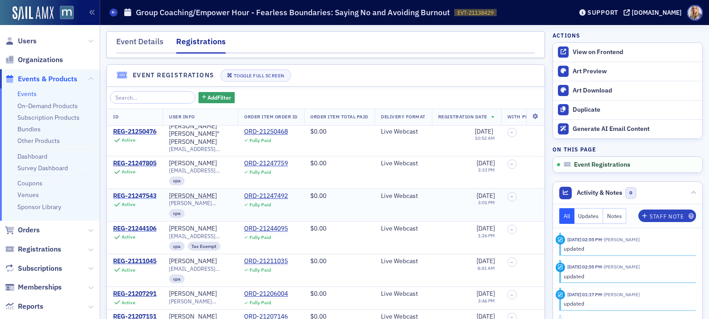
click at [124, 192] on div "REG-21247543" at bounding box center [134, 196] width 43 height 8
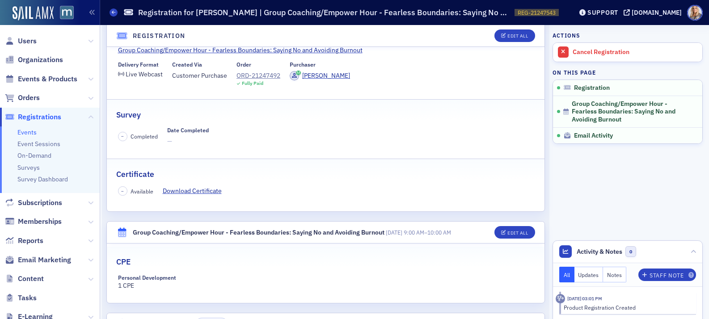
scroll to position [92, 0]
click at [507, 232] on span "Edit All" at bounding box center [514, 232] width 27 height 5
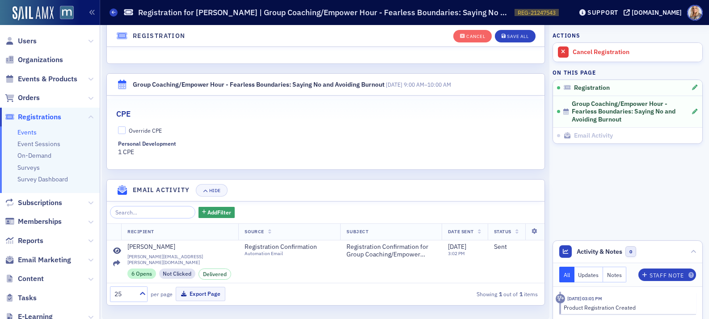
scroll to position [260, 0]
click at [123, 129] on input "Override CPE" at bounding box center [122, 130] width 8 height 8
checkbox input "true"
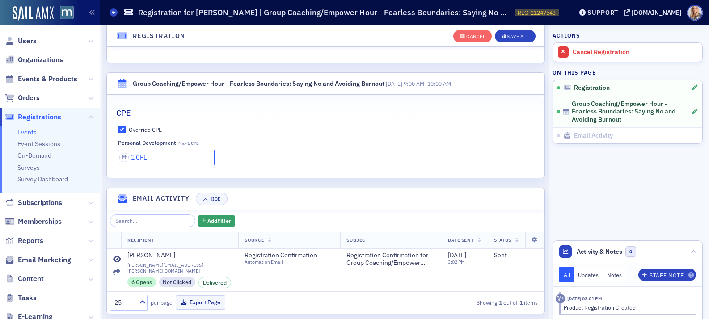
click at [136, 158] on input "1 CPE" at bounding box center [166, 158] width 97 height 16
type input "0 CPE"
click at [122, 129] on input "Override CPE" at bounding box center [122, 130] width 8 height 8
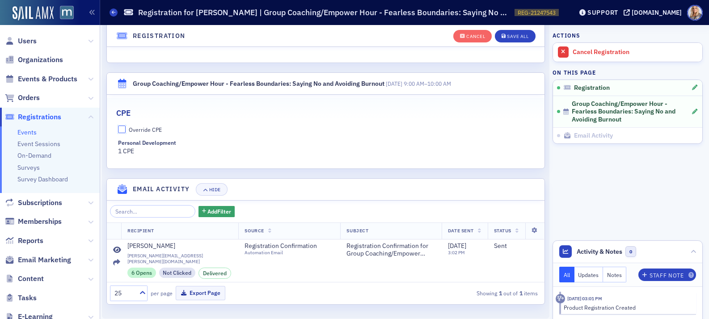
click at [123, 126] on input "Override CPE" at bounding box center [122, 130] width 8 height 8
checkbox input "true"
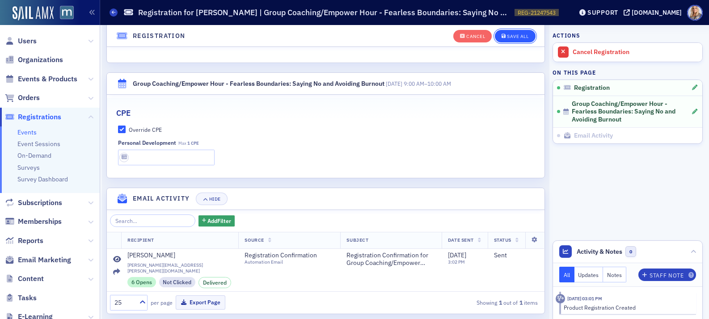
click at [515, 39] on button "Save All" at bounding box center [515, 36] width 40 height 13
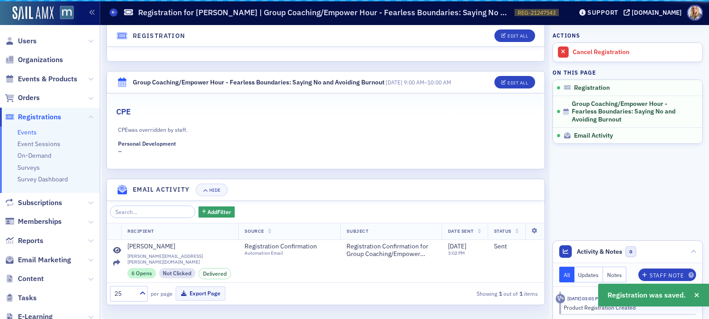
click at [496, 165] on div "CPE CPE was overridden by staff. Personal Development –" at bounding box center [326, 130] width 438 height 75
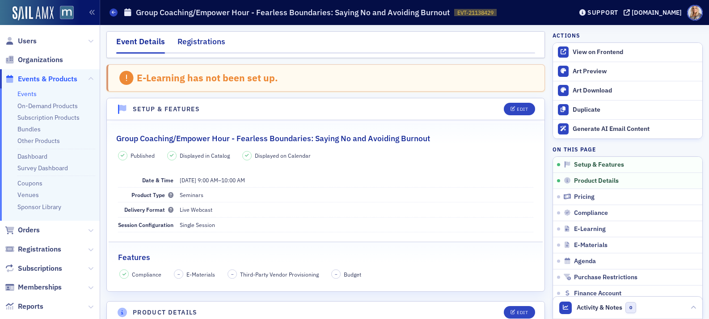
click at [206, 45] on div "Registrations" at bounding box center [202, 44] width 48 height 17
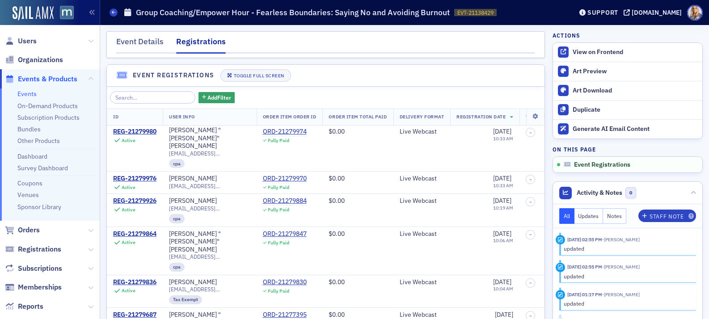
scroll to position [73, 0]
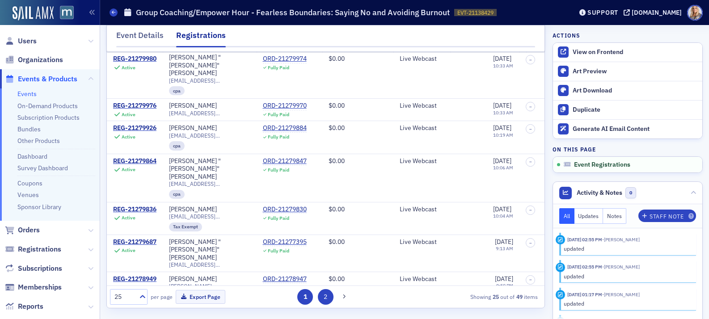
click at [328, 301] on button "2" at bounding box center [326, 297] width 16 height 16
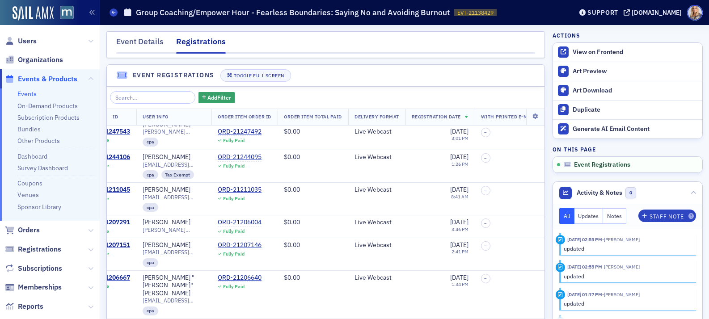
scroll to position [308, 0]
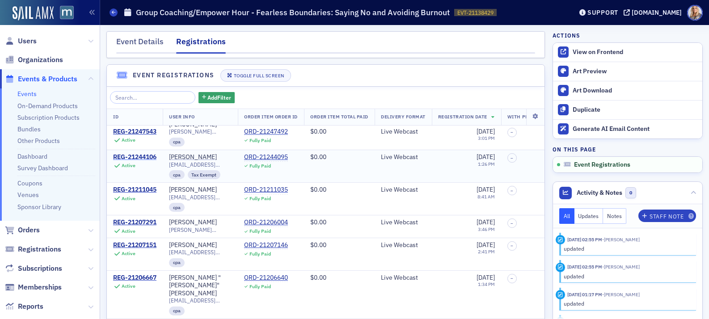
click at [152, 153] on div "REG-21244106" at bounding box center [134, 157] width 43 height 8
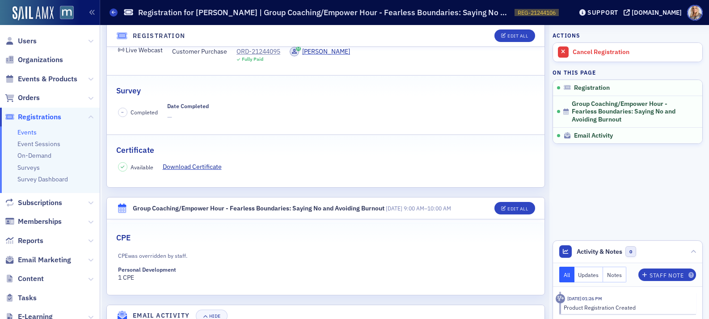
scroll to position [118, 0]
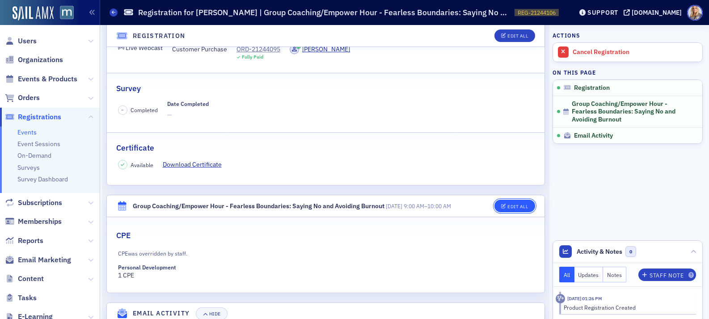
click at [518, 203] on button "Edit All" at bounding box center [515, 206] width 40 height 13
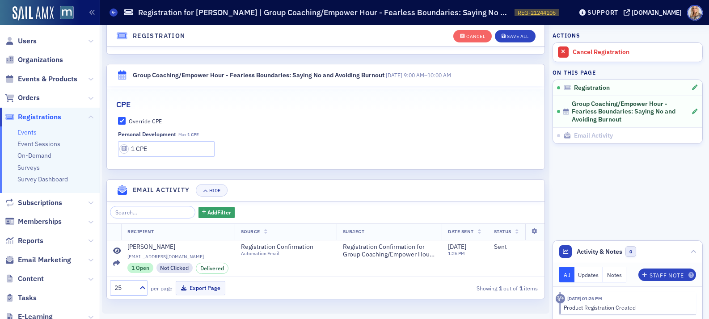
scroll to position [269, 0]
drag, startPoint x: 136, startPoint y: 148, endPoint x: 122, endPoint y: 148, distance: 13.4
click at [122, 148] on input "1 CPE" at bounding box center [166, 148] width 97 height 16
type input "0 CPE"
click at [517, 34] on div "Save All" at bounding box center [517, 36] width 21 height 5
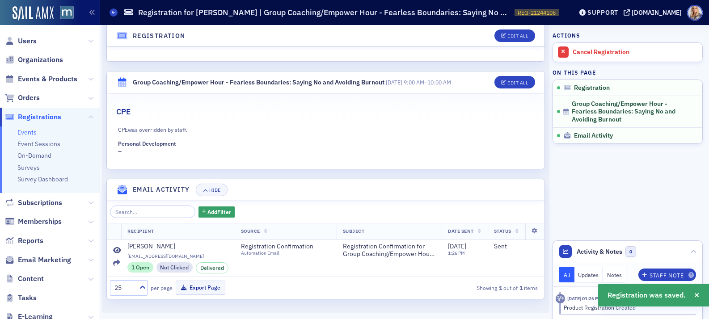
scroll to position [0, 0]
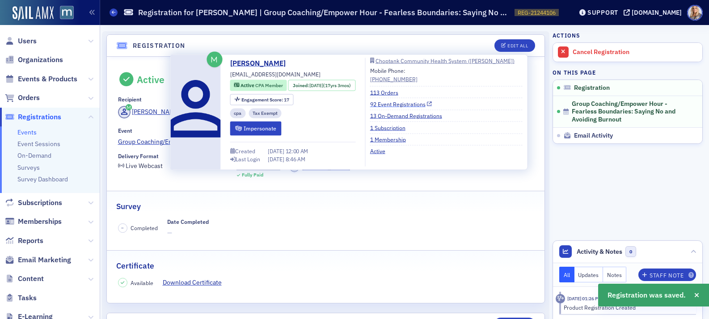
click at [399, 106] on link "92 Event Registrations" at bounding box center [401, 104] width 62 height 8
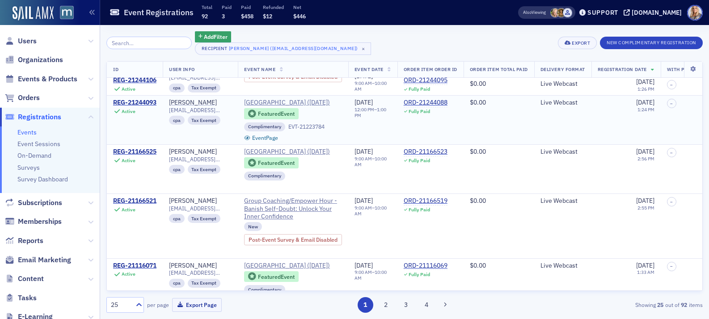
scroll to position [80, 0]
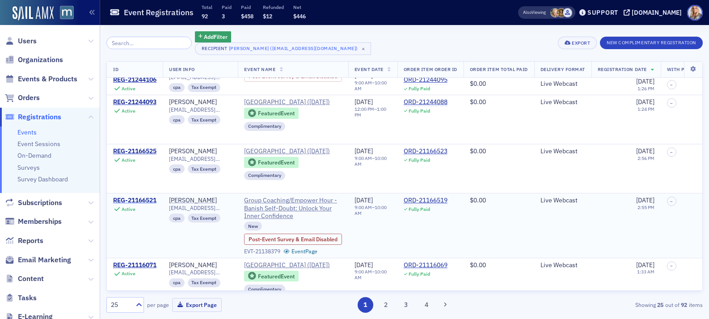
click at [133, 205] on div "REG-21166521" at bounding box center [134, 201] width 43 height 8
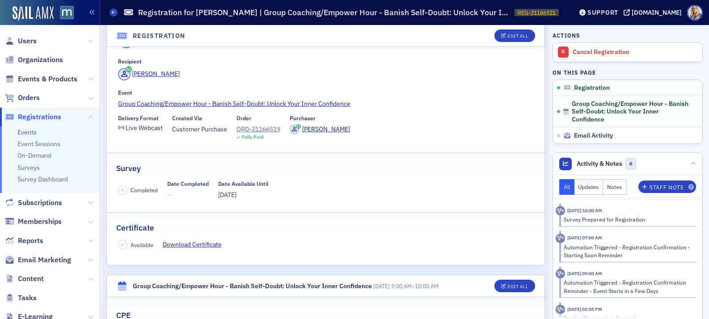
scroll to position [53, 0]
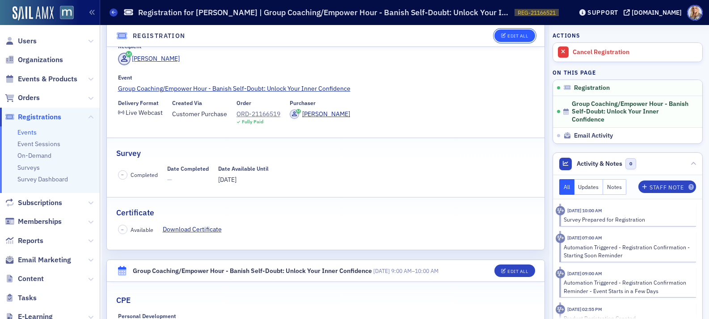
click at [527, 34] on div "Edit All" at bounding box center [518, 36] width 21 height 5
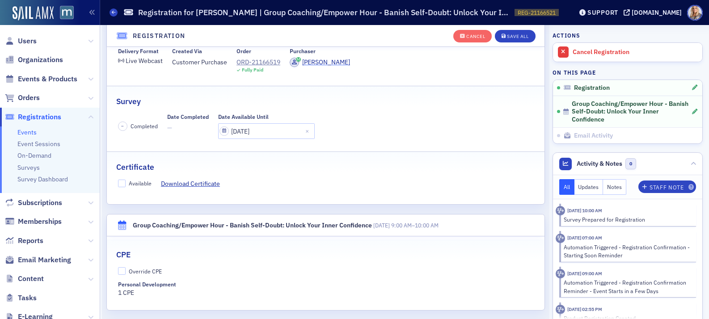
scroll to position [130, 0]
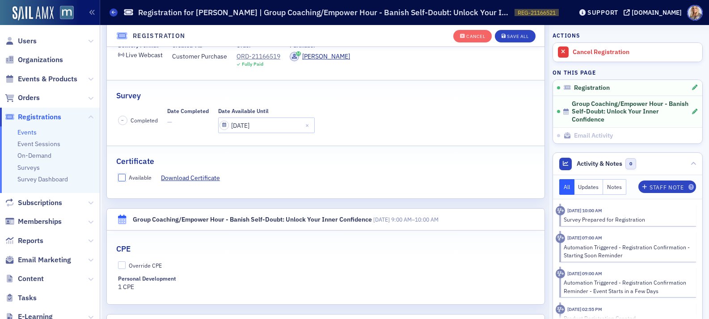
click at [123, 176] on input "Available" at bounding box center [122, 178] width 8 height 8
checkbox input "true"
click at [121, 265] on input "Override CPE" at bounding box center [122, 266] width 8 height 8
checkbox input "true"
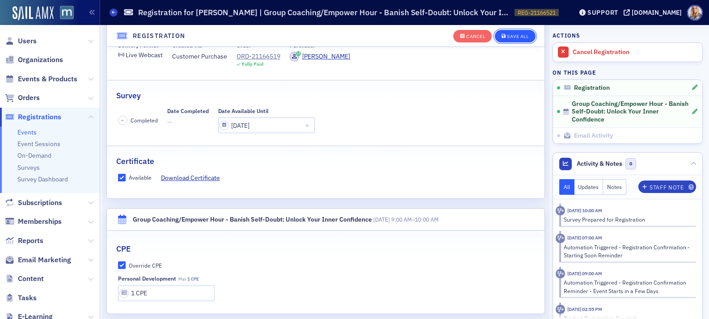
click at [523, 37] on div "Save All" at bounding box center [517, 36] width 21 height 5
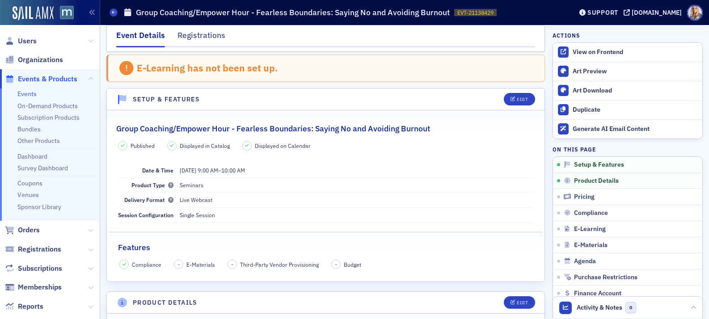
scroll to position [10, 0]
click at [204, 40] on div "Registrations" at bounding box center [202, 38] width 48 height 17
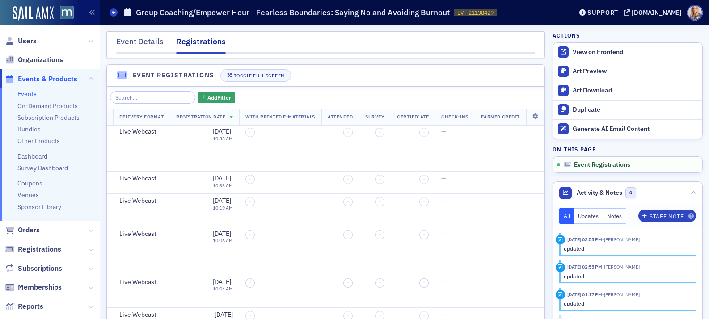
scroll to position [73, 0]
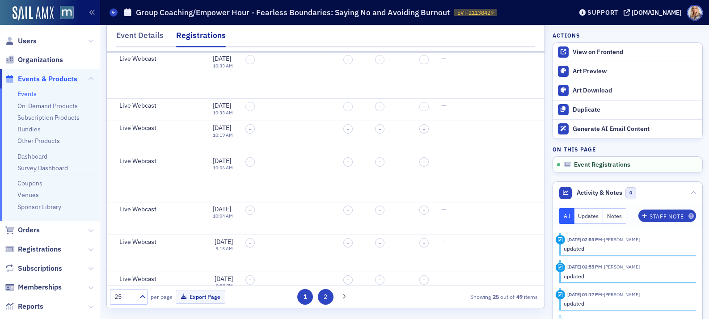
click at [324, 297] on button "2" at bounding box center [326, 297] width 16 height 16
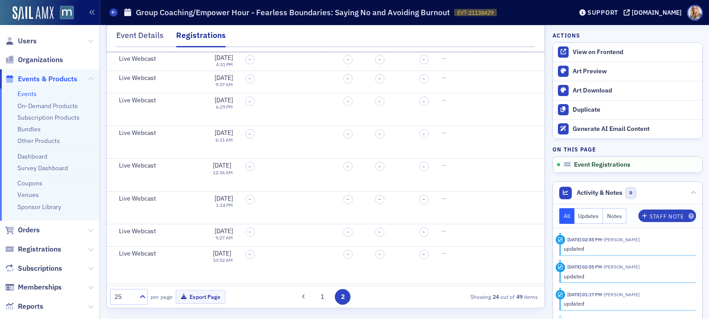
scroll to position [0, 274]
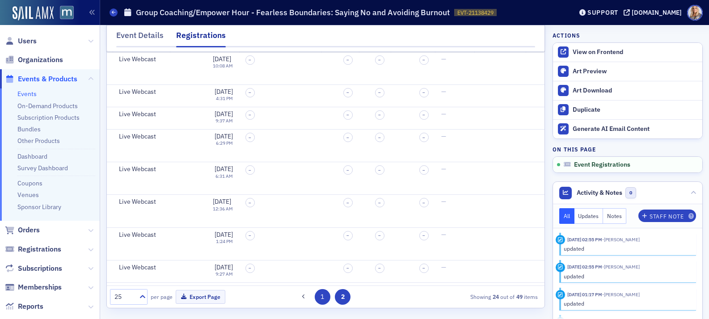
click at [324, 295] on button "1" at bounding box center [323, 297] width 16 height 16
